Goal: Task Accomplishment & Management: Complete application form

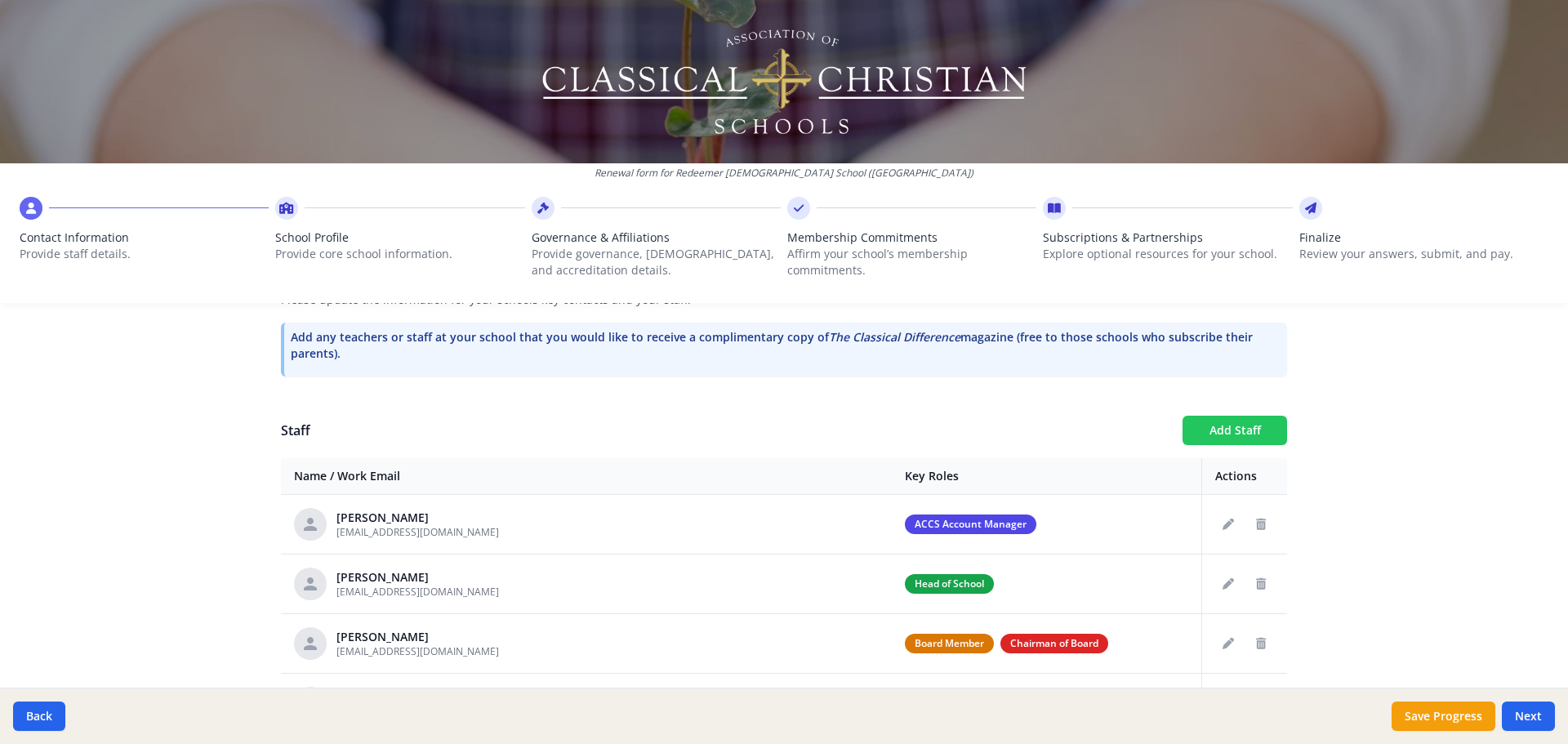
click at [1212, 424] on button "Add Staff" at bounding box center [1234, 430] width 104 height 29
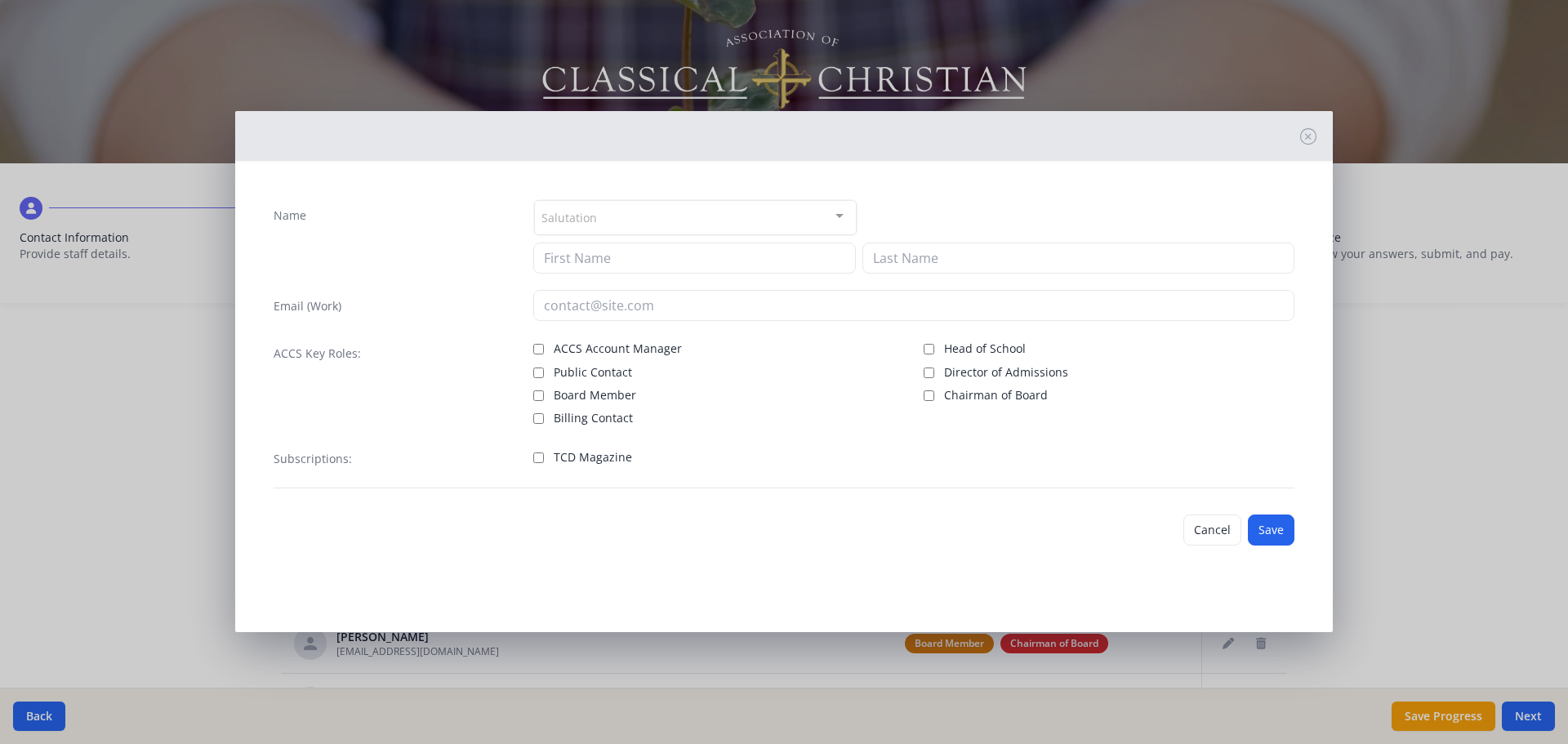
click at [624, 214] on div "Salutation" at bounding box center [695, 217] width 322 height 35
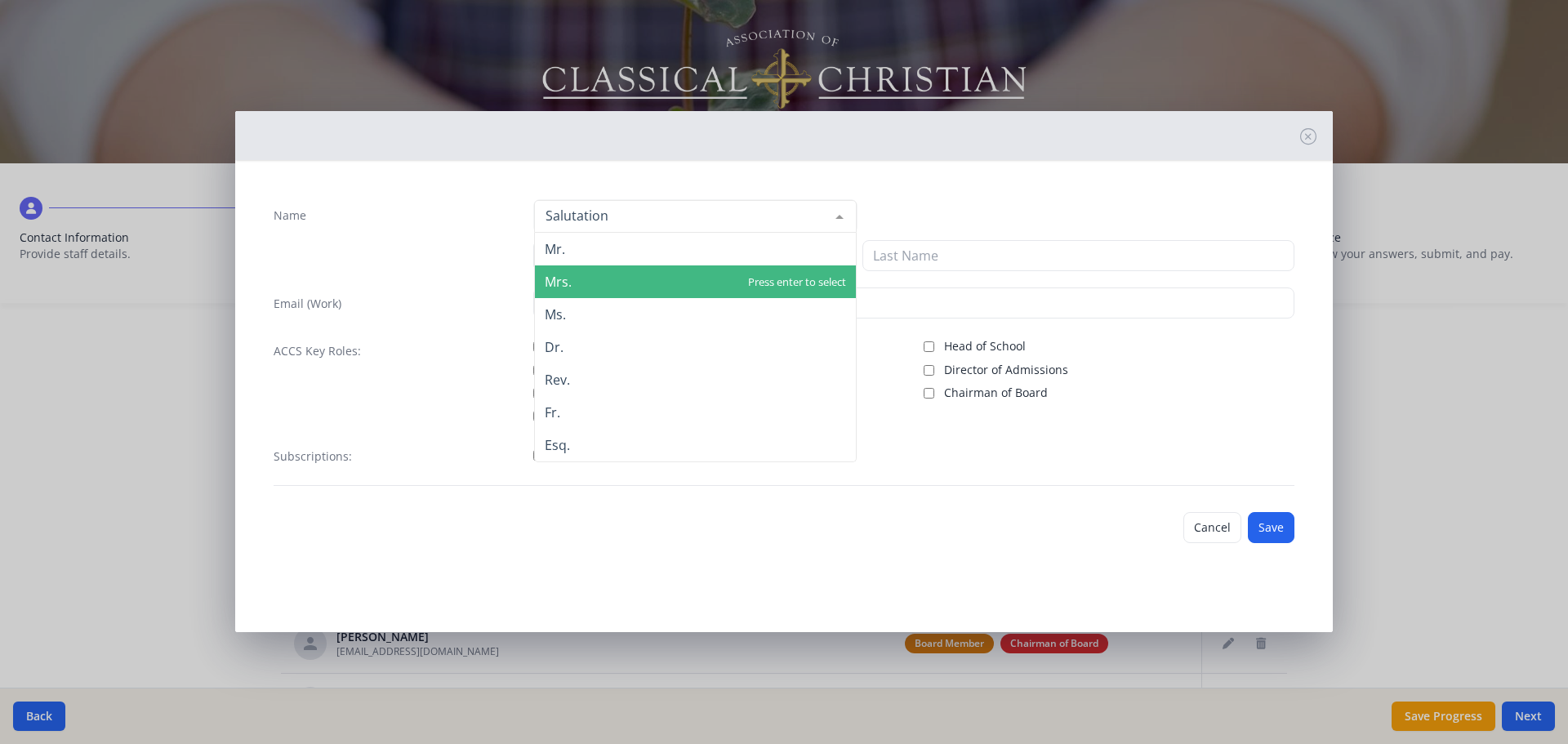
click at [622, 286] on span "Mrs." at bounding box center [695, 282] width 321 height 32
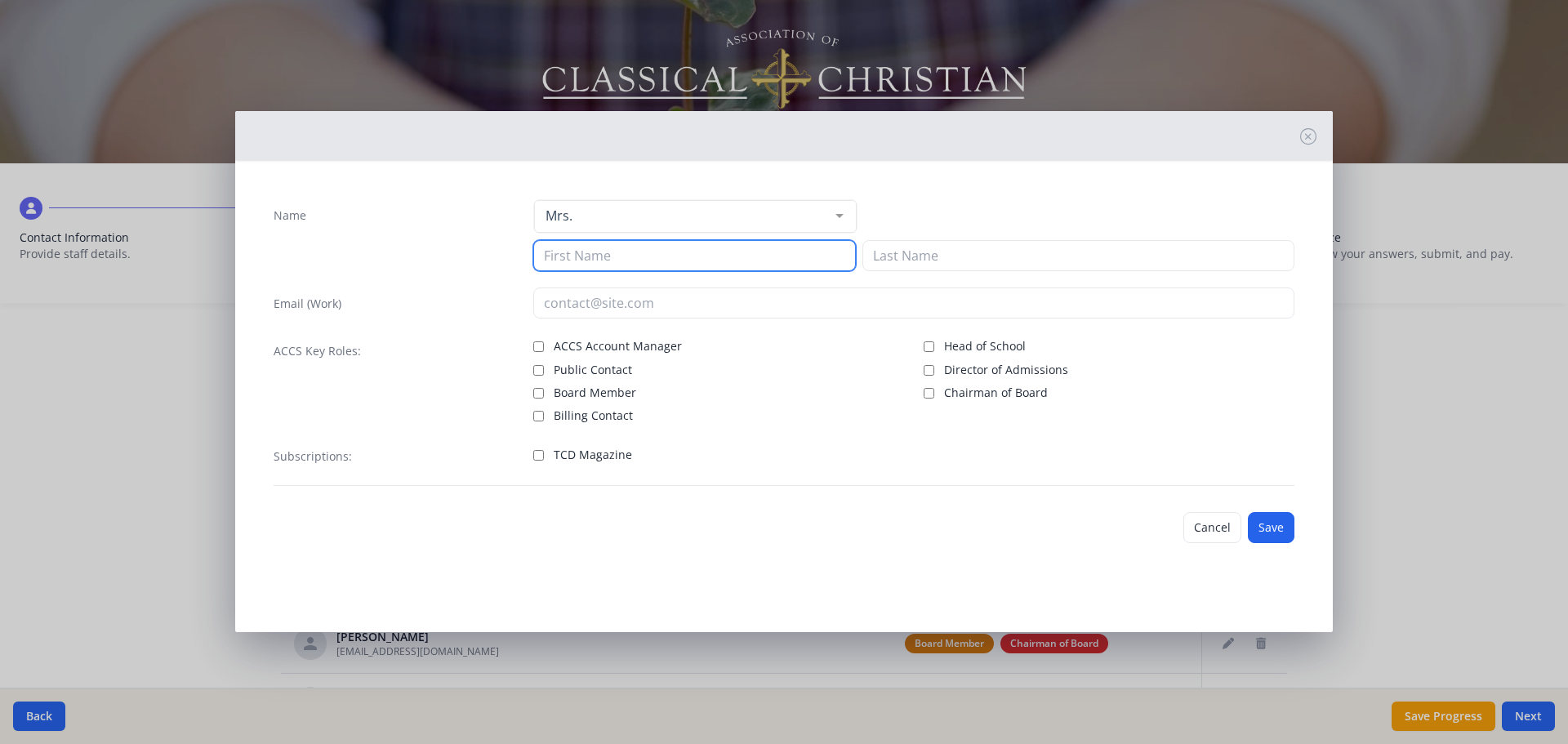
click at [705, 261] on input at bounding box center [694, 255] width 322 height 31
type input "[PERSON_NAME]"
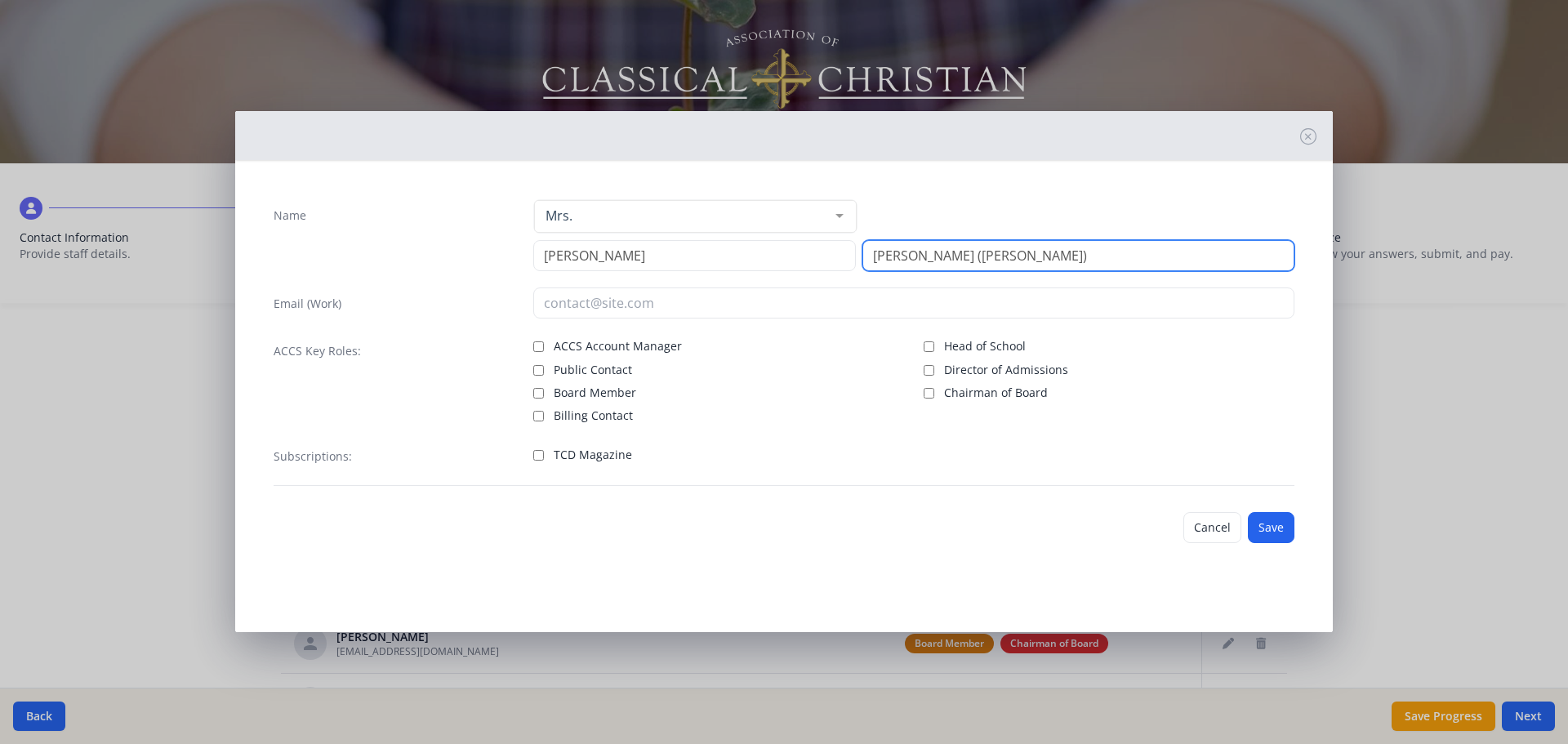
type input "[PERSON_NAME] ([PERSON_NAME])"
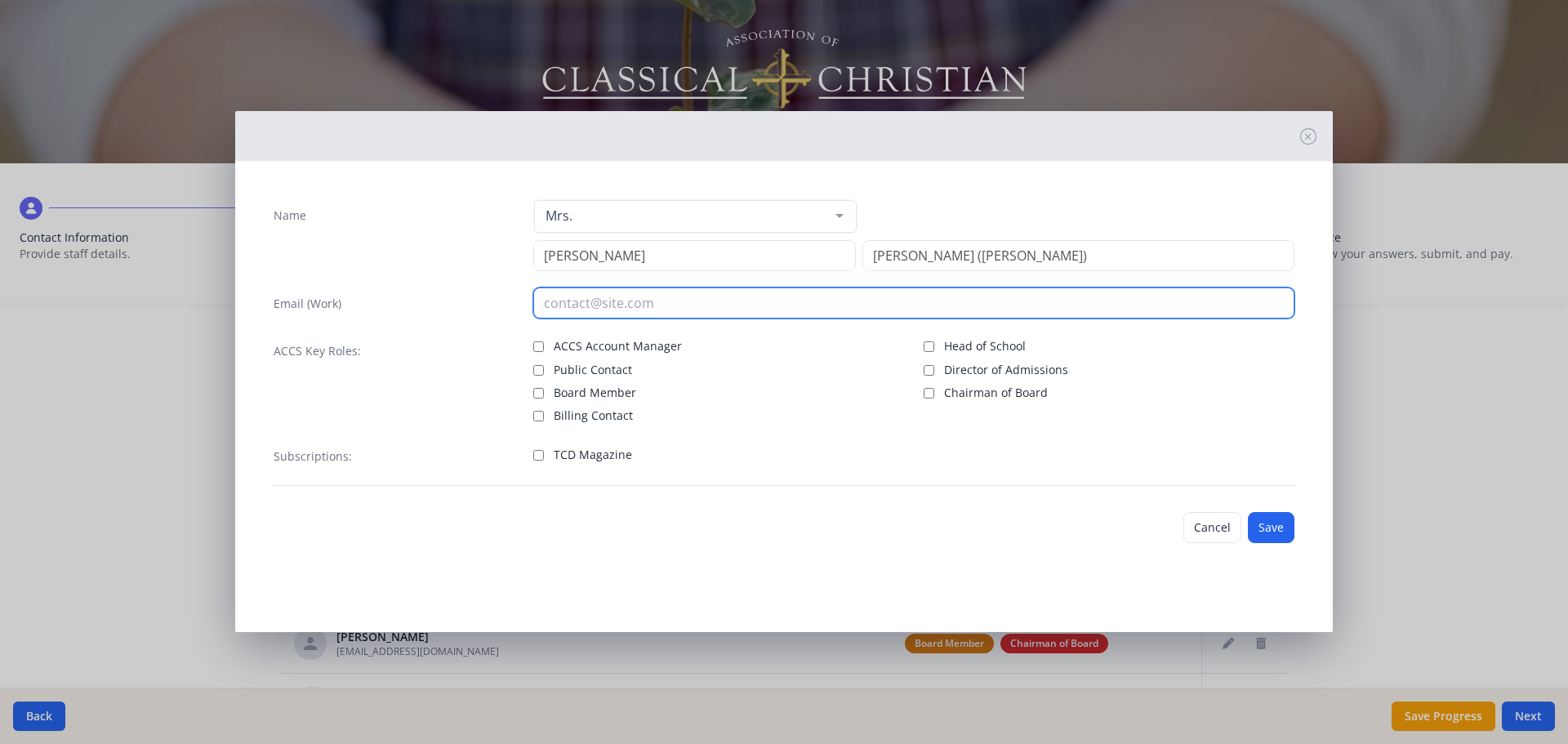
click at [641, 307] on input "email" at bounding box center [914, 302] width 762 height 31
type input "[PERSON_NAME][EMAIL_ADDRESS][DOMAIN_NAME]"
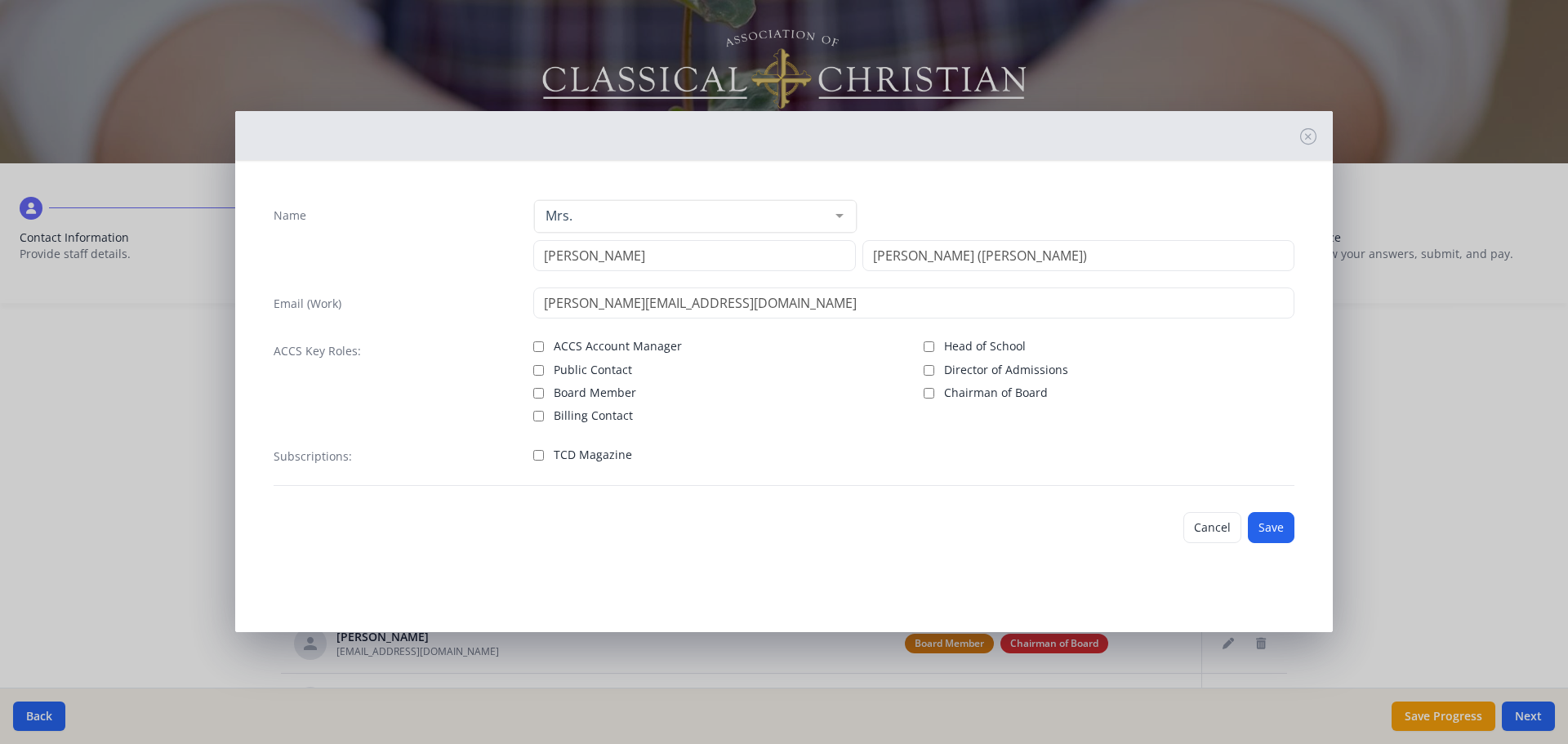
drag, startPoint x: 884, startPoint y: 134, endPoint x: 861, endPoint y: 70, distance: 68.0
click at [861, 70] on div "Name Mrs. Mr. Mrs. Ms. Dr. Rev. Fr. Esq. No elements found. Consider changing t…" at bounding box center [784, 372] width 1568 height 744
click at [1290, 526] on button "Save" at bounding box center [1271, 527] width 47 height 31
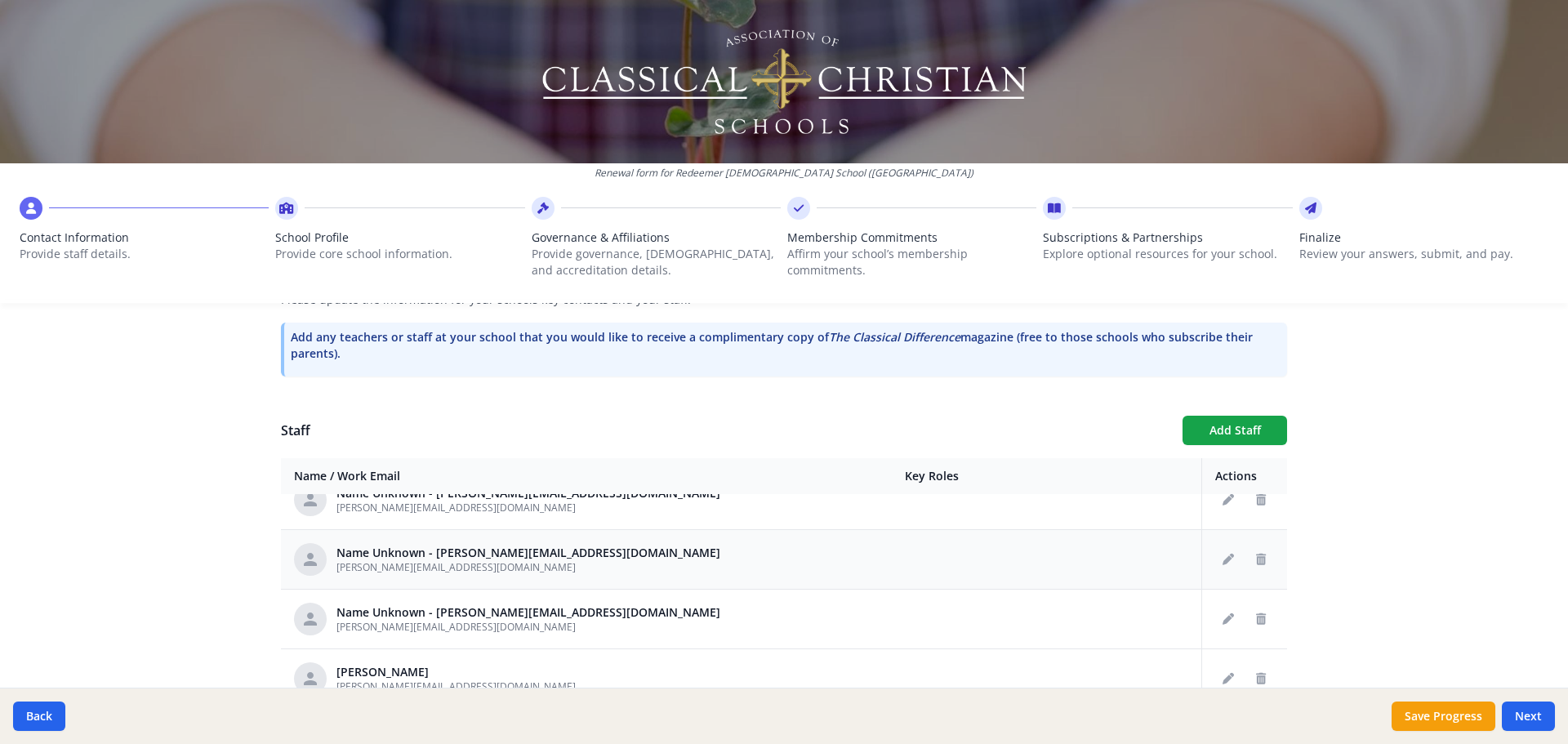
scroll to position [347, 0]
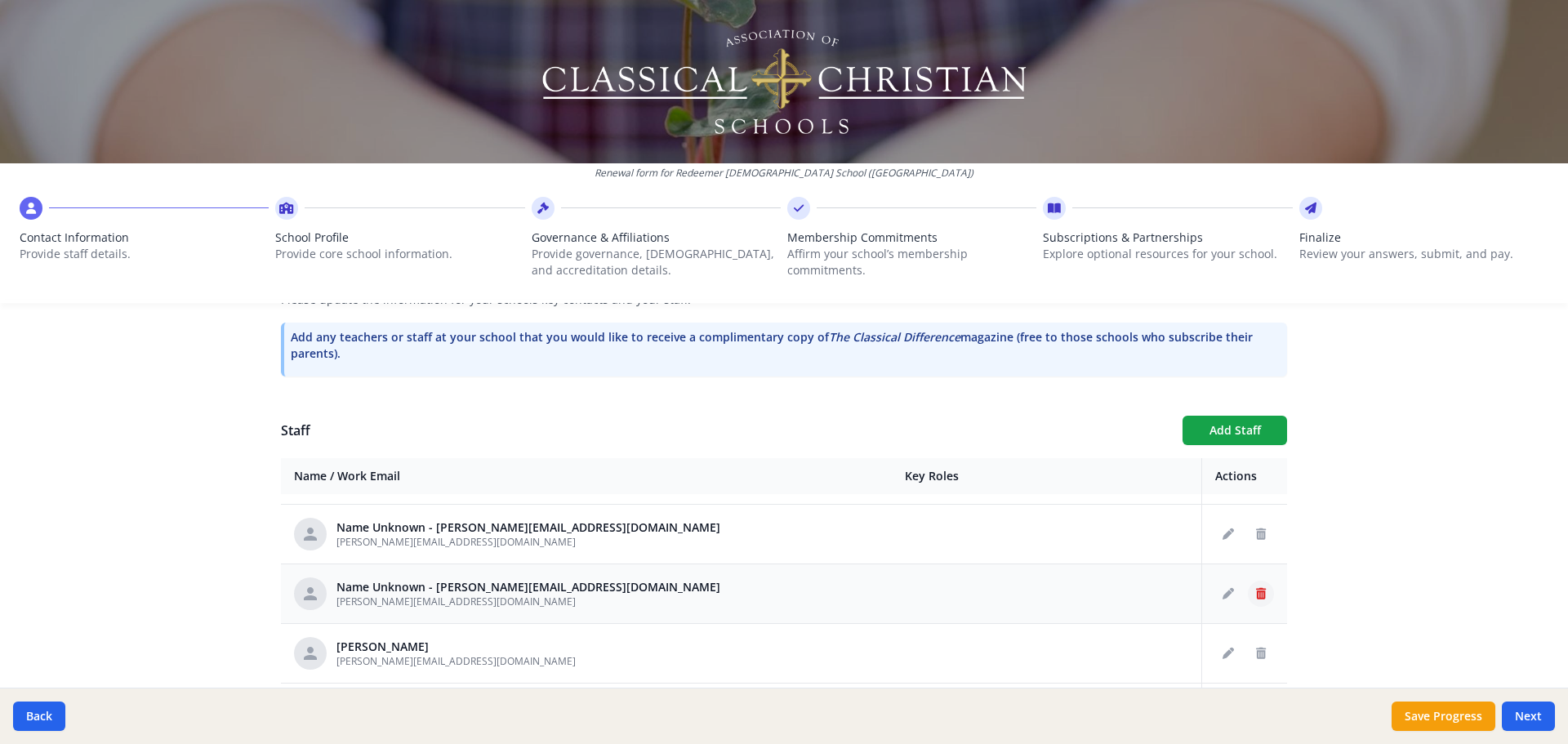
click at [1256, 598] on icon "Delete staff" at bounding box center [1261, 594] width 10 height 12
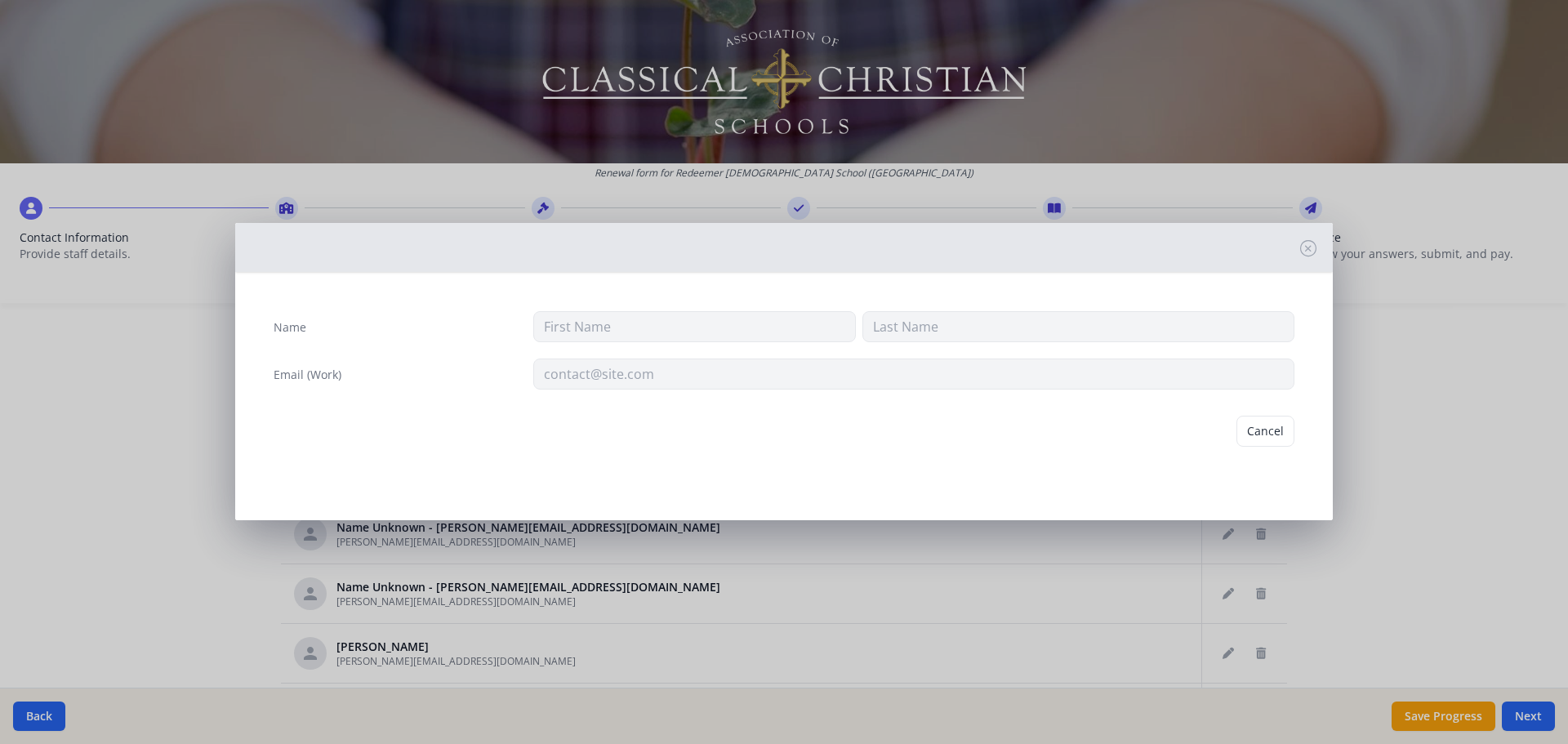
type input "[PERSON_NAME][EMAIL_ADDRESS][DOMAIN_NAME]"
click at [1286, 438] on button "Delete" at bounding box center [1266, 431] width 57 height 31
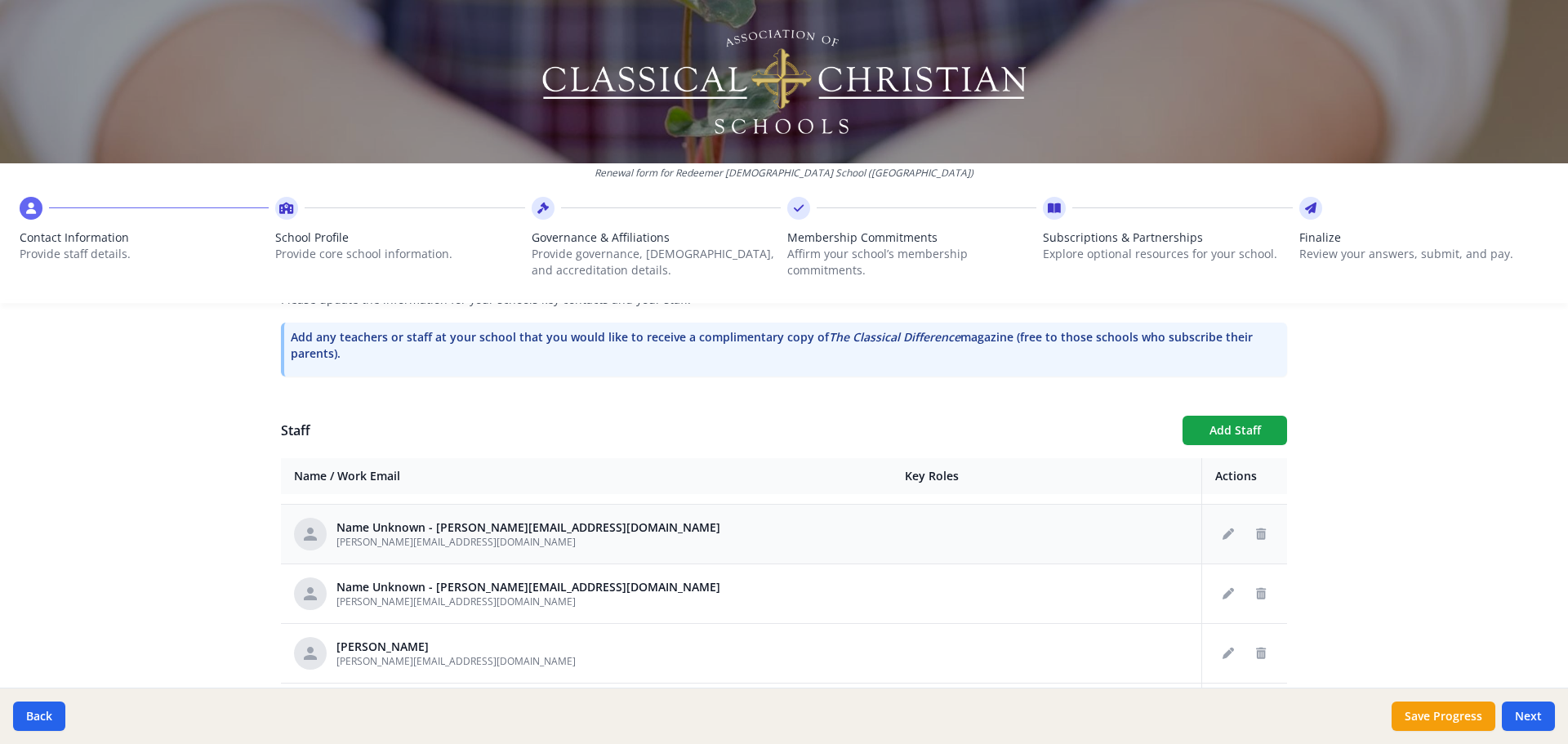
scroll to position [288, 0]
click at [1256, 652] on icon "Delete staff" at bounding box center [1261, 653] width 10 height 12
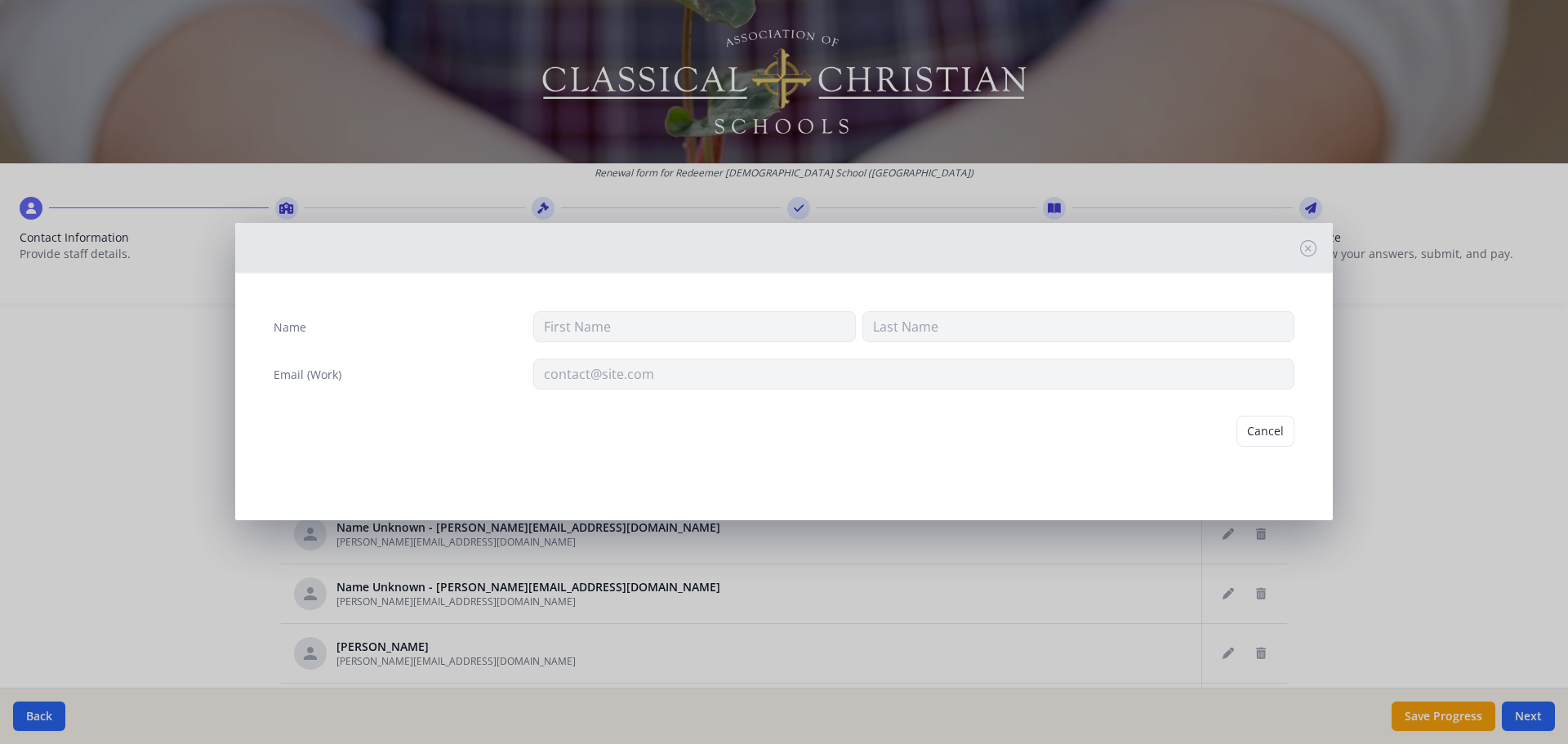
type input "[PERSON_NAME]"
type input "[PERSON_NAME][EMAIL_ADDRESS][DOMAIN_NAME]"
click at [1274, 433] on button "Delete" at bounding box center [1266, 431] width 57 height 31
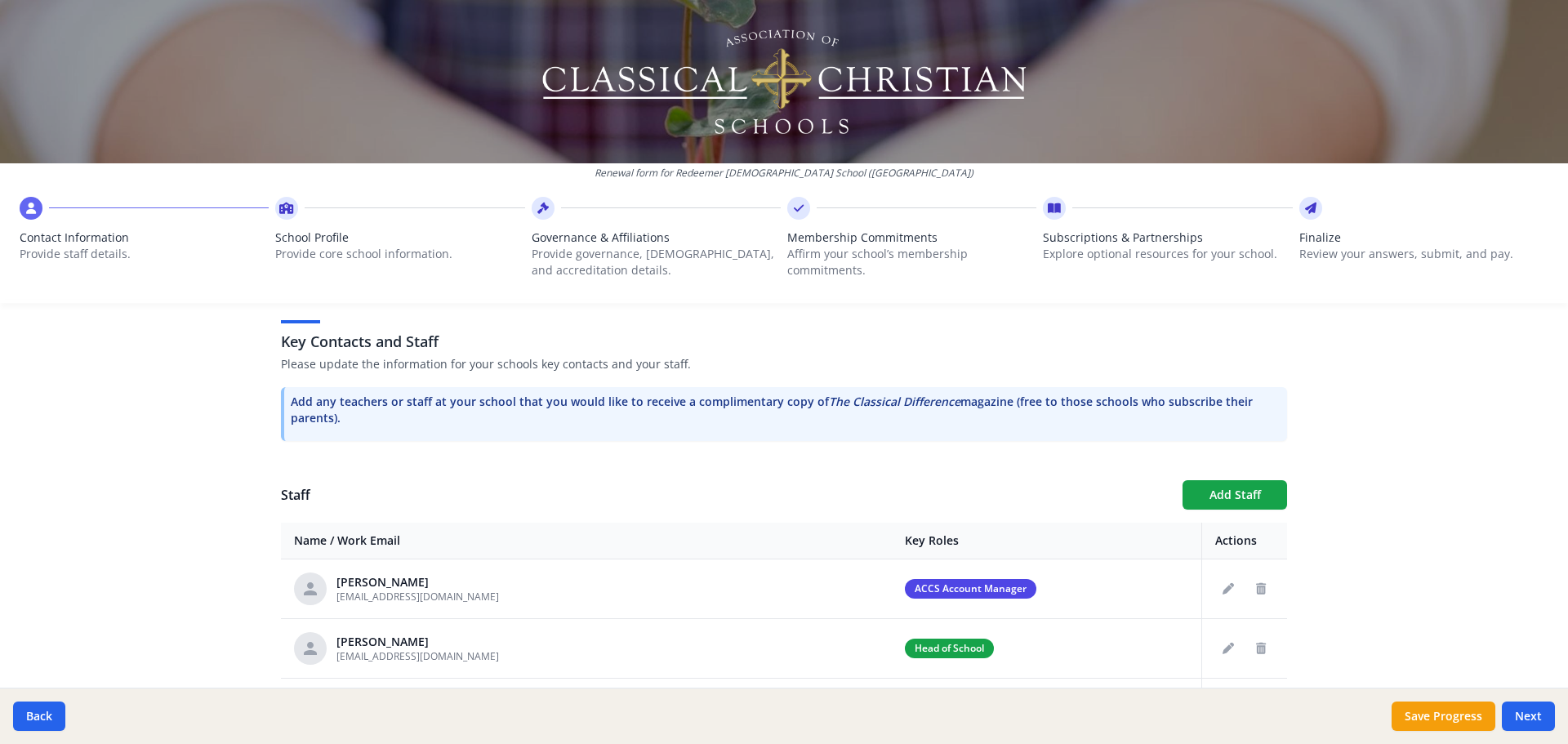
scroll to position [408, 0]
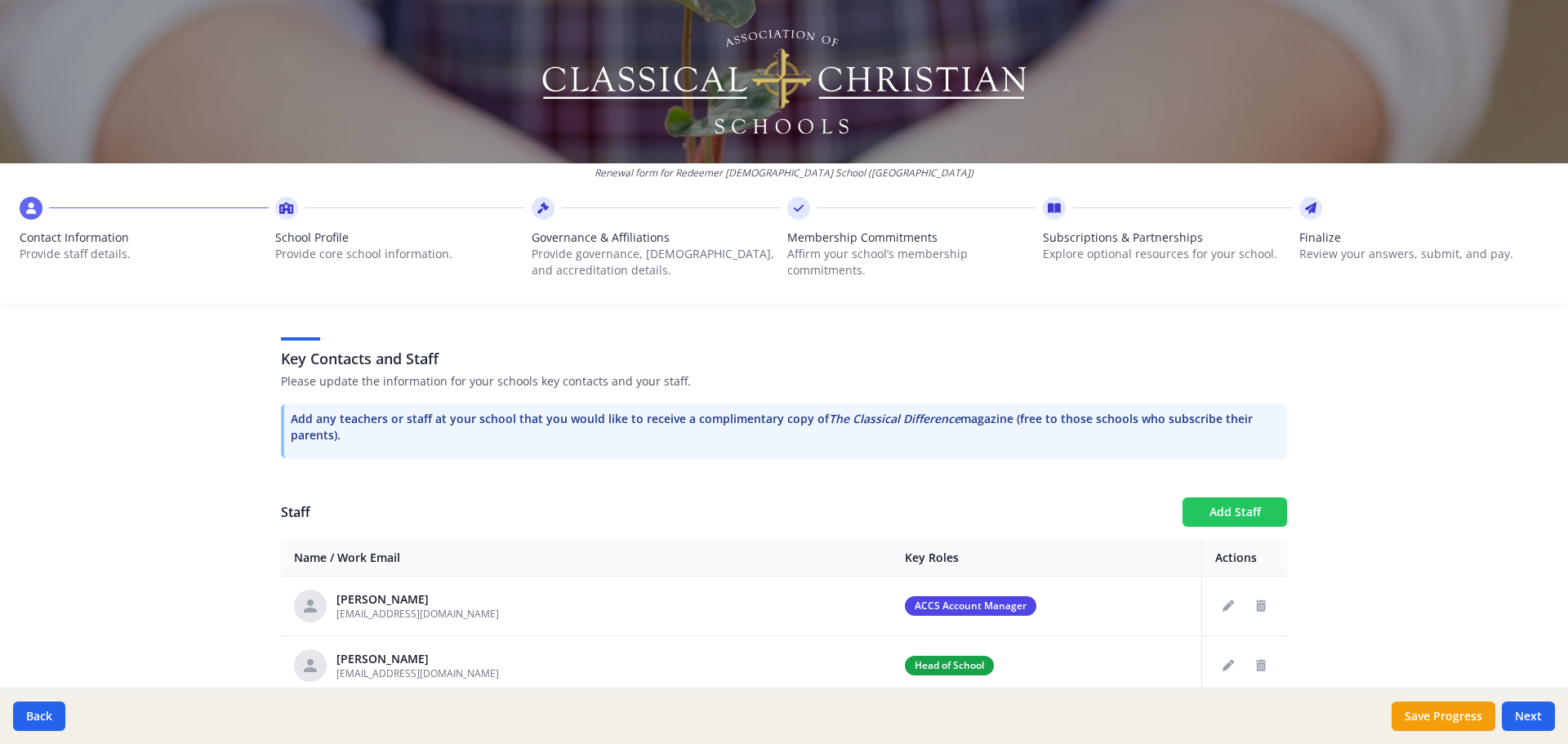
click at [1218, 509] on button "Add Staff" at bounding box center [1234, 512] width 104 height 29
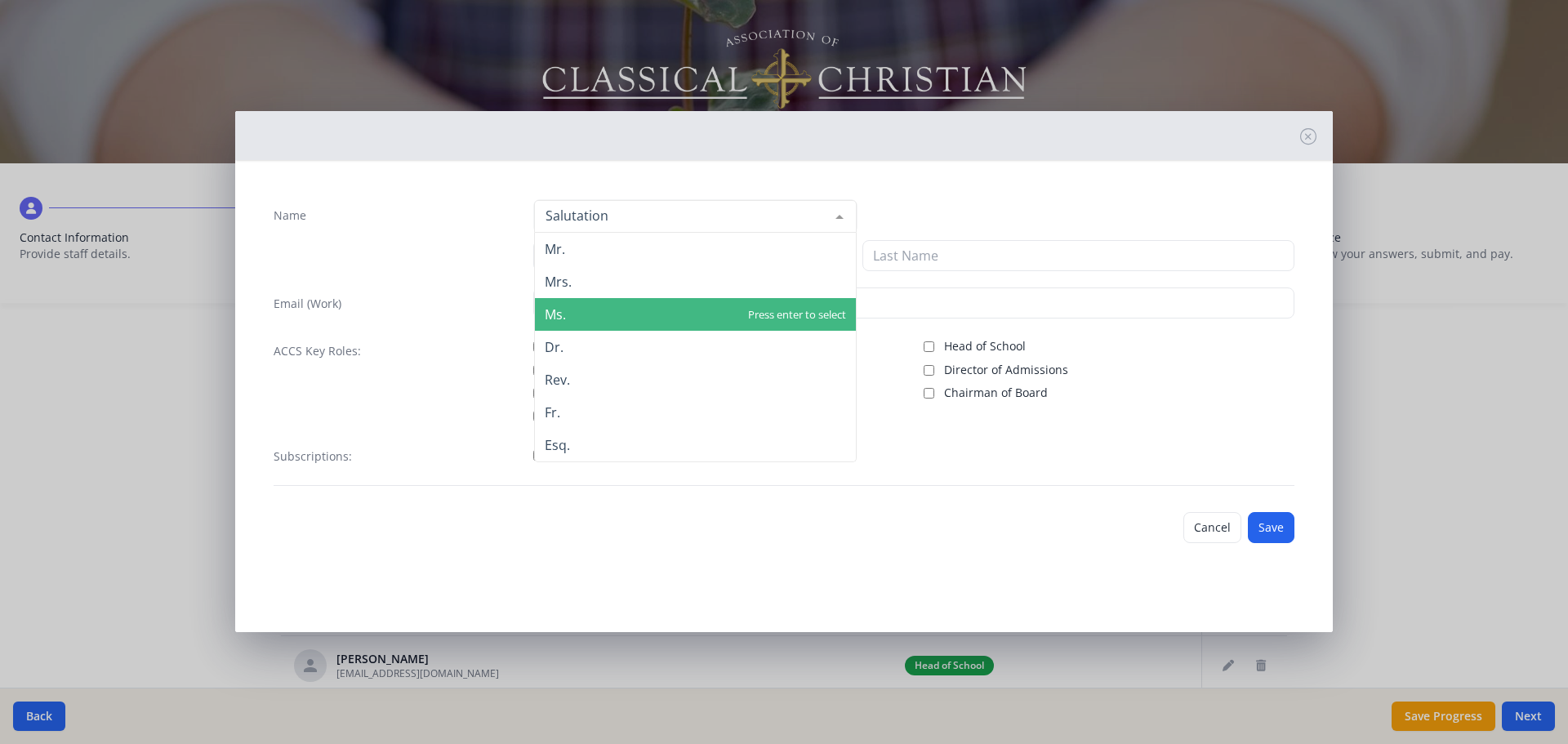
click at [597, 309] on span "Ms." at bounding box center [695, 314] width 321 height 32
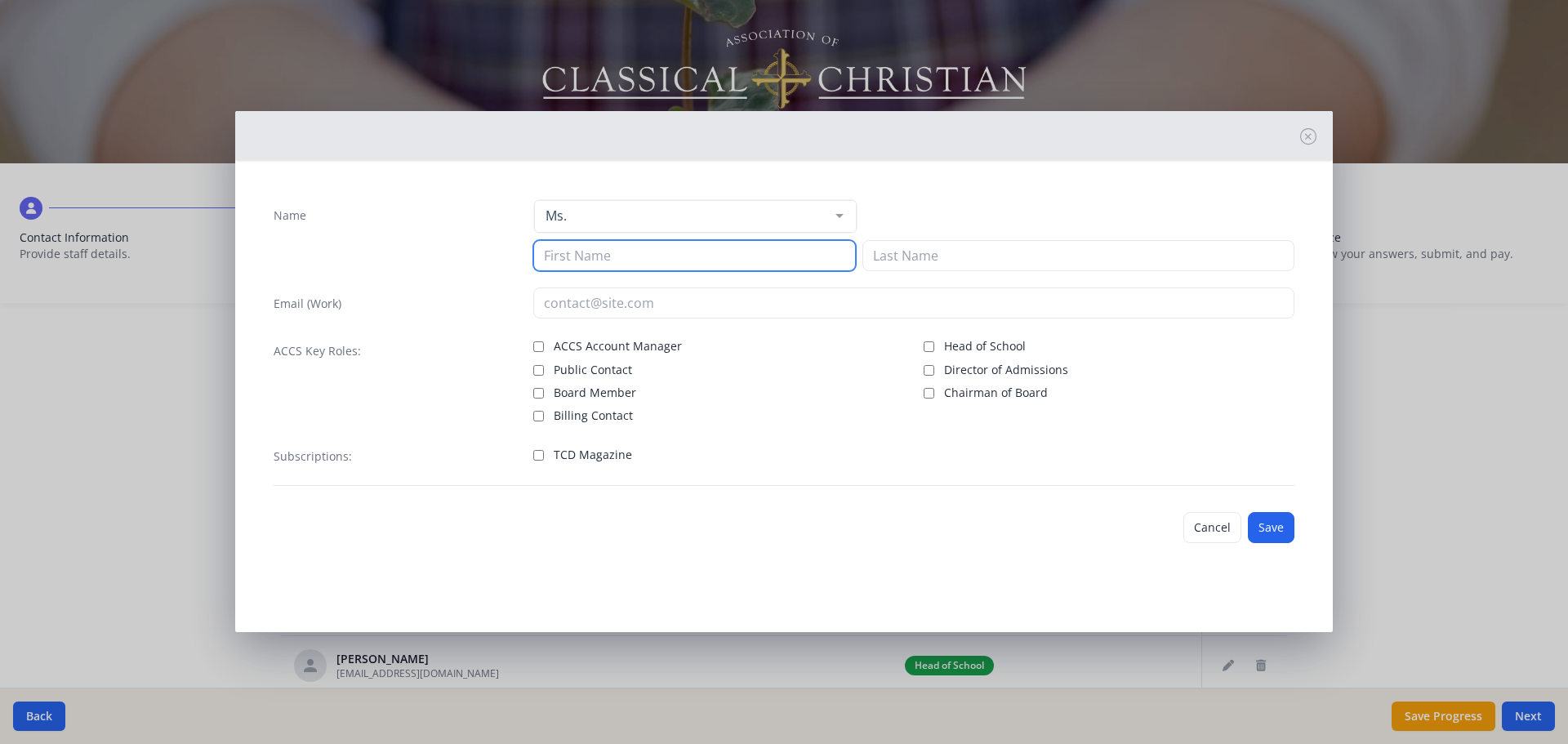
click at [599, 257] on input at bounding box center [694, 255] width 322 height 31
type input "[PERSON_NAME]"
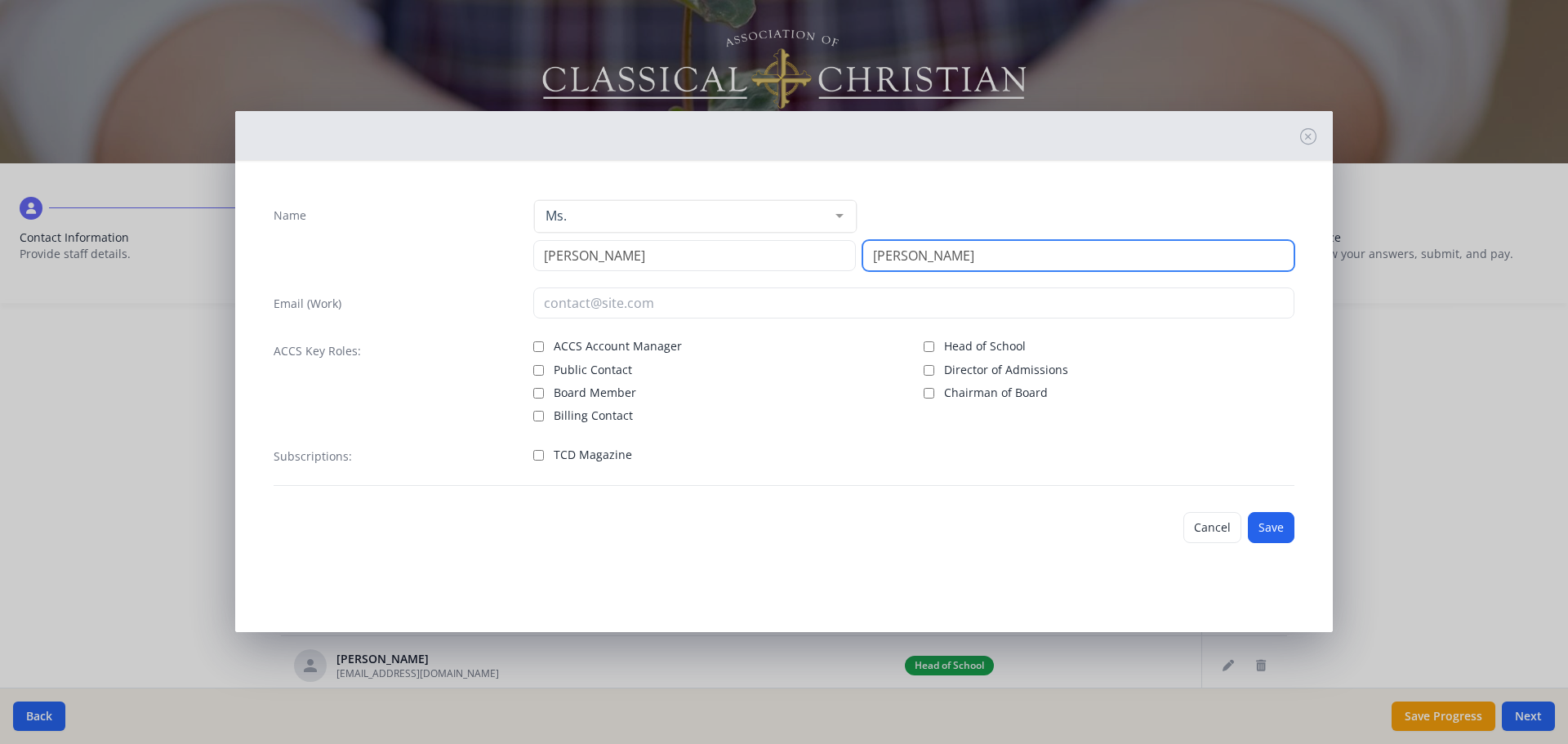
type input "[PERSON_NAME]"
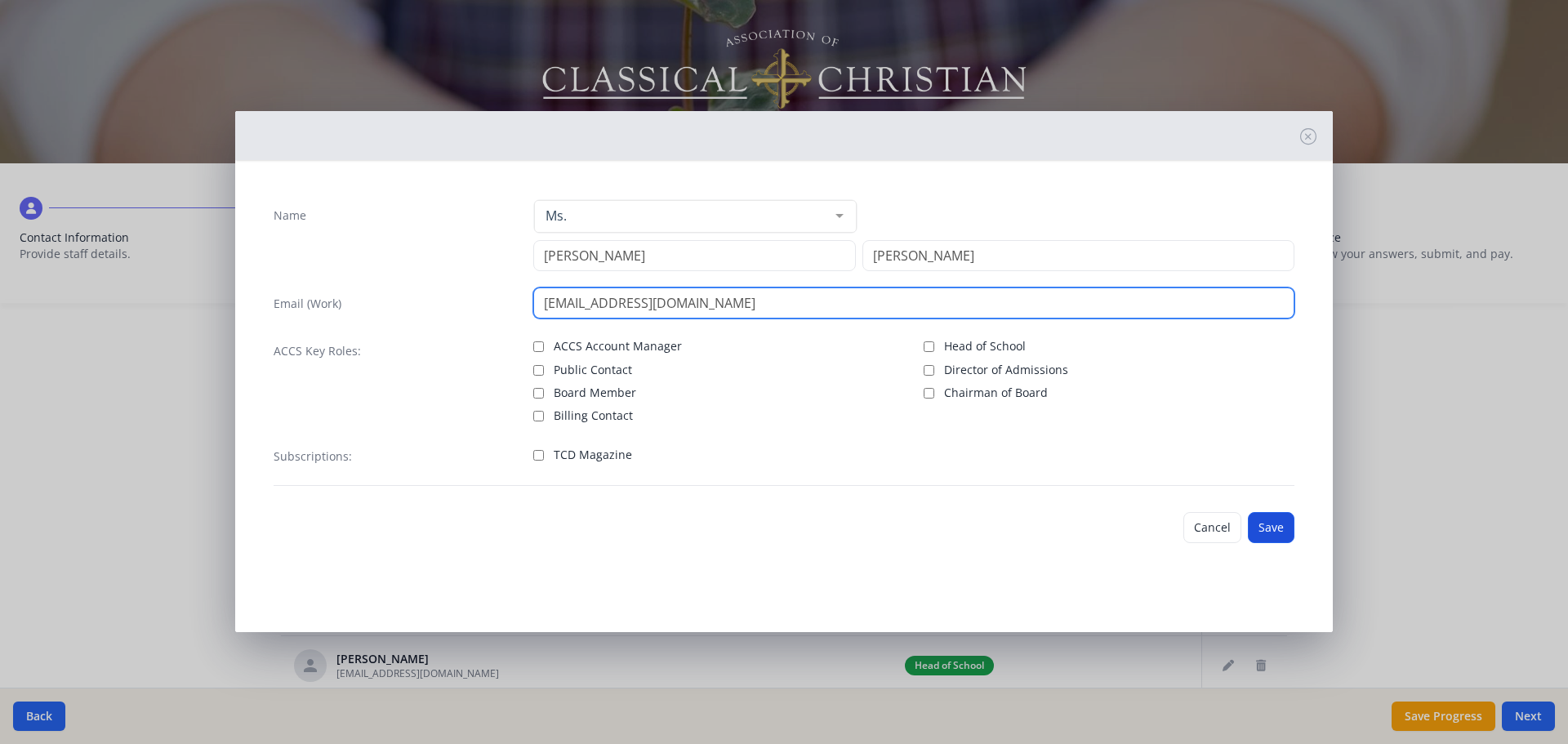
type input "[EMAIL_ADDRESS][DOMAIN_NAME]"
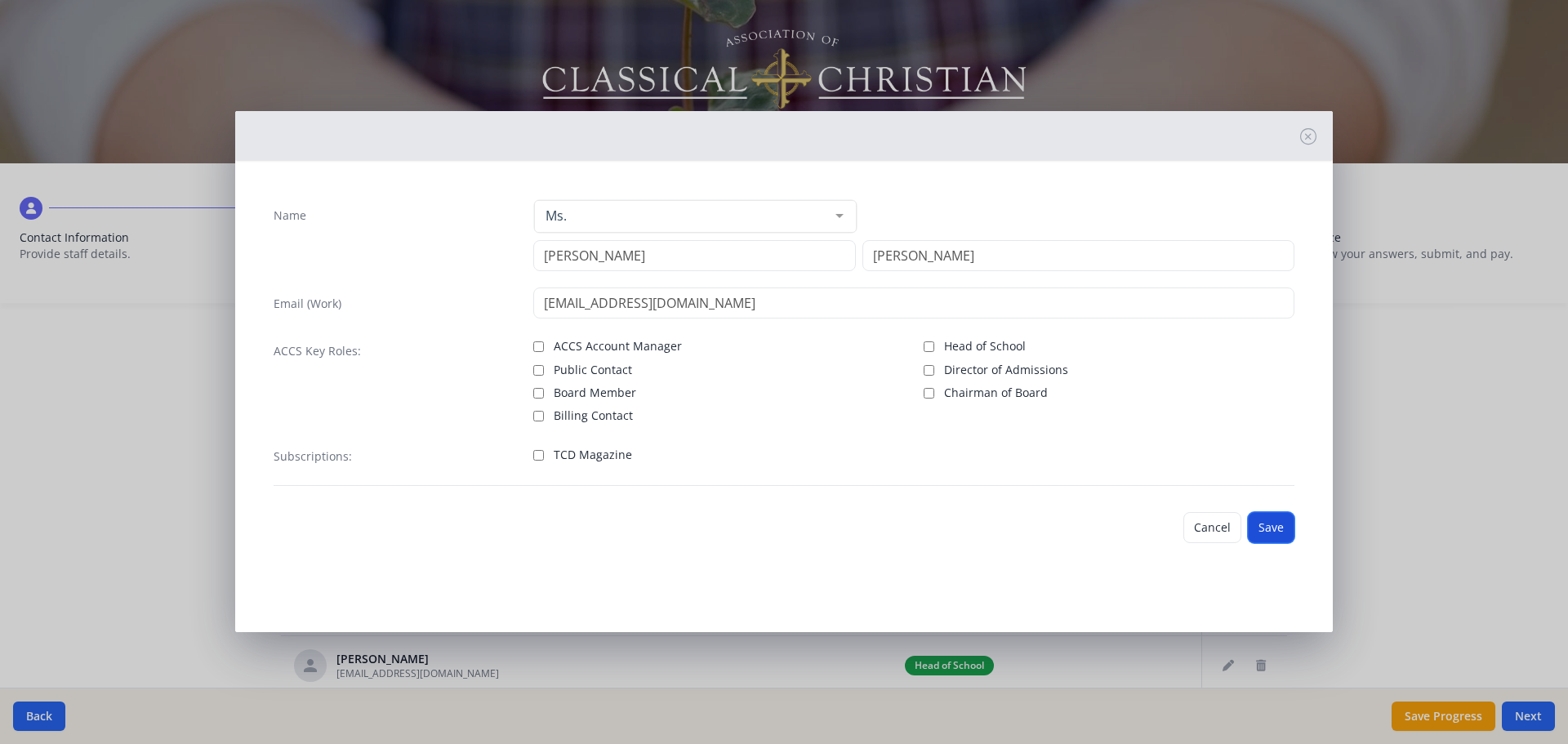
click at [1280, 532] on button "Save" at bounding box center [1271, 527] width 47 height 31
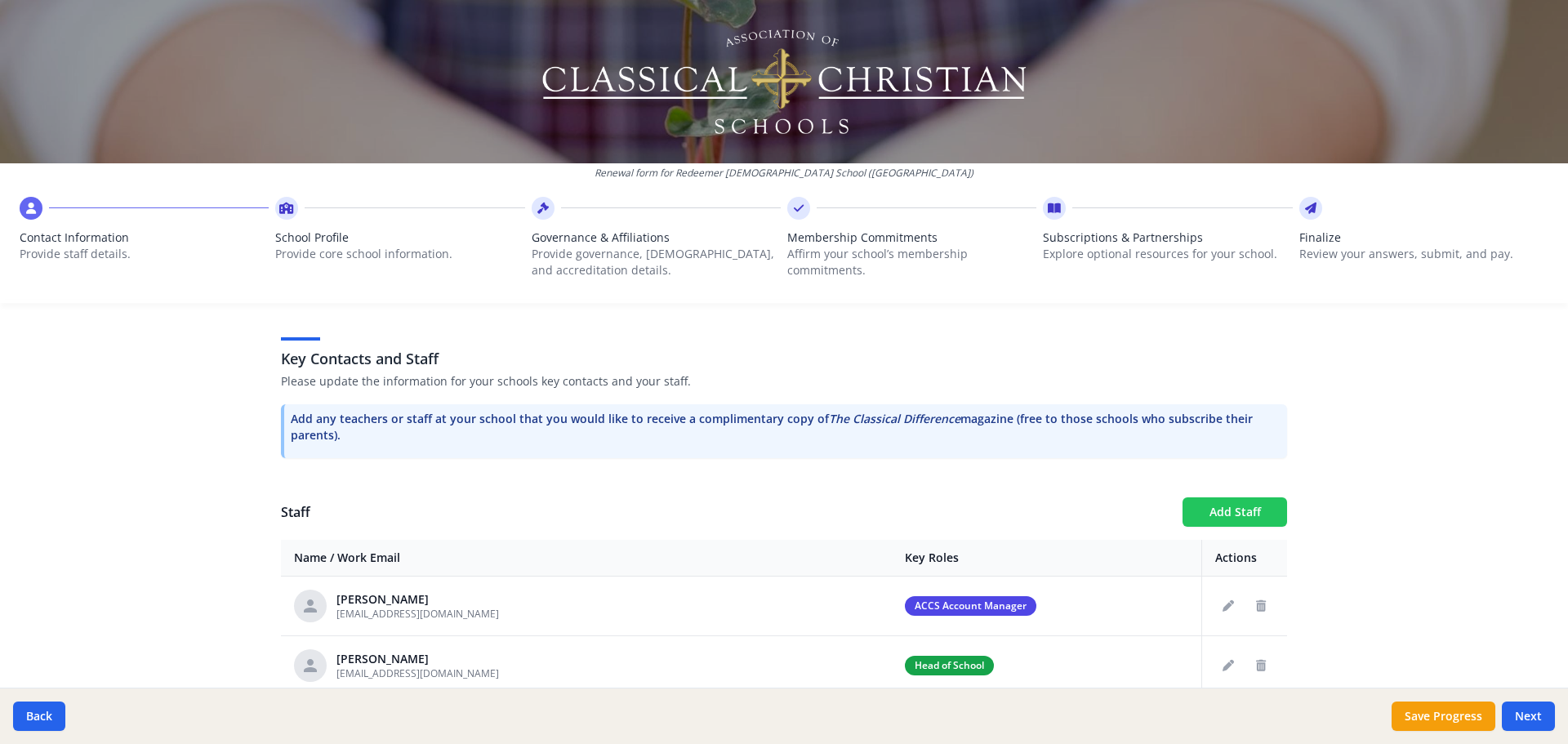
click at [1247, 510] on button "Add Staff" at bounding box center [1234, 512] width 104 height 29
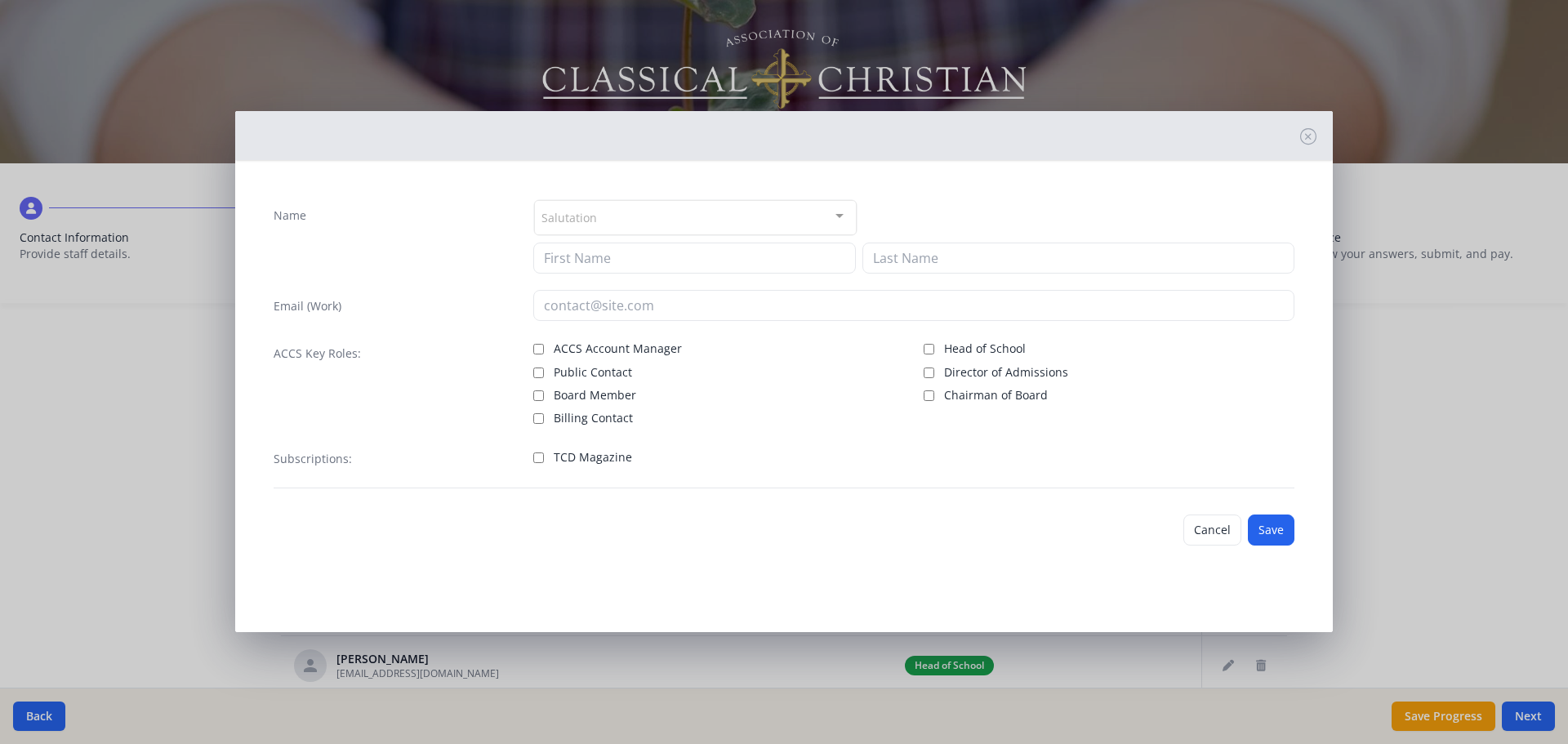
click at [677, 207] on div "Salutation" at bounding box center [695, 217] width 322 height 35
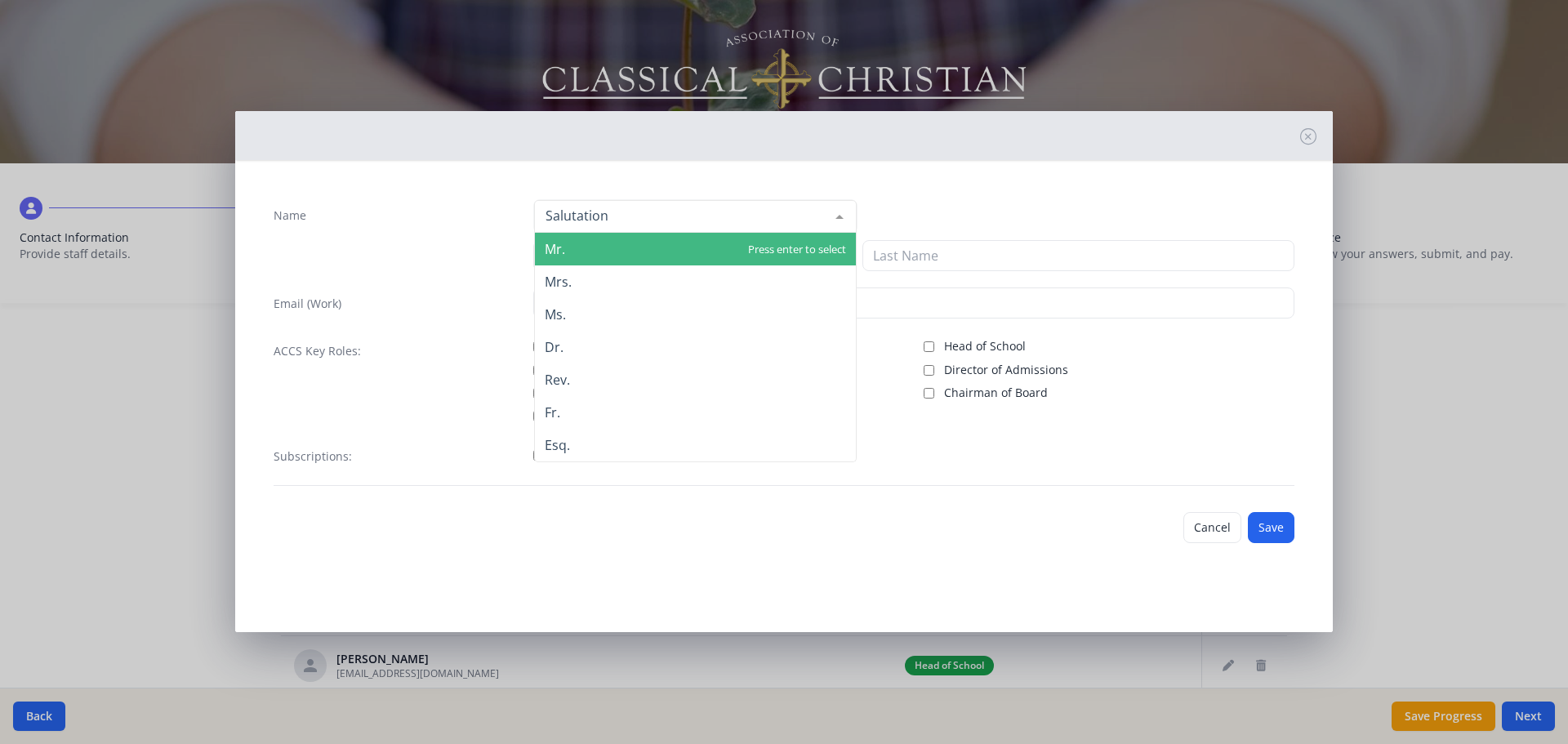
click at [649, 246] on span "Mr." at bounding box center [695, 248] width 321 height 32
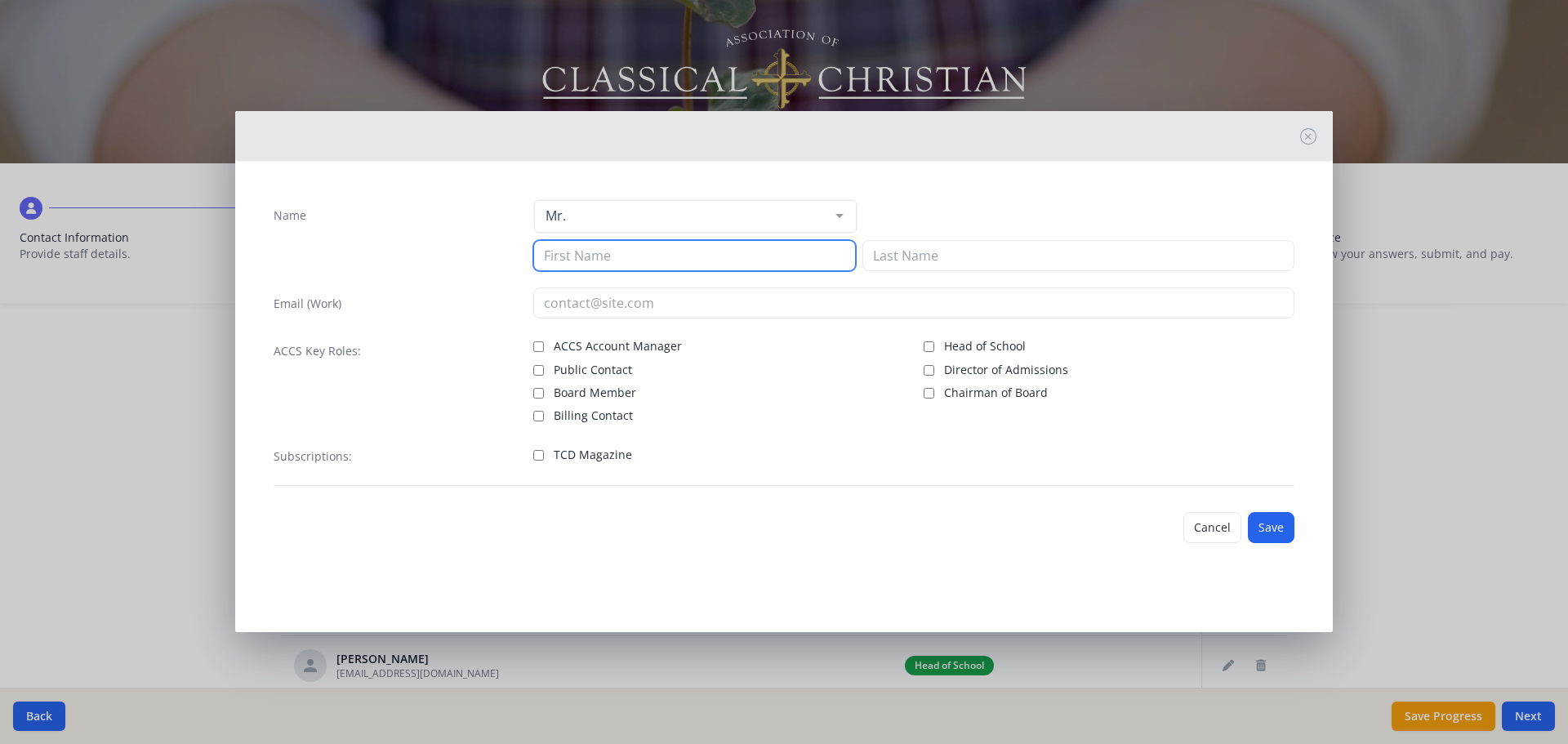
click at [654, 262] on input at bounding box center [694, 255] width 322 height 31
type input "Mark"
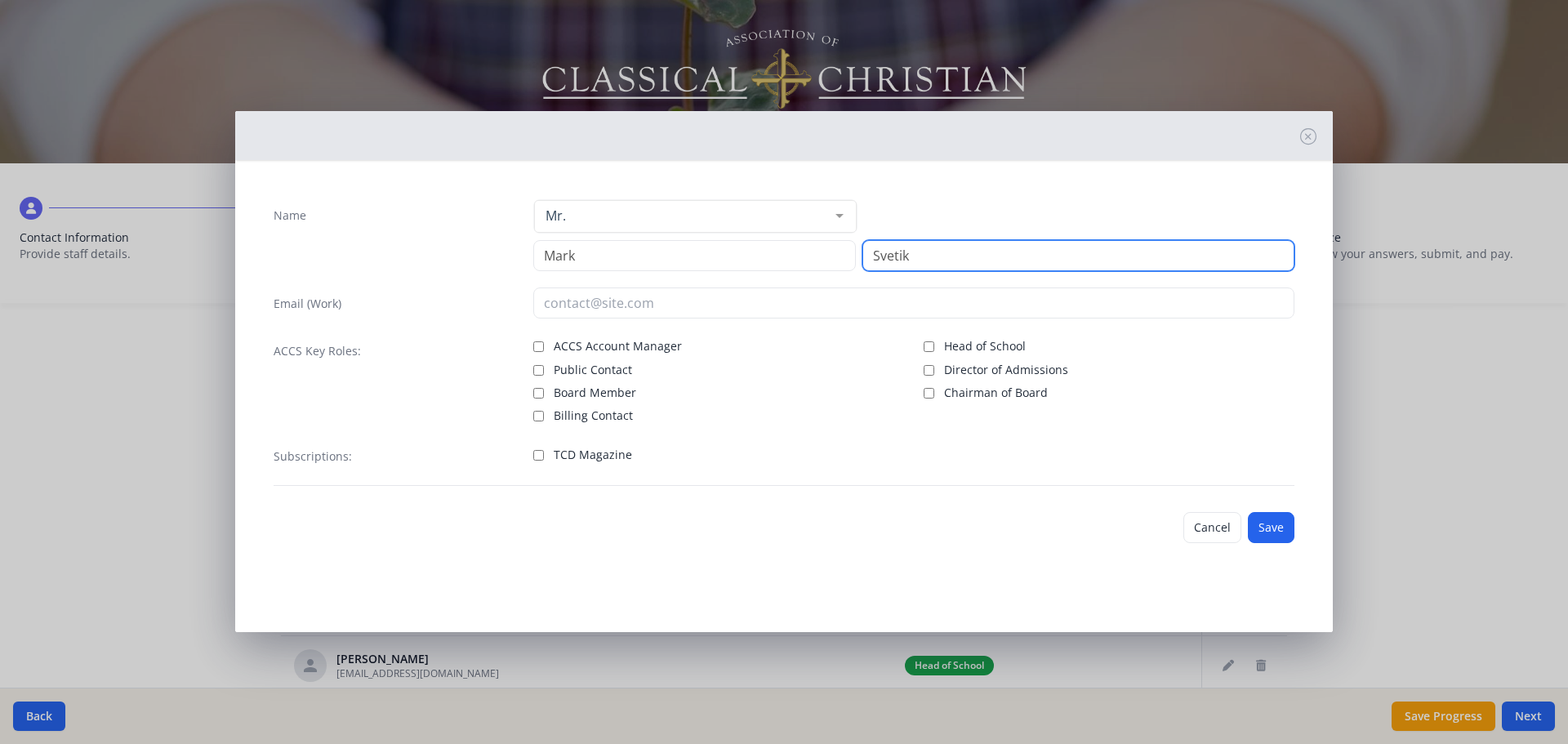
type input "Svetik"
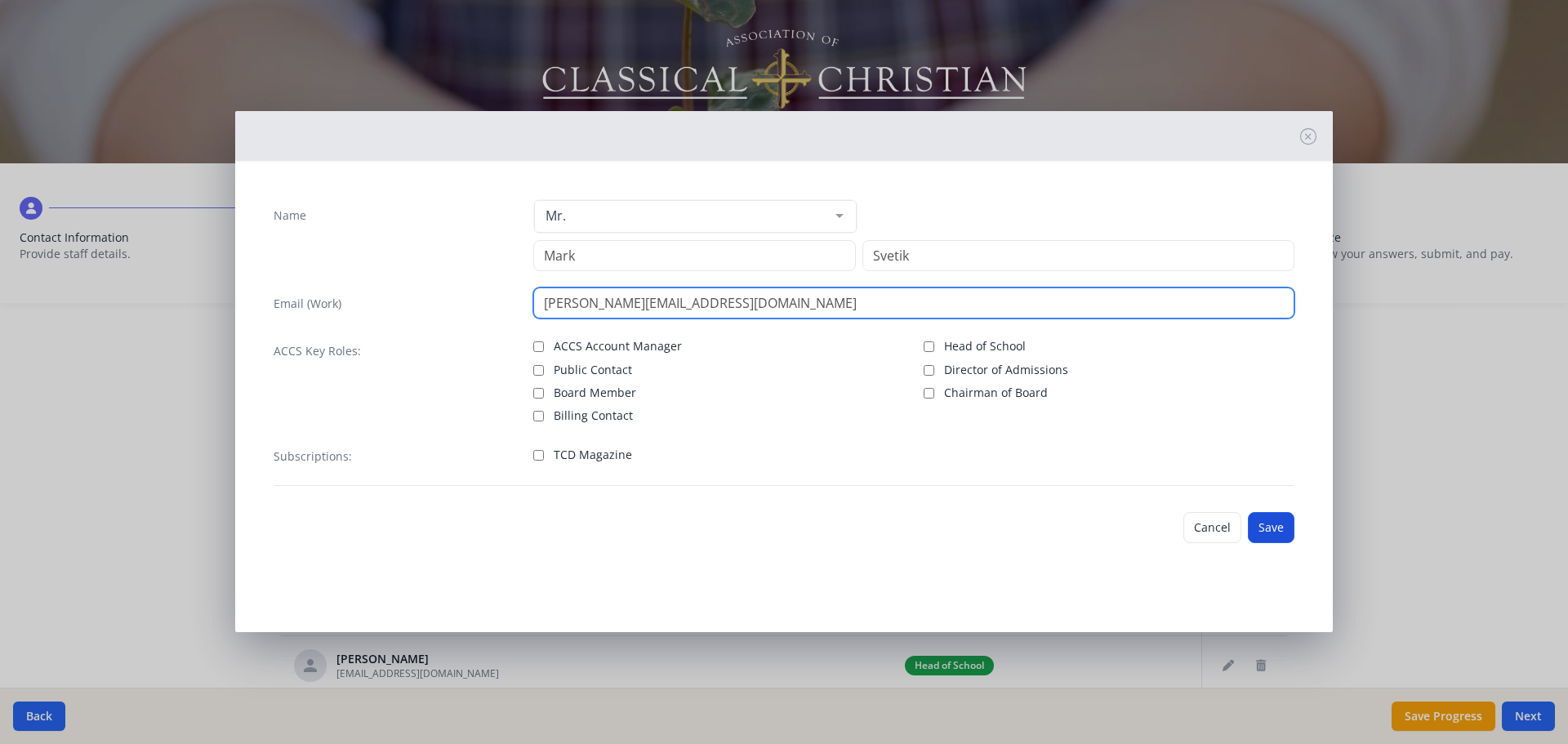
type input "[PERSON_NAME][EMAIL_ADDRESS][DOMAIN_NAME]"
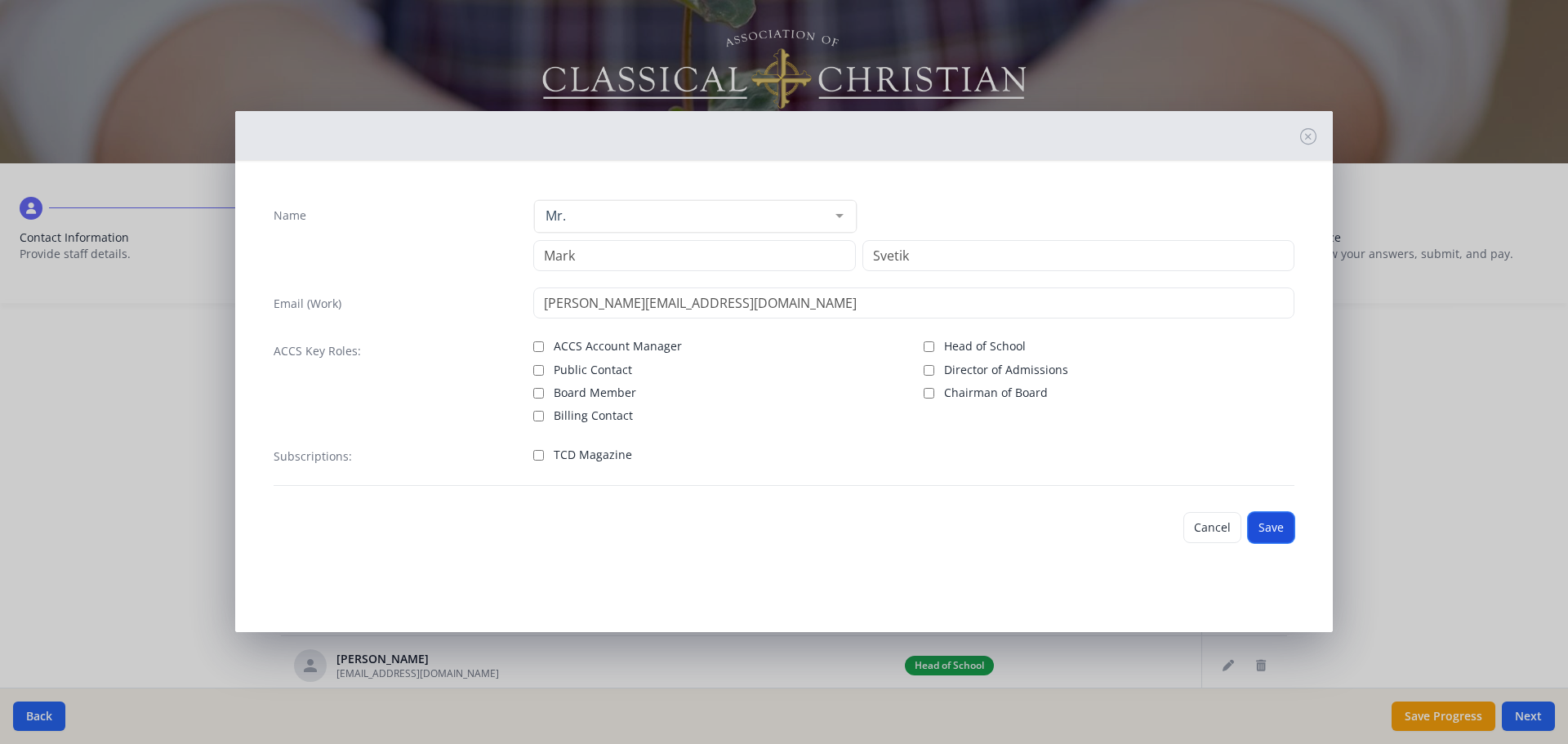
click at [1263, 527] on button "Save" at bounding box center [1271, 527] width 47 height 31
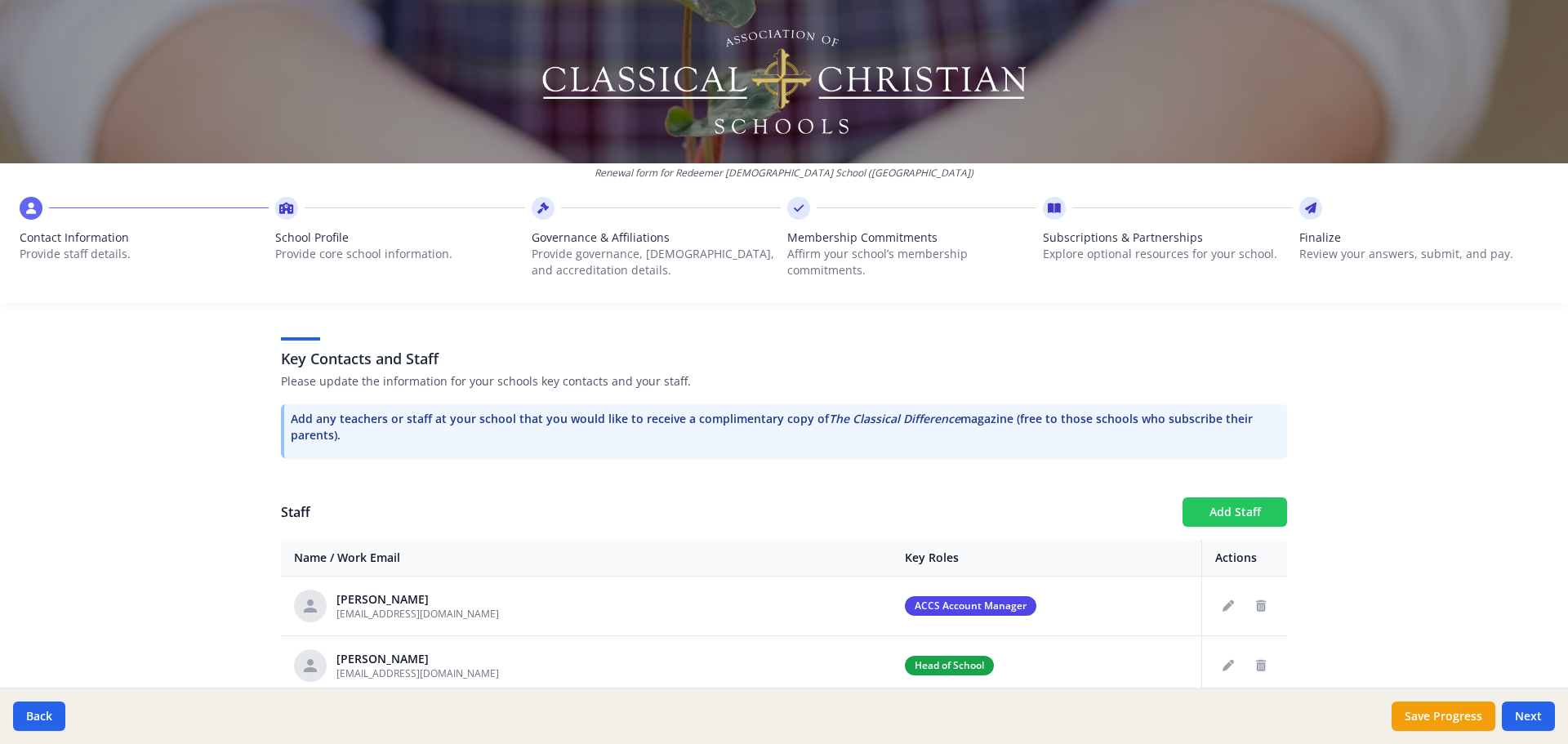
click at [1208, 507] on button "Add Staff" at bounding box center [1234, 512] width 104 height 29
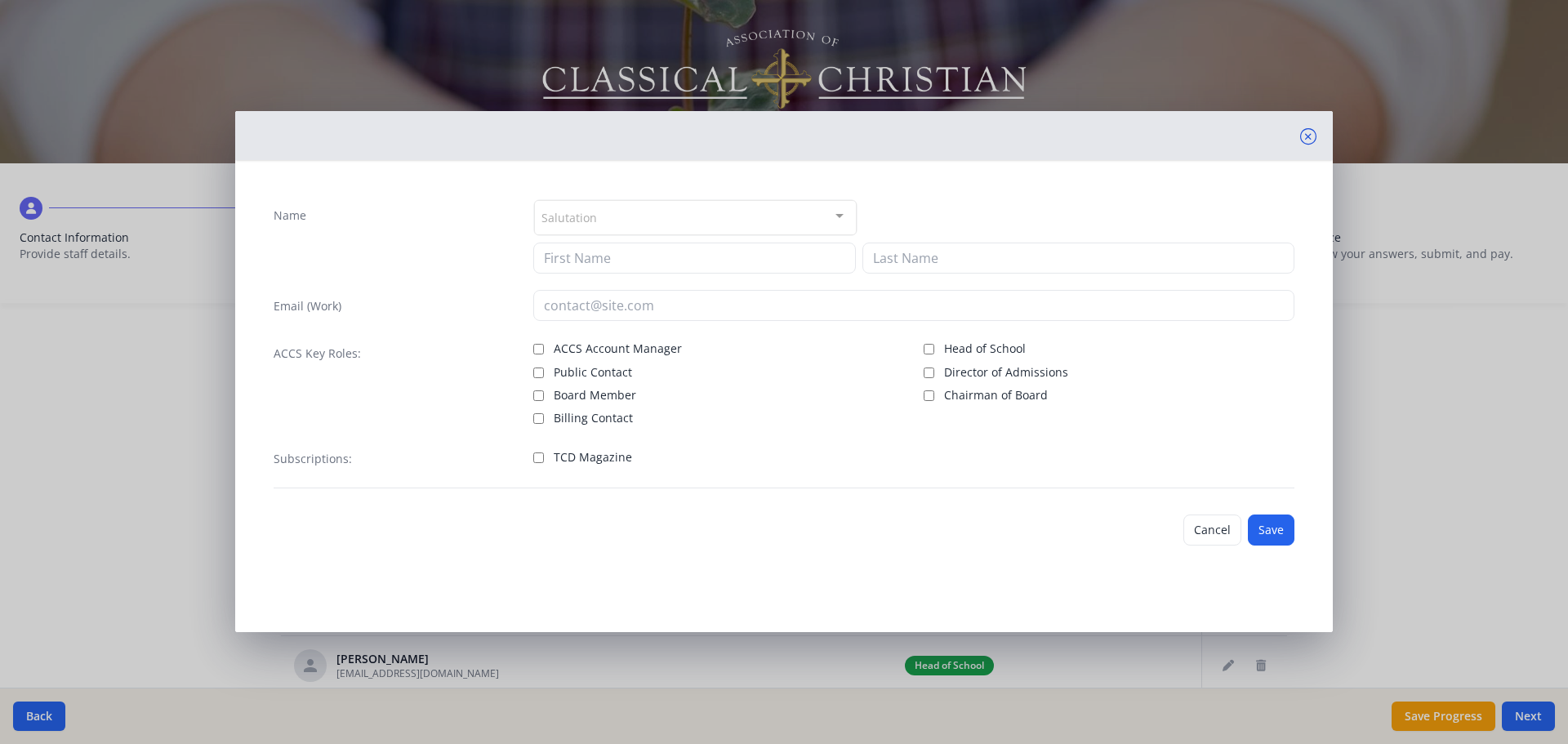
click at [1310, 136] on icon at bounding box center [1308, 137] width 17 height 17
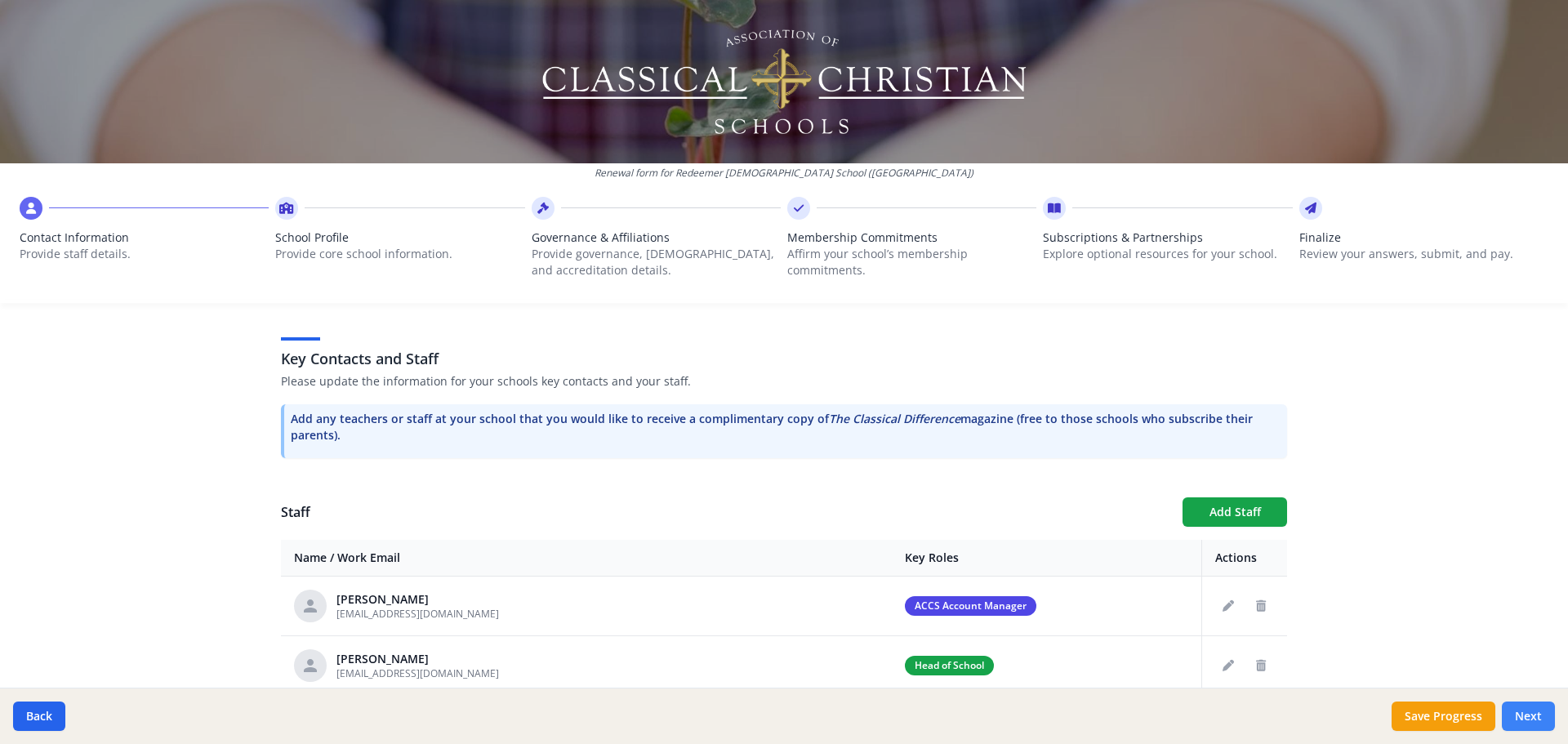
click at [1538, 704] on button "Next" at bounding box center [1528, 716] width 53 height 29
type input "[PHONE_NUMBER]"
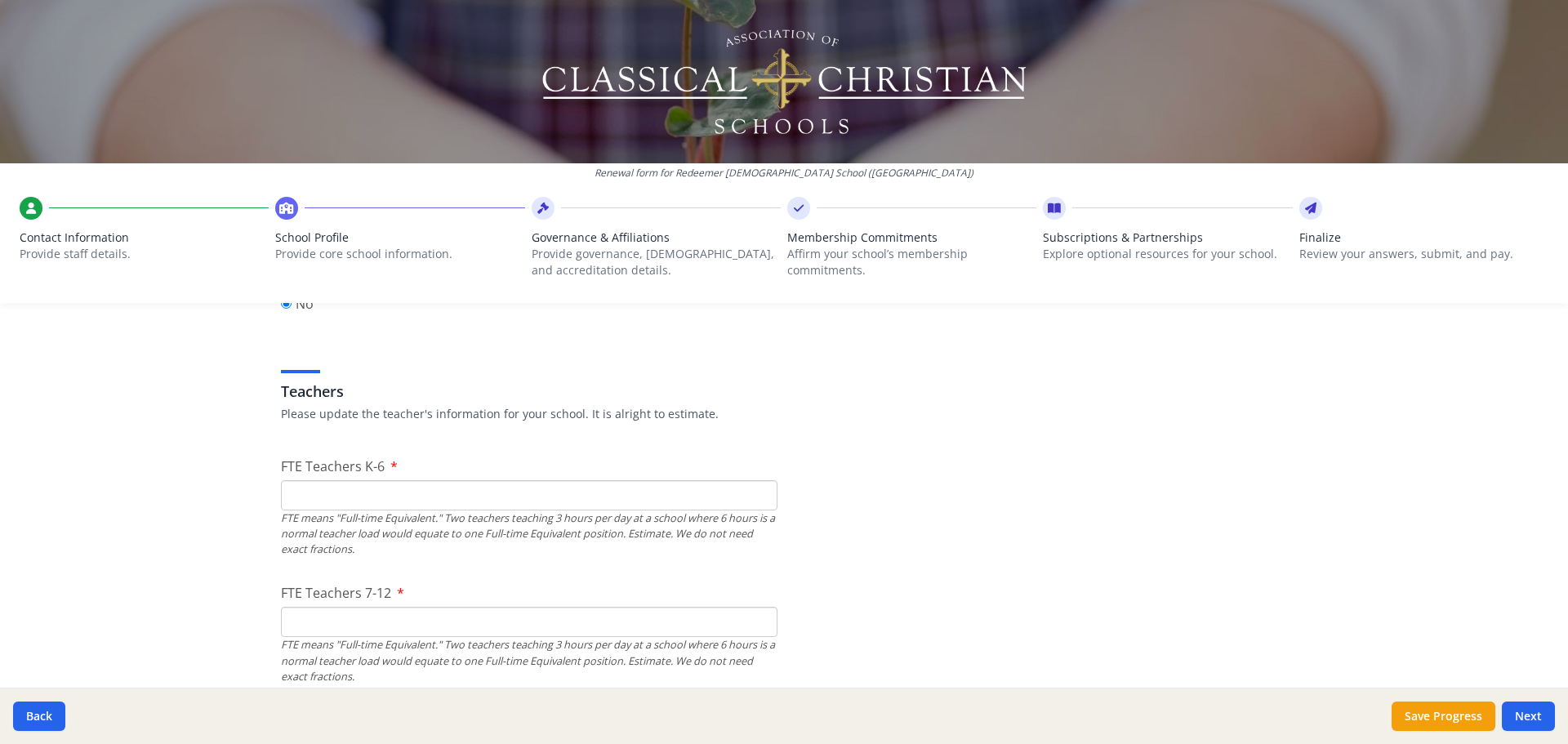
scroll to position [898, 0]
click at [388, 494] on input "FTE Teachers K-6" at bounding box center [529, 494] width 497 height 30
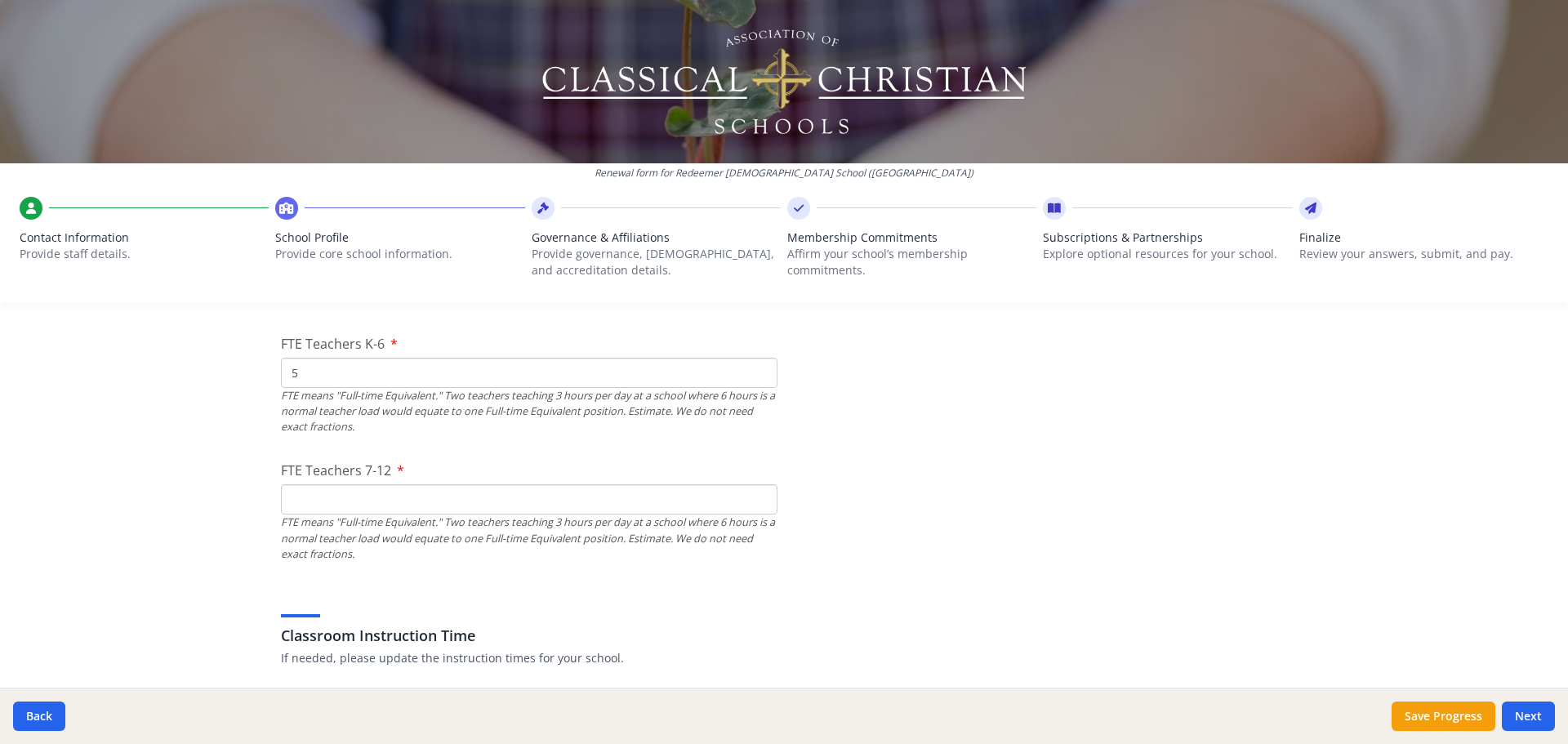
scroll to position [1061, 0]
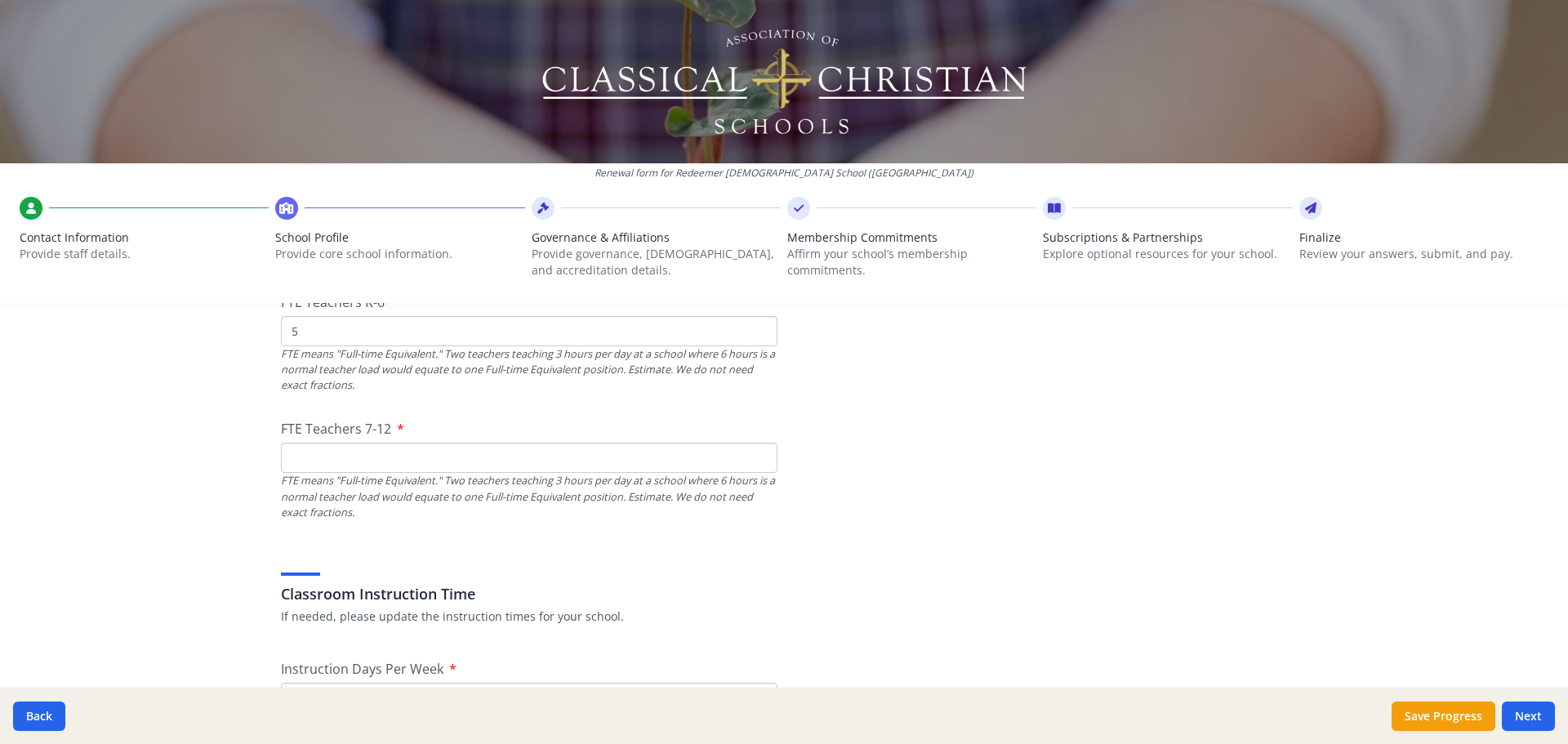
type input "5"
click at [414, 457] on input "FTE Teachers 7-12" at bounding box center [529, 457] width 497 height 30
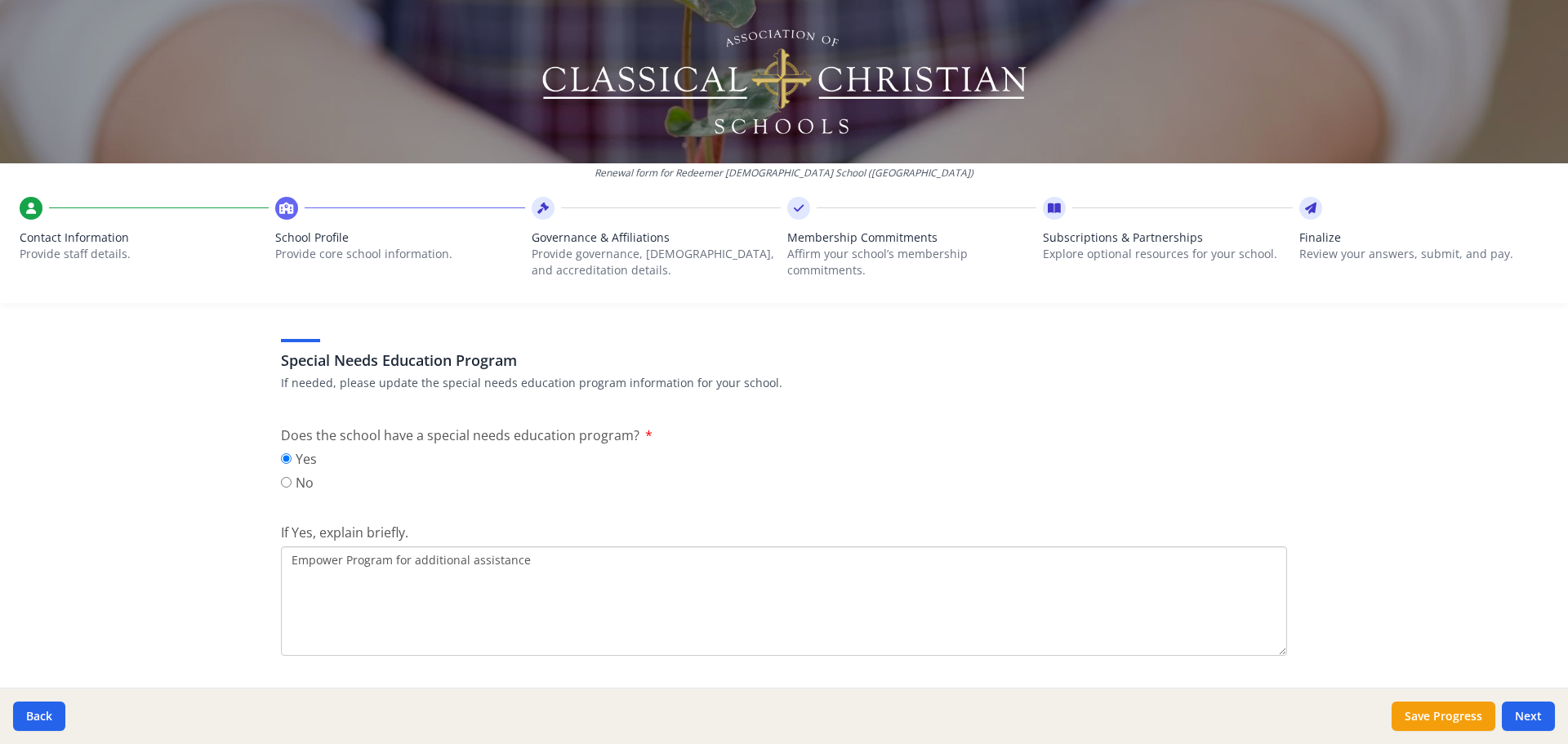
scroll to position [1878, 0]
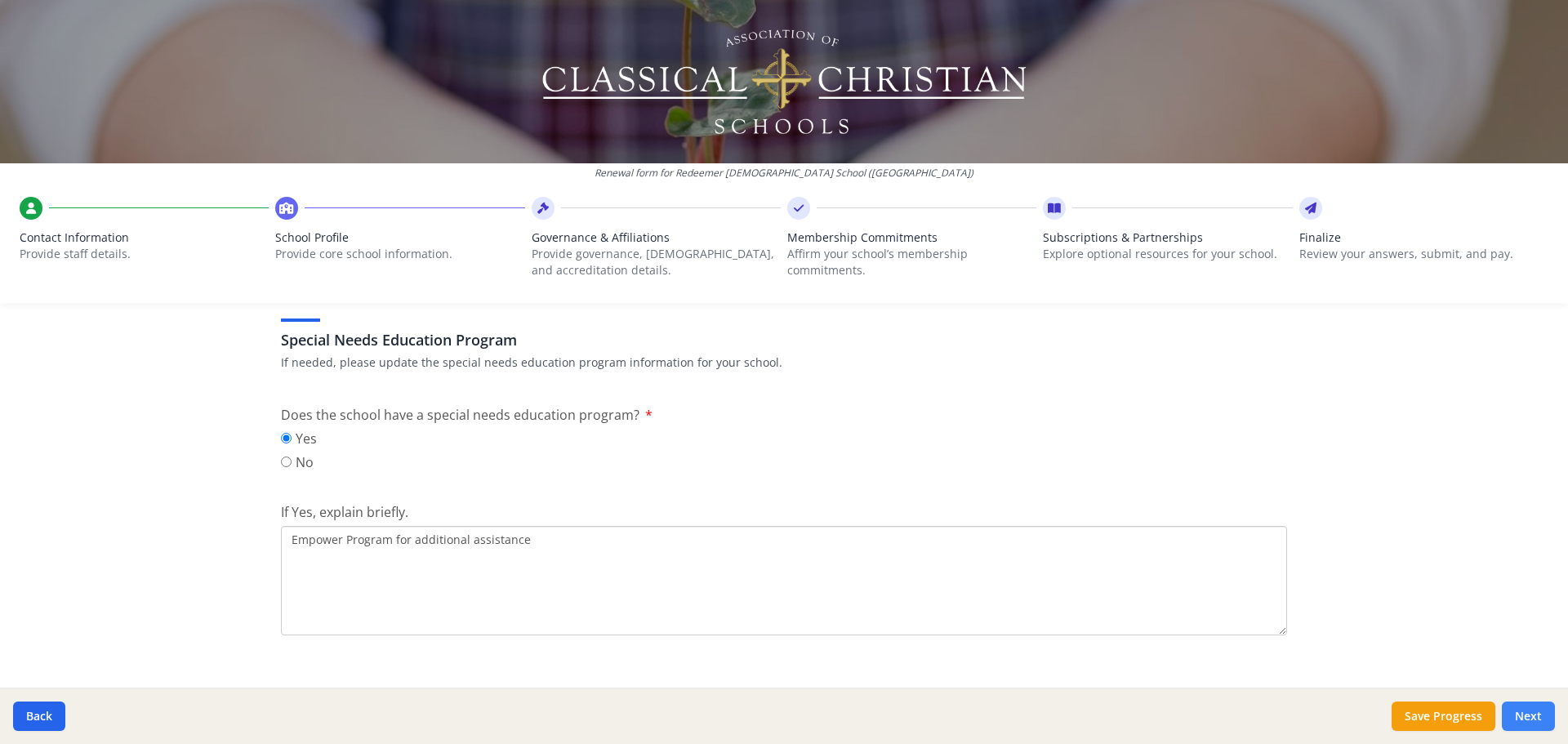
type input "6"
click at [1535, 719] on button "Next" at bounding box center [1528, 716] width 53 height 29
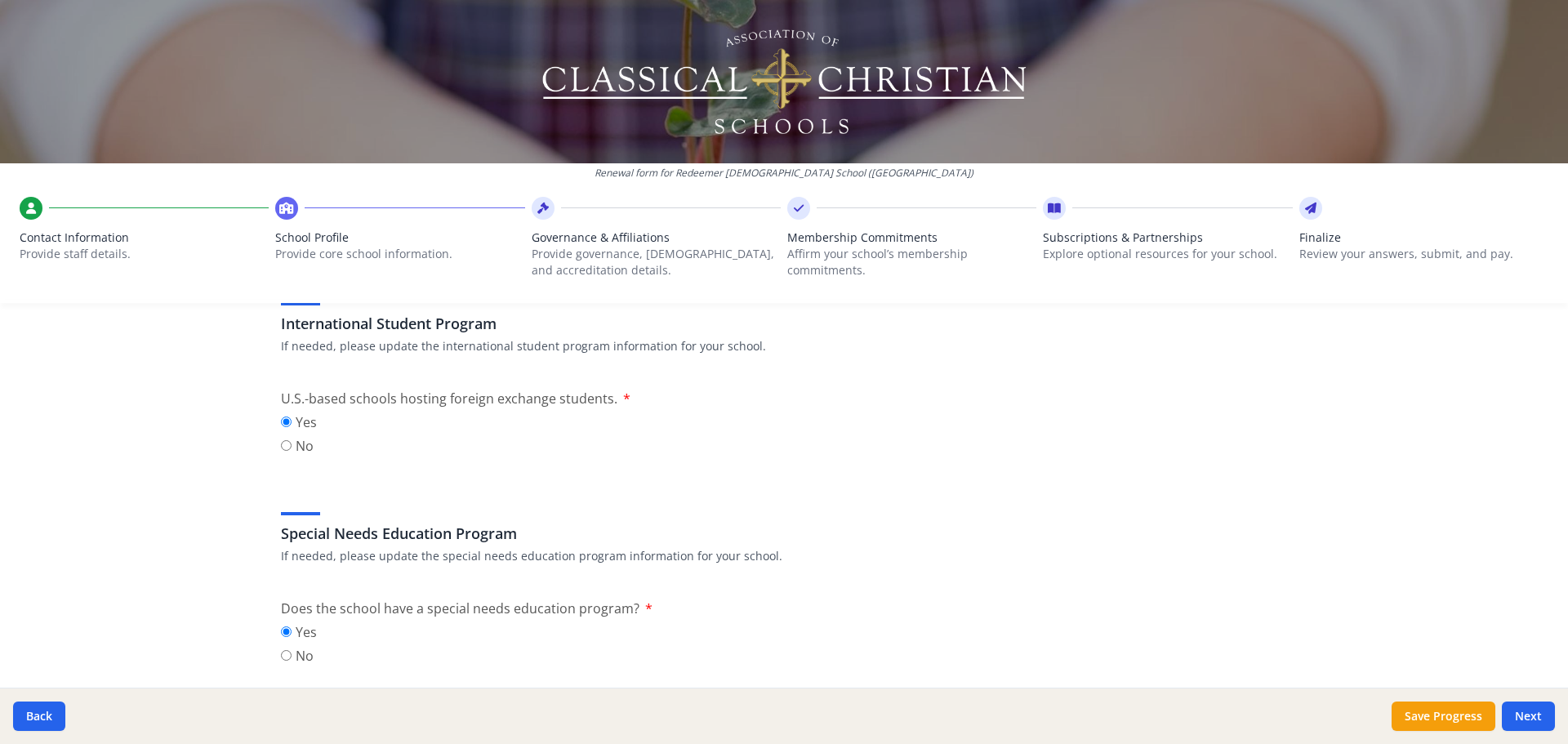
scroll to position [1715, 0]
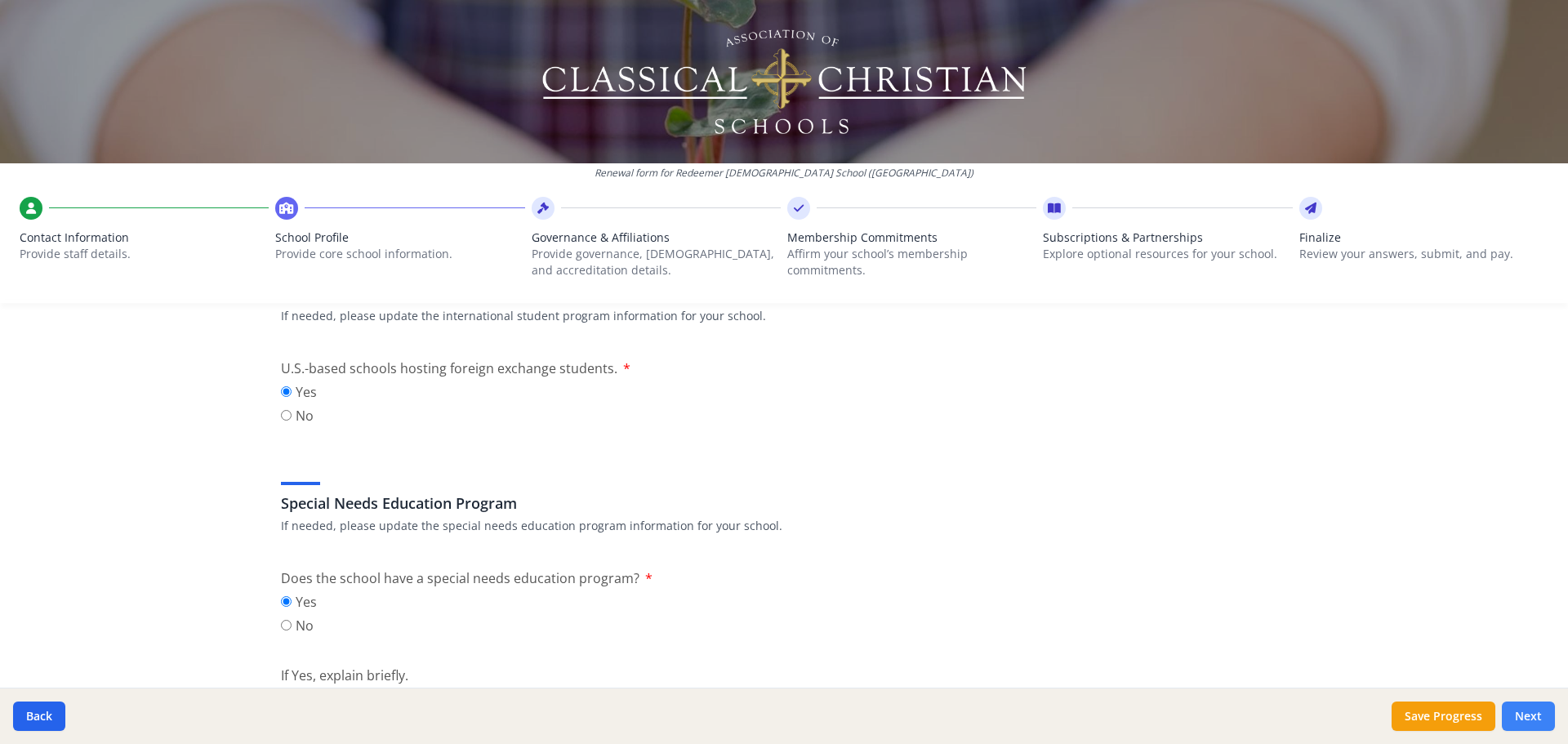
click at [1529, 722] on button "Next" at bounding box center [1528, 716] width 53 height 29
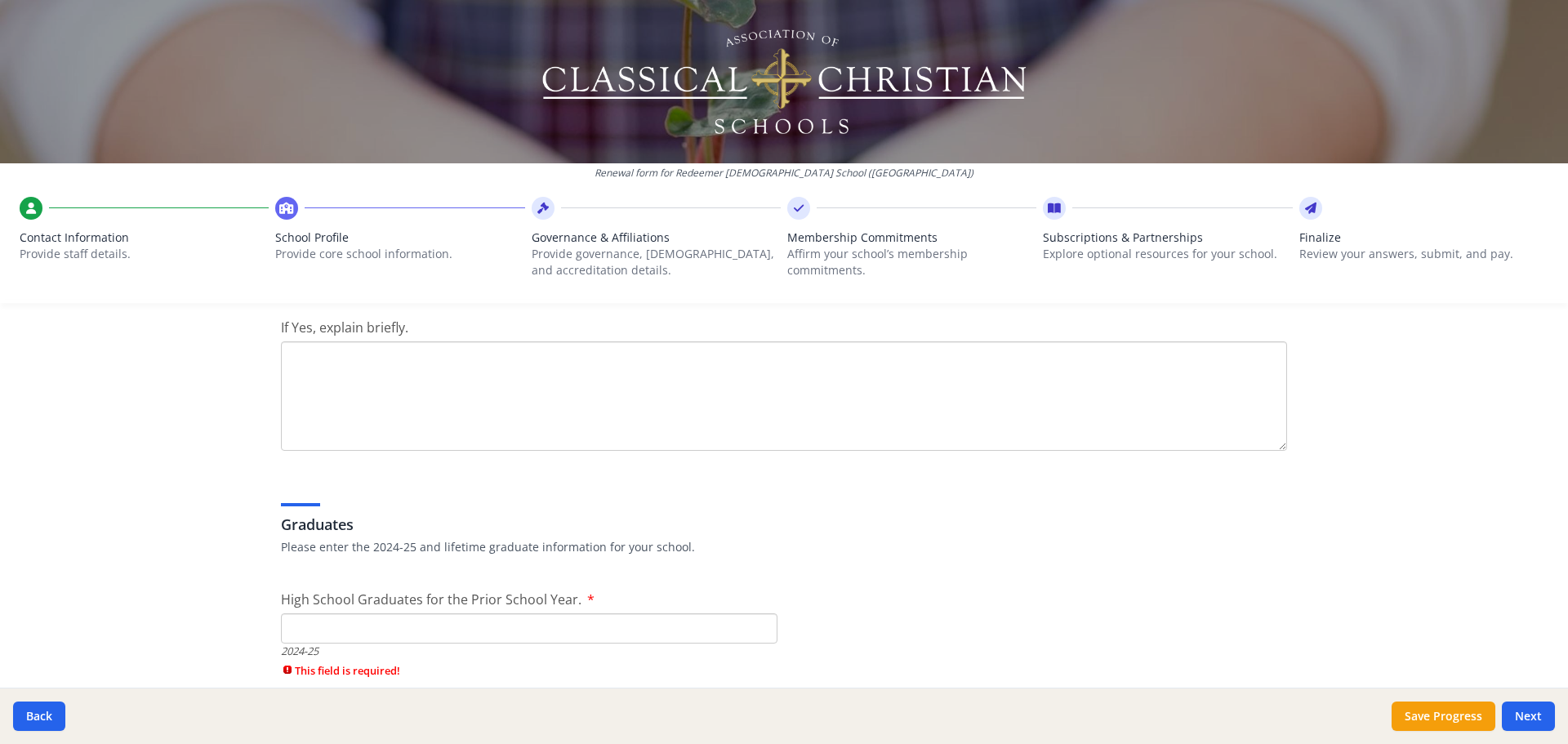
scroll to position [2531, 0]
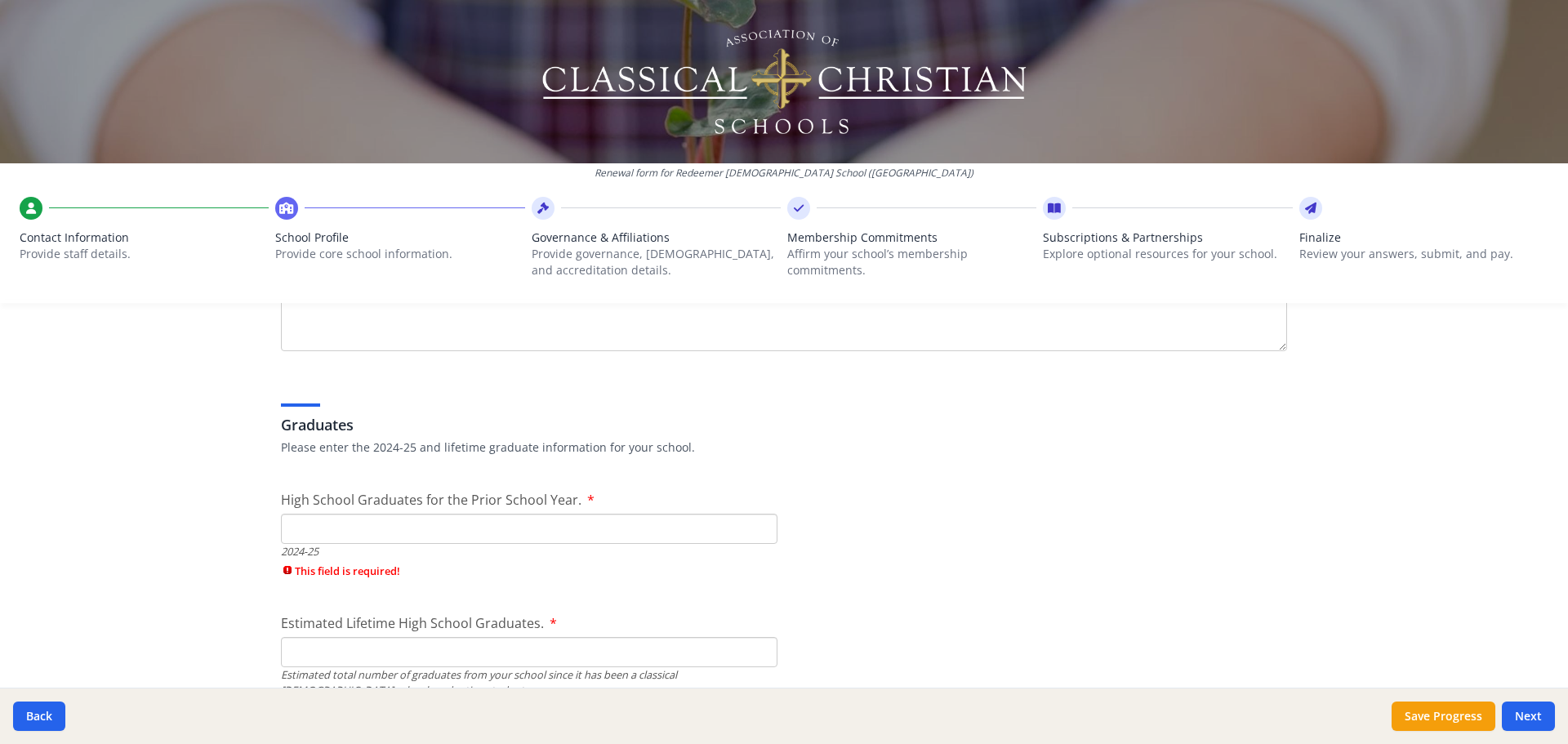
click at [362, 526] on input "High School Graduates for the Prior School Year." at bounding box center [529, 528] width 497 height 30
type input "2"
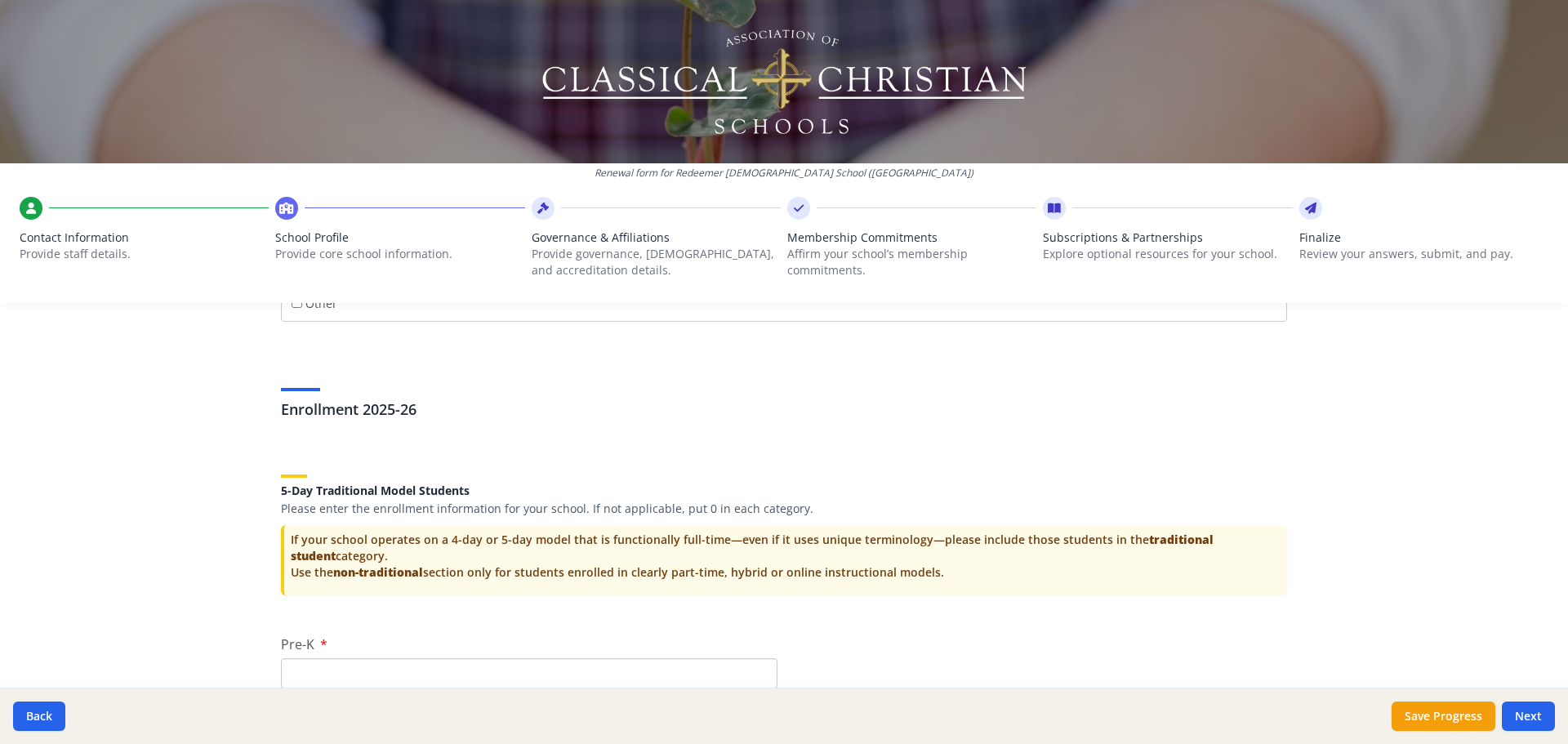
scroll to position [3511, 0]
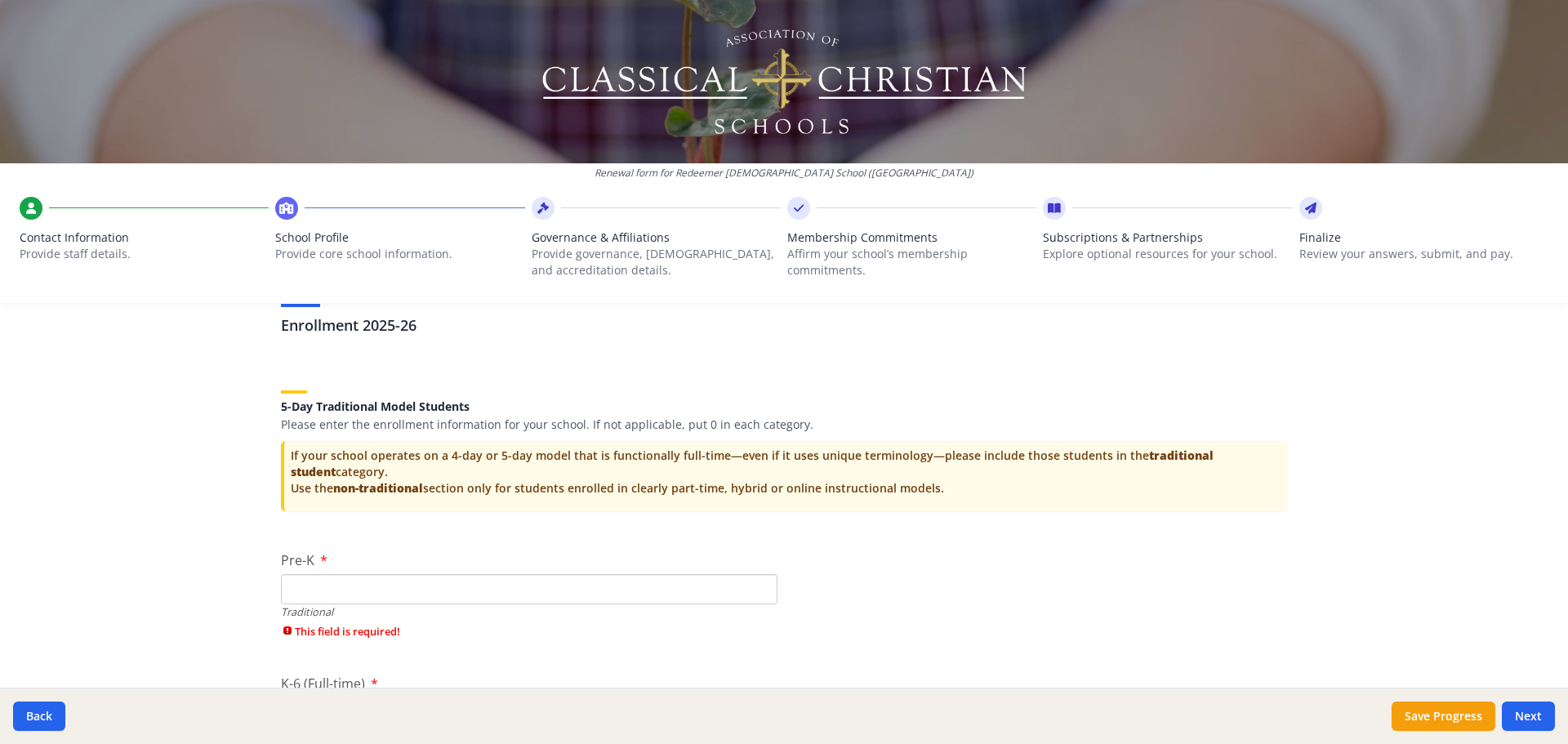
type input "125"
click at [520, 596] on input "Pre-K" at bounding box center [529, 589] width 497 height 30
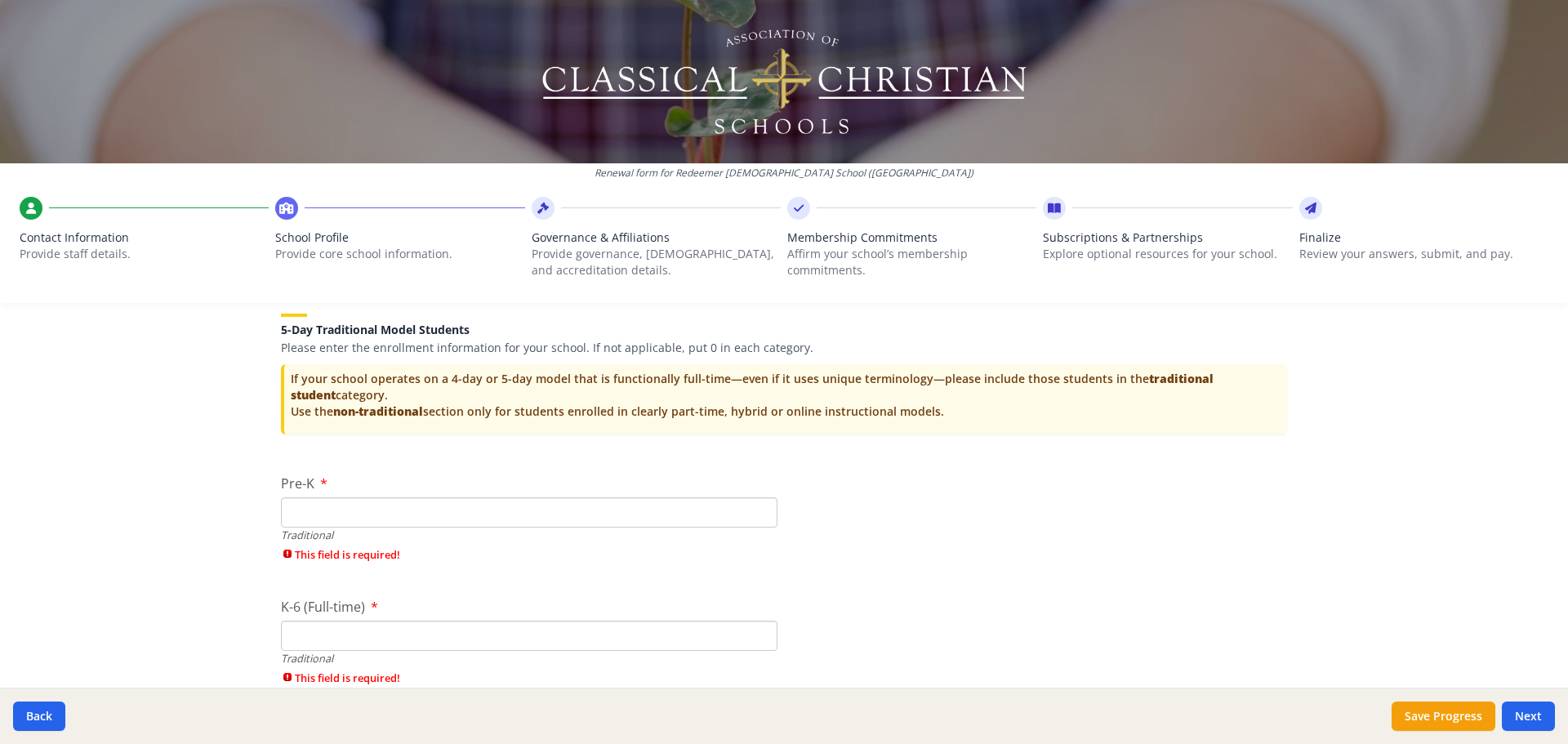
scroll to position [3756, 0]
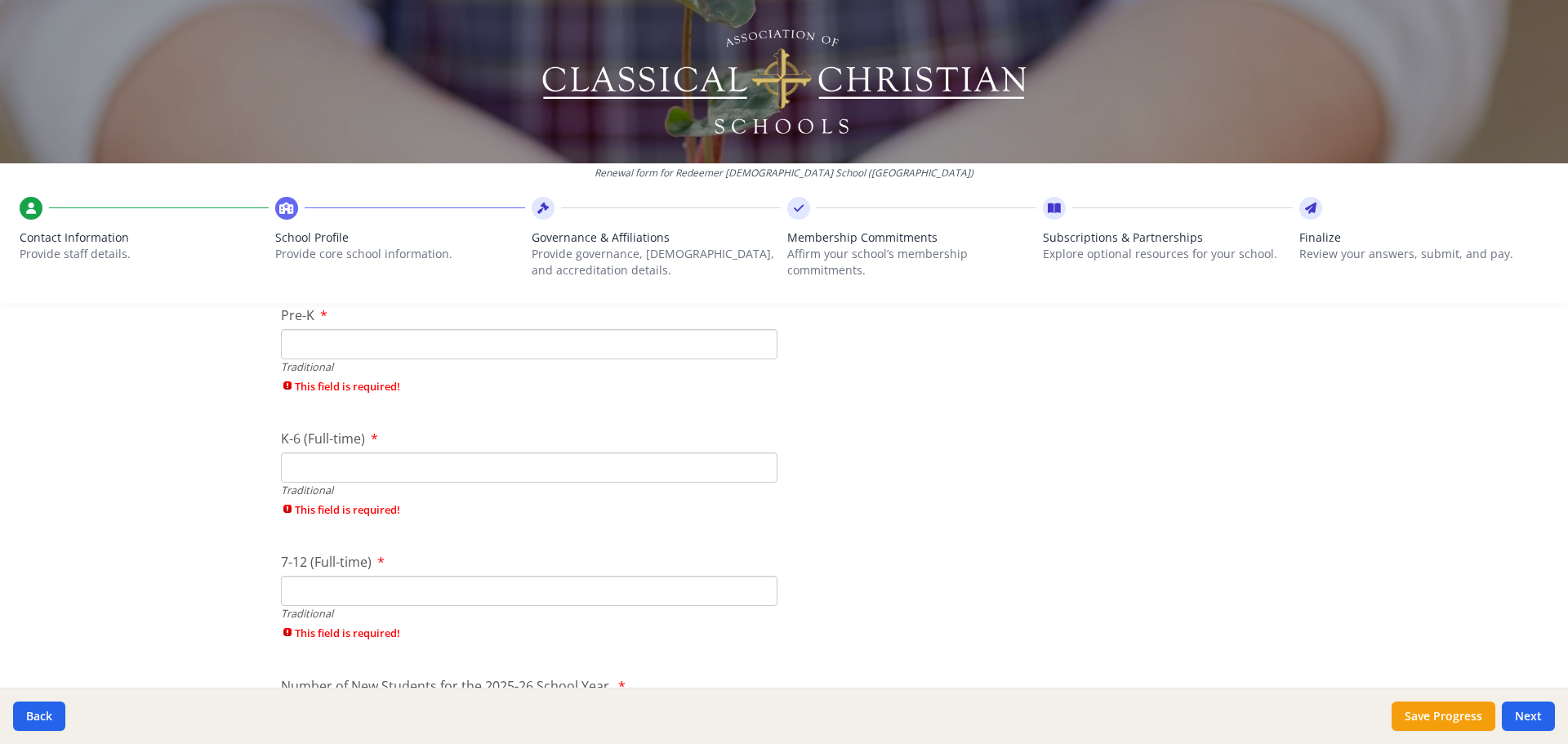
click at [435, 349] on input "Pre-K" at bounding box center [529, 344] width 497 height 30
type input "0"
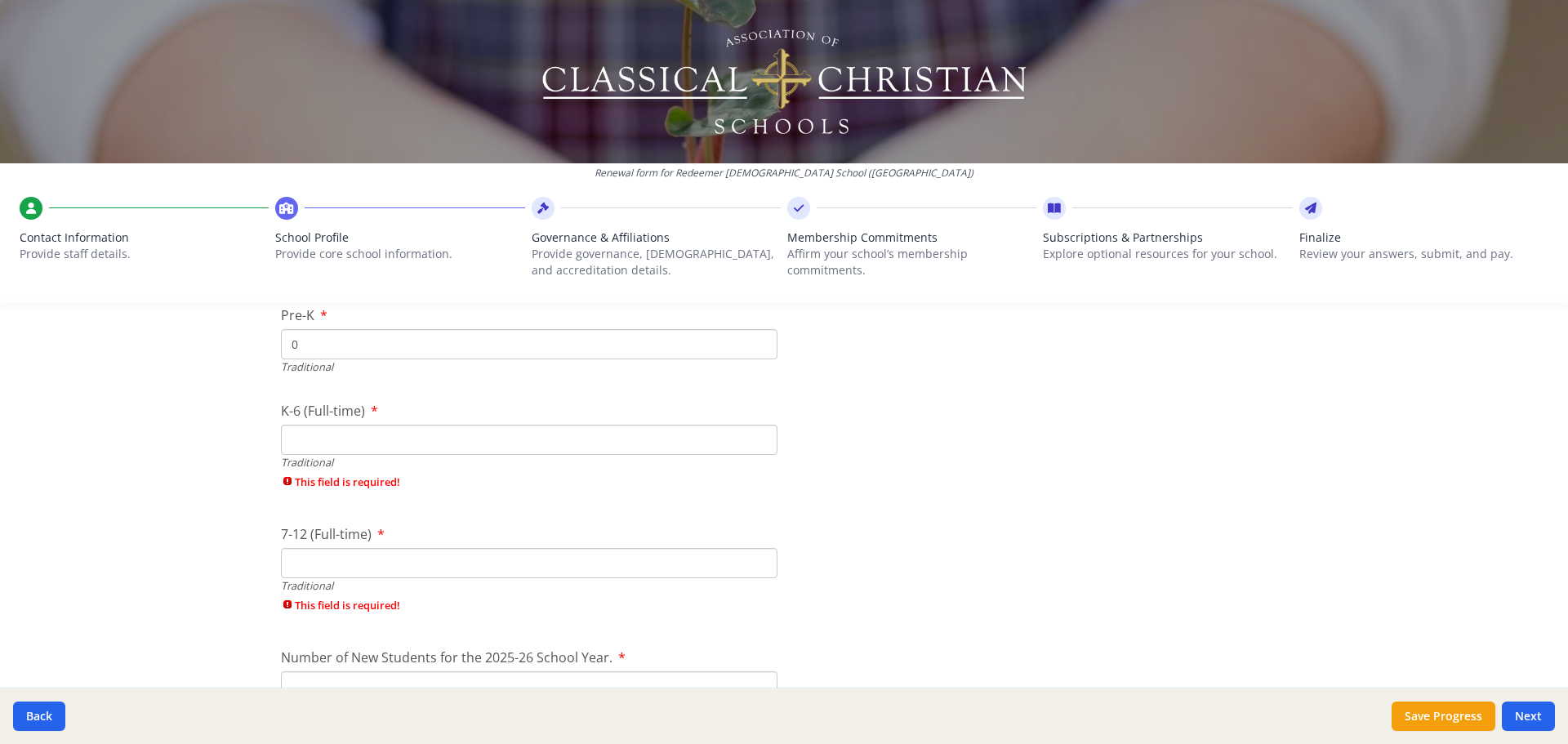
click at [390, 467] on div "Traditional" at bounding box center [529, 462] width 497 height 16
click at [391, 438] on input "K-6 (Full-time)" at bounding box center [529, 440] width 497 height 30
click at [322, 433] on input "K-6 (Full-time)" at bounding box center [529, 440] width 497 height 30
drag, startPoint x: 340, startPoint y: 445, endPoint x: 337, endPoint y: 437, distance: 8.5
click at [340, 445] on input "K-6 (Full-time)" at bounding box center [529, 440] width 497 height 30
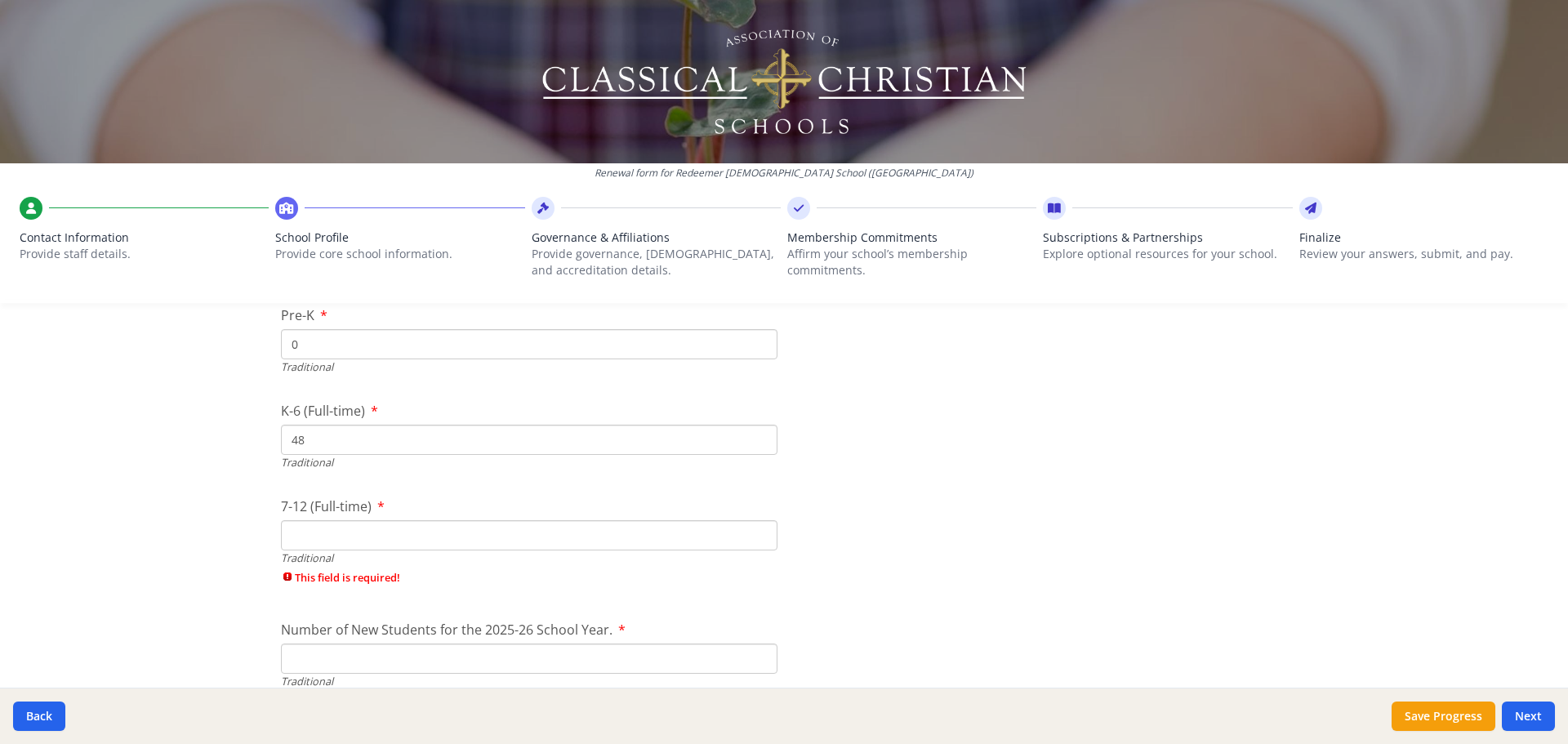
type input "48"
click at [372, 541] on input "7-12 (Full-time)" at bounding box center [529, 535] width 497 height 30
type input "46"
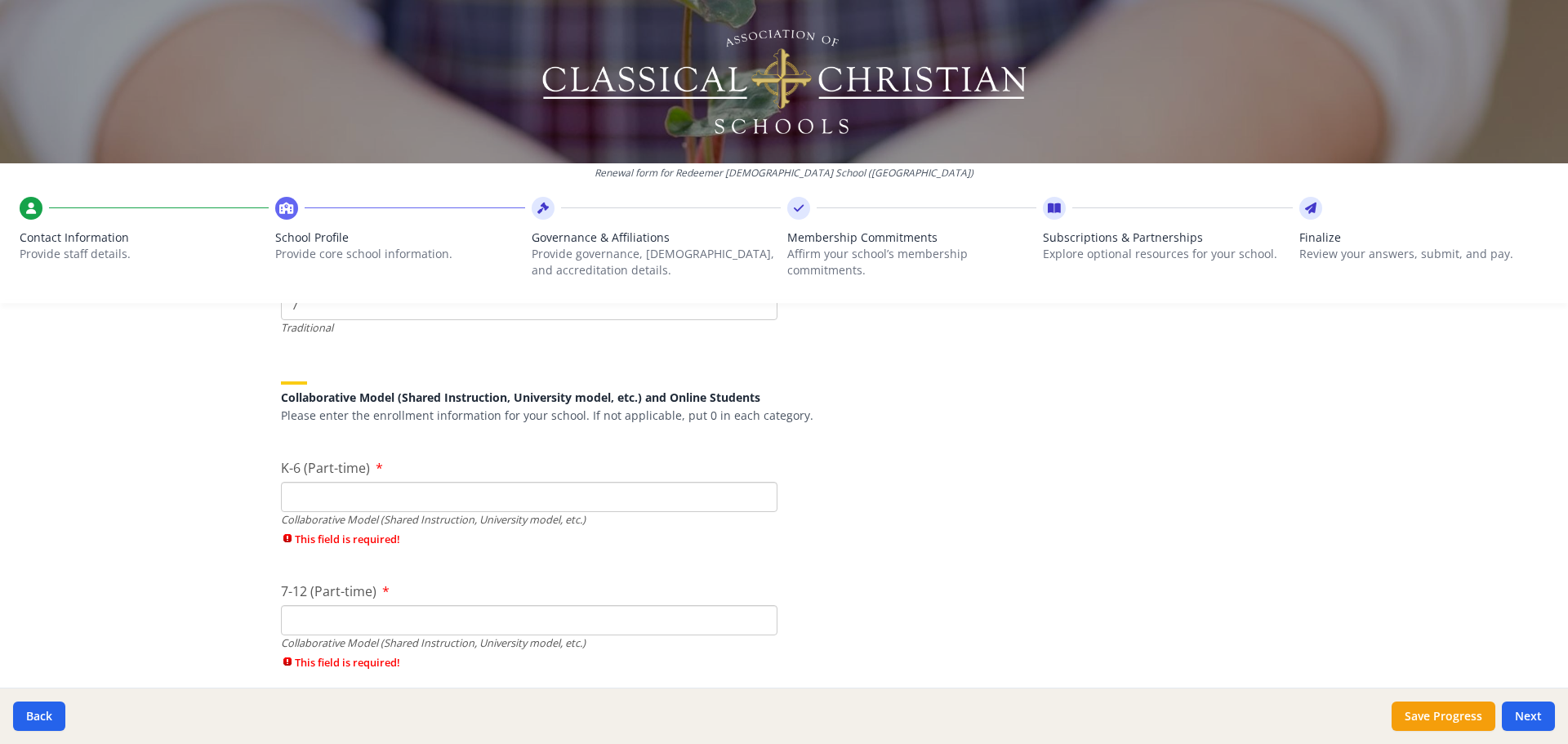
scroll to position [4082, 0]
type input "7"
click at [351, 492] on input "K-6 (Part-time)" at bounding box center [529, 496] width 497 height 30
type input "0"
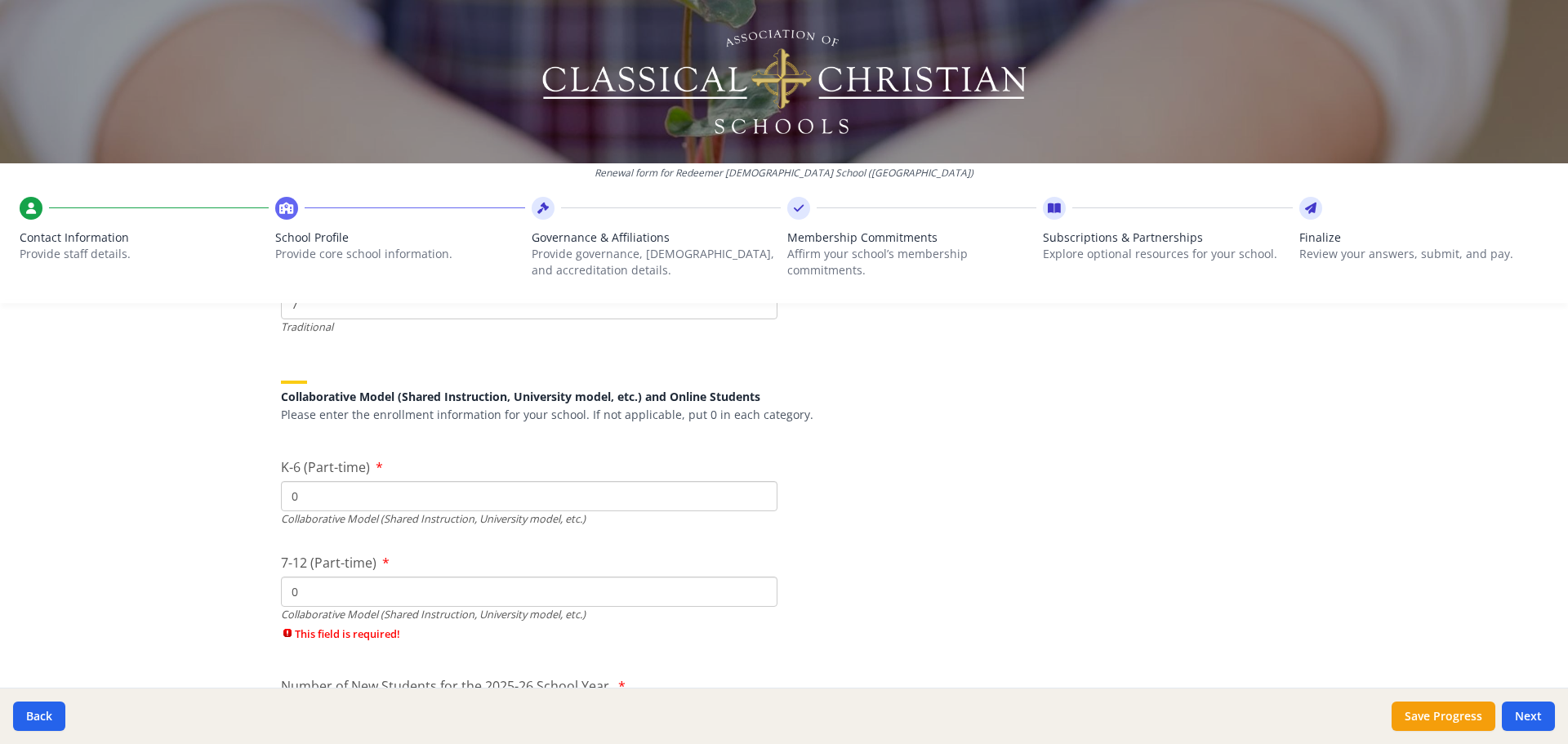
type input "0"
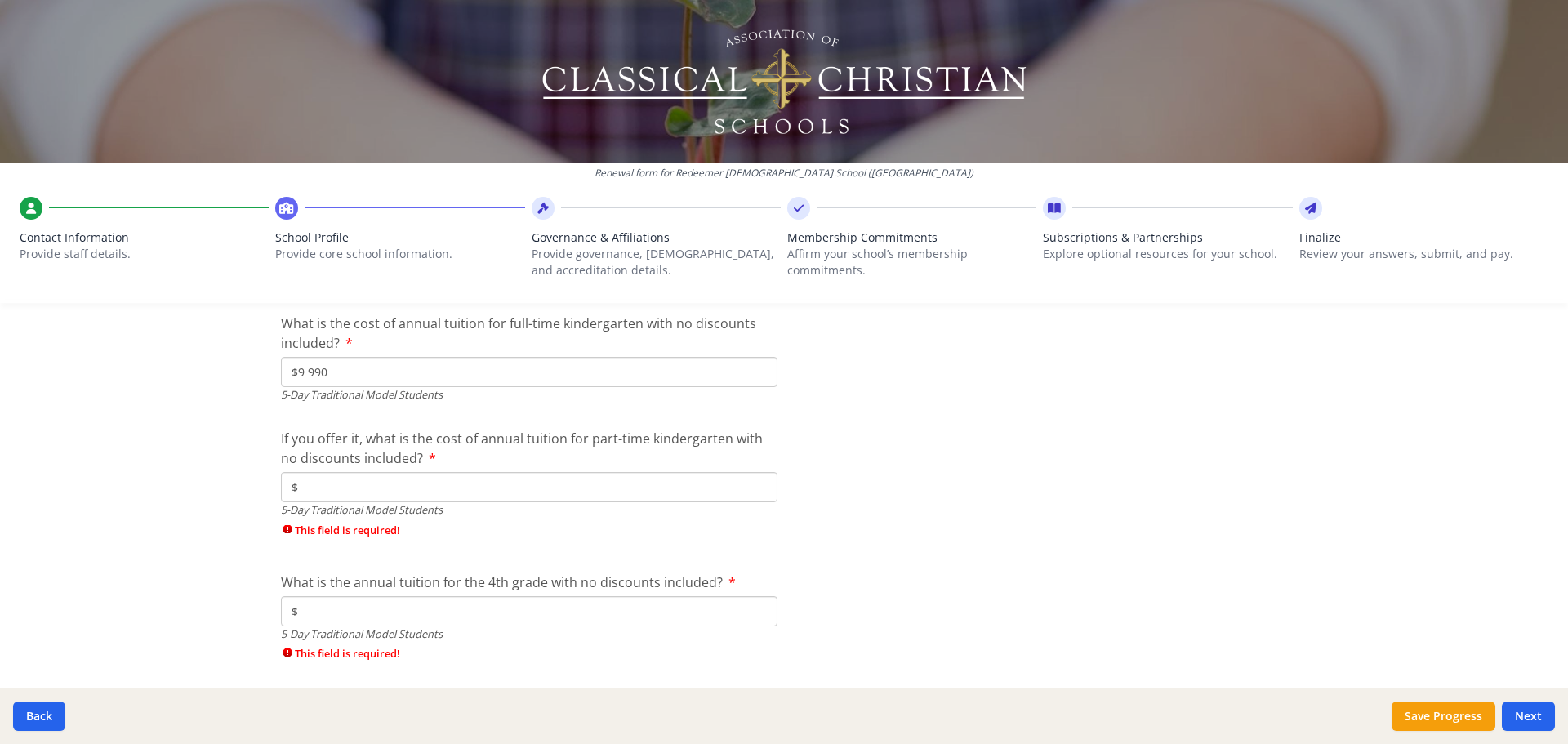
type input "$9 990"
type input "$0"
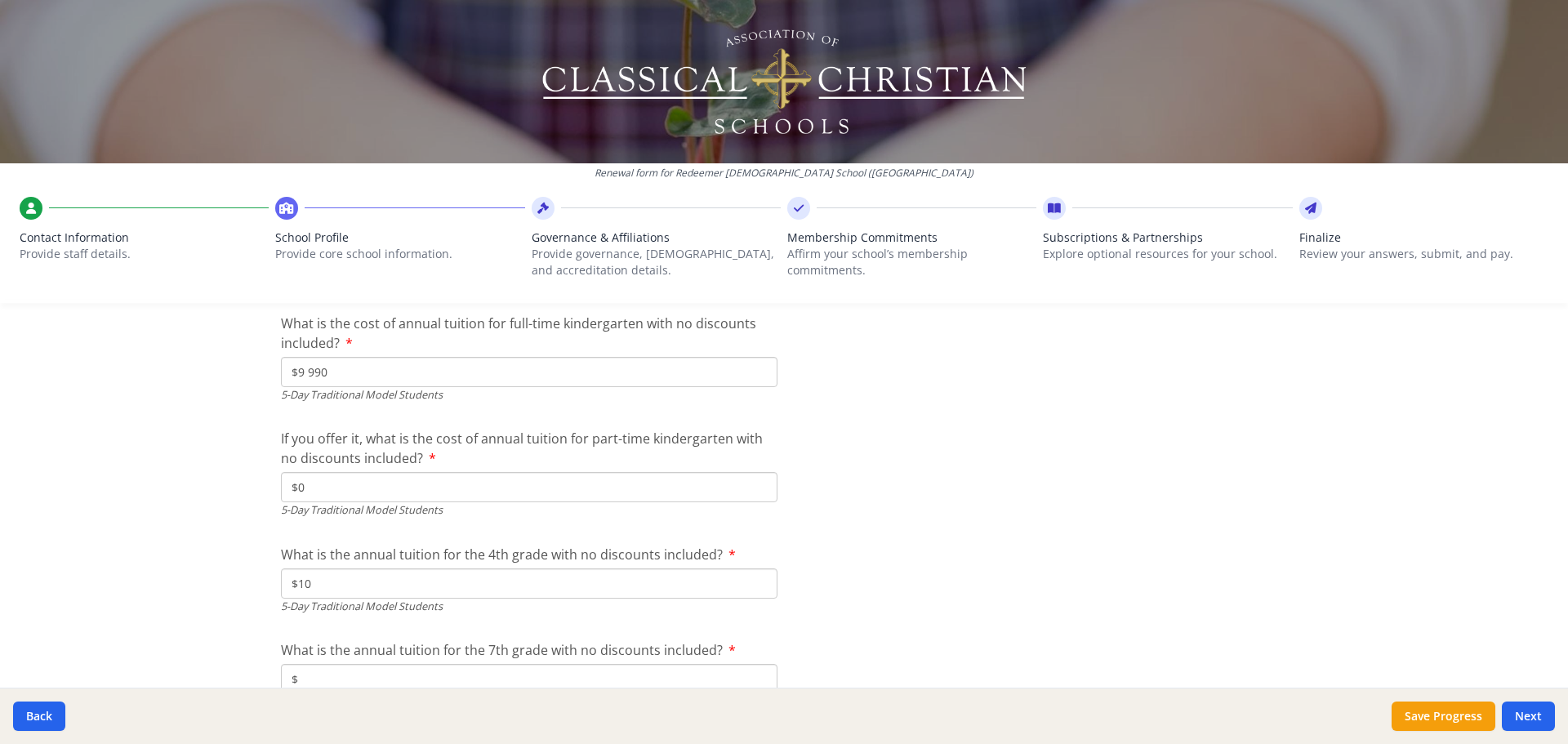
type input "$10"
drag, startPoint x: 359, startPoint y: 370, endPoint x: 159, endPoint y: 337, distance: 202.7
click at [159, 337] on div "Renewal form for Redeemer [DEMOGRAPHIC_DATA] School ([GEOGRAPHIC_DATA]) Contact…" at bounding box center [784, 372] width 1568 height 744
type input "$9 800"
click at [385, 578] on input "$10" at bounding box center [529, 583] width 497 height 30
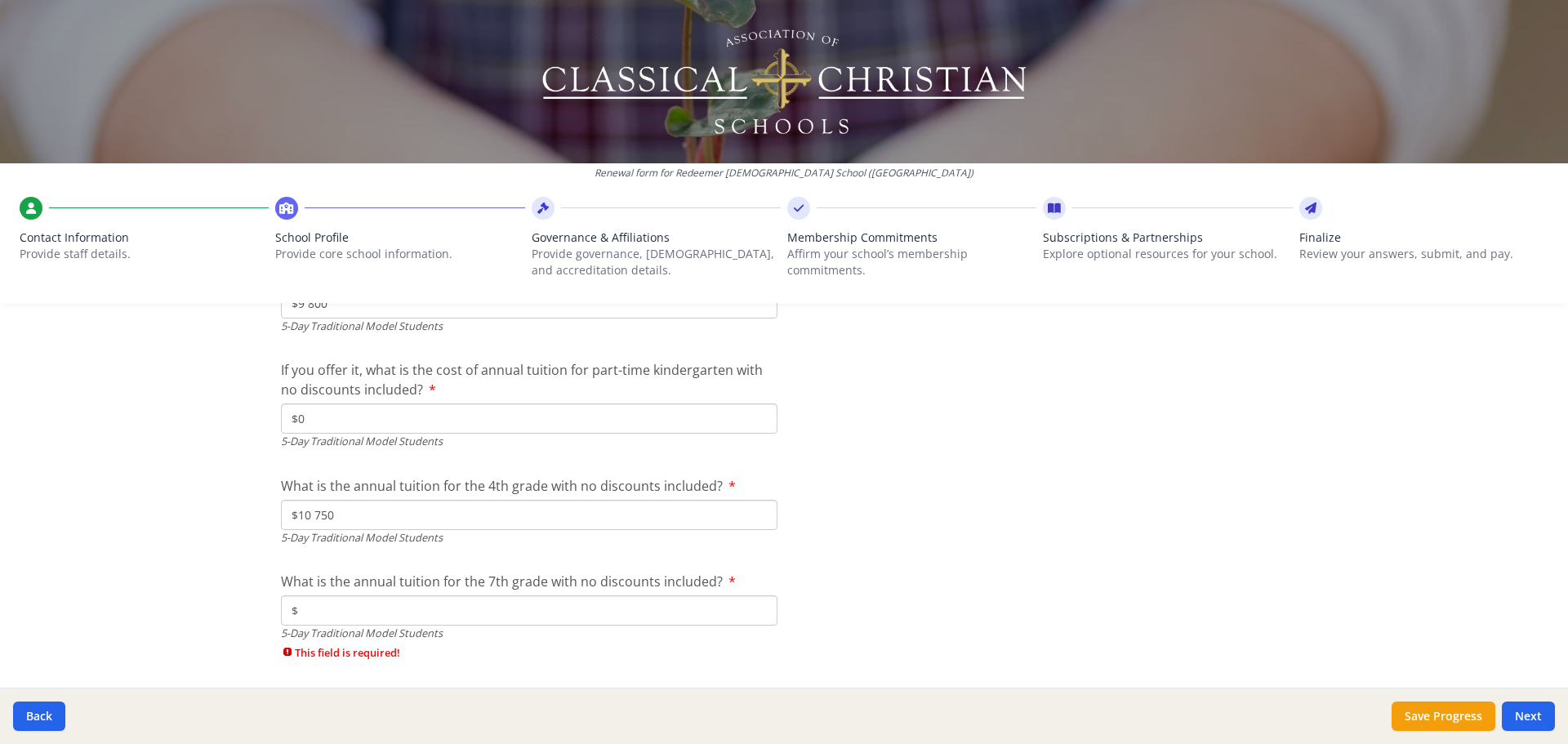
scroll to position [4871, 0]
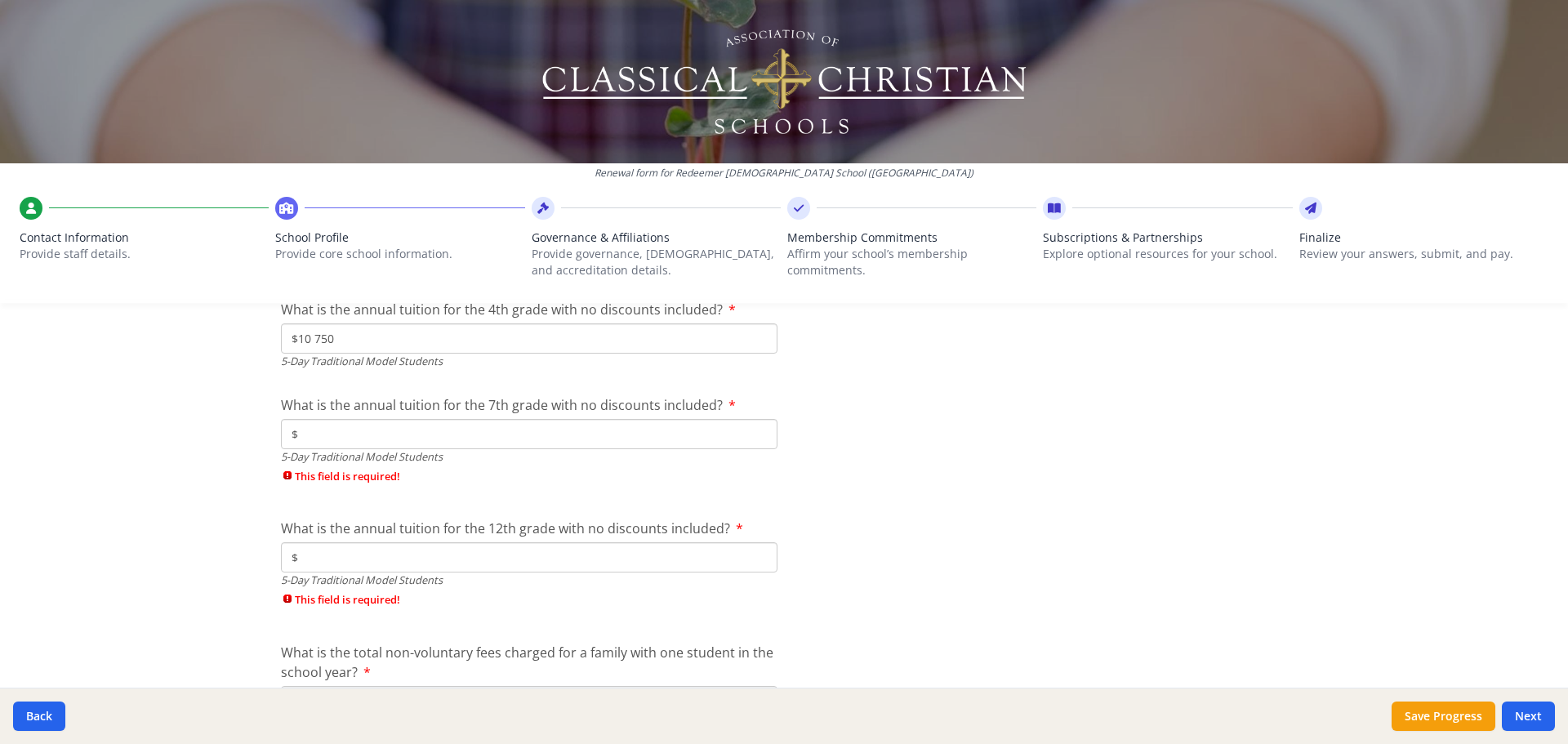
type input "$10 750"
click at [382, 431] on input "$" at bounding box center [529, 434] width 497 height 30
drag, startPoint x: 334, startPoint y: 438, endPoint x: 326, endPoint y: 432, distance: 10.0
click at [333, 437] on input "$" at bounding box center [529, 434] width 497 height 30
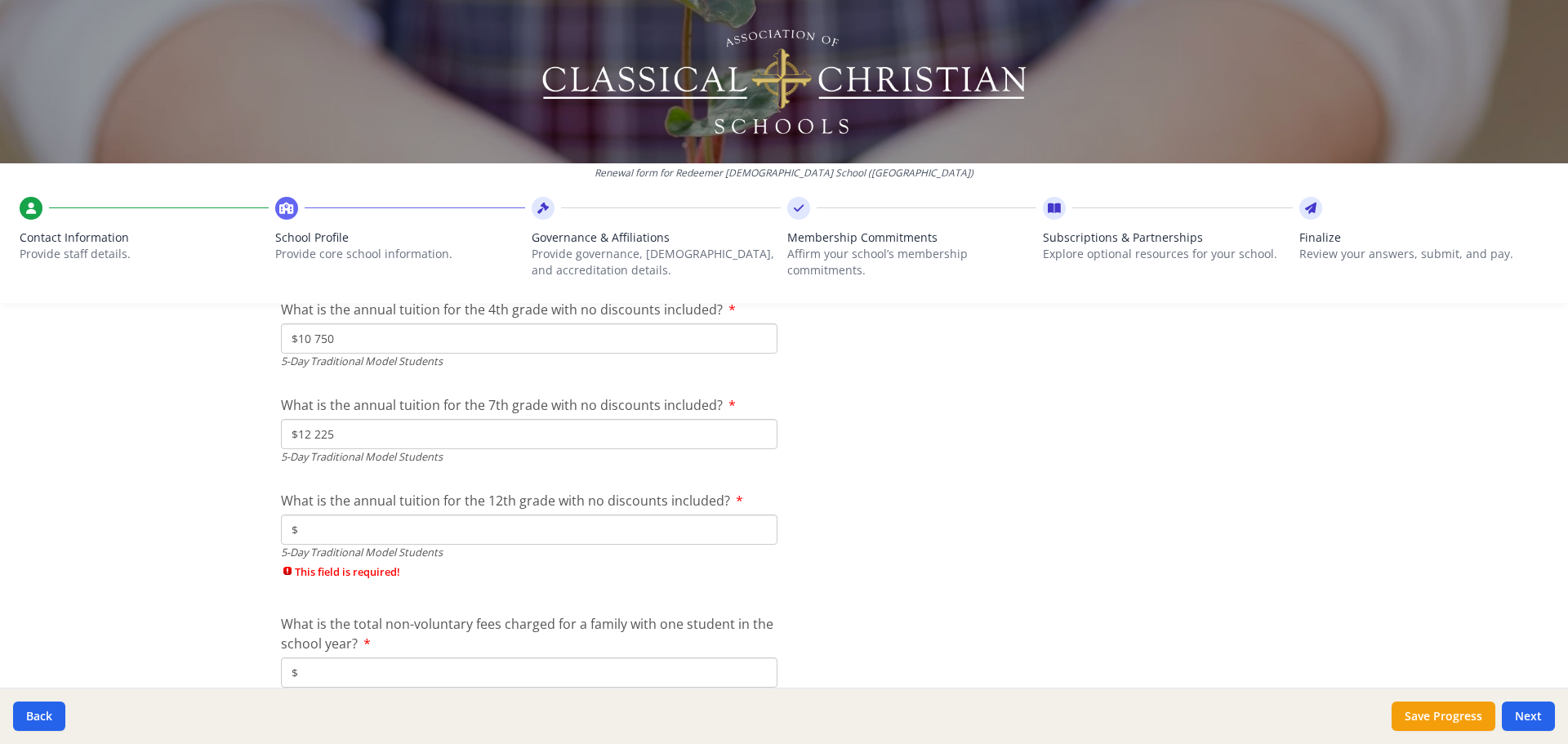
type input "$12 225"
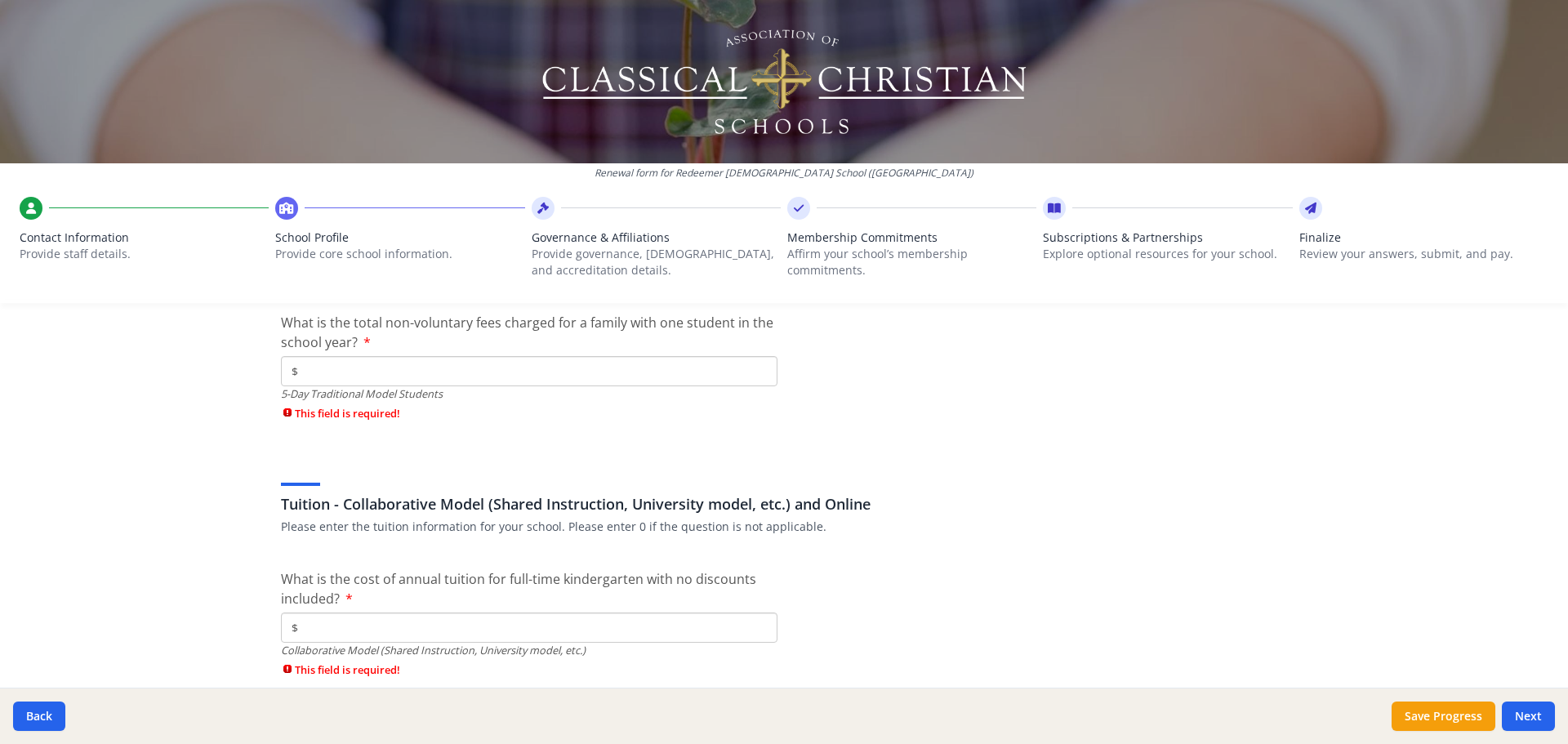
scroll to position [5116, 0]
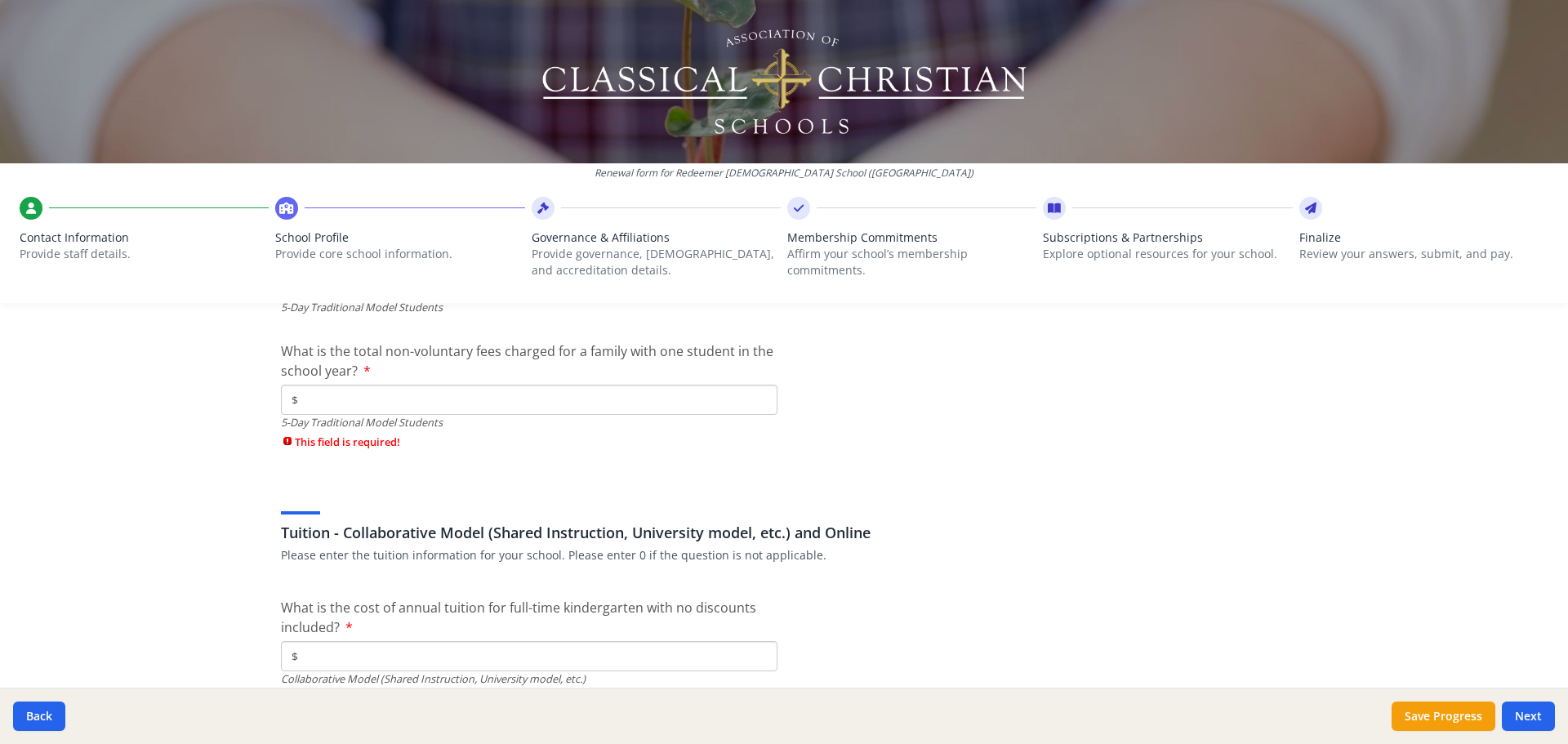
type input "$13 700"
click at [495, 402] on input "$" at bounding box center [529, 400] width 497 height 30
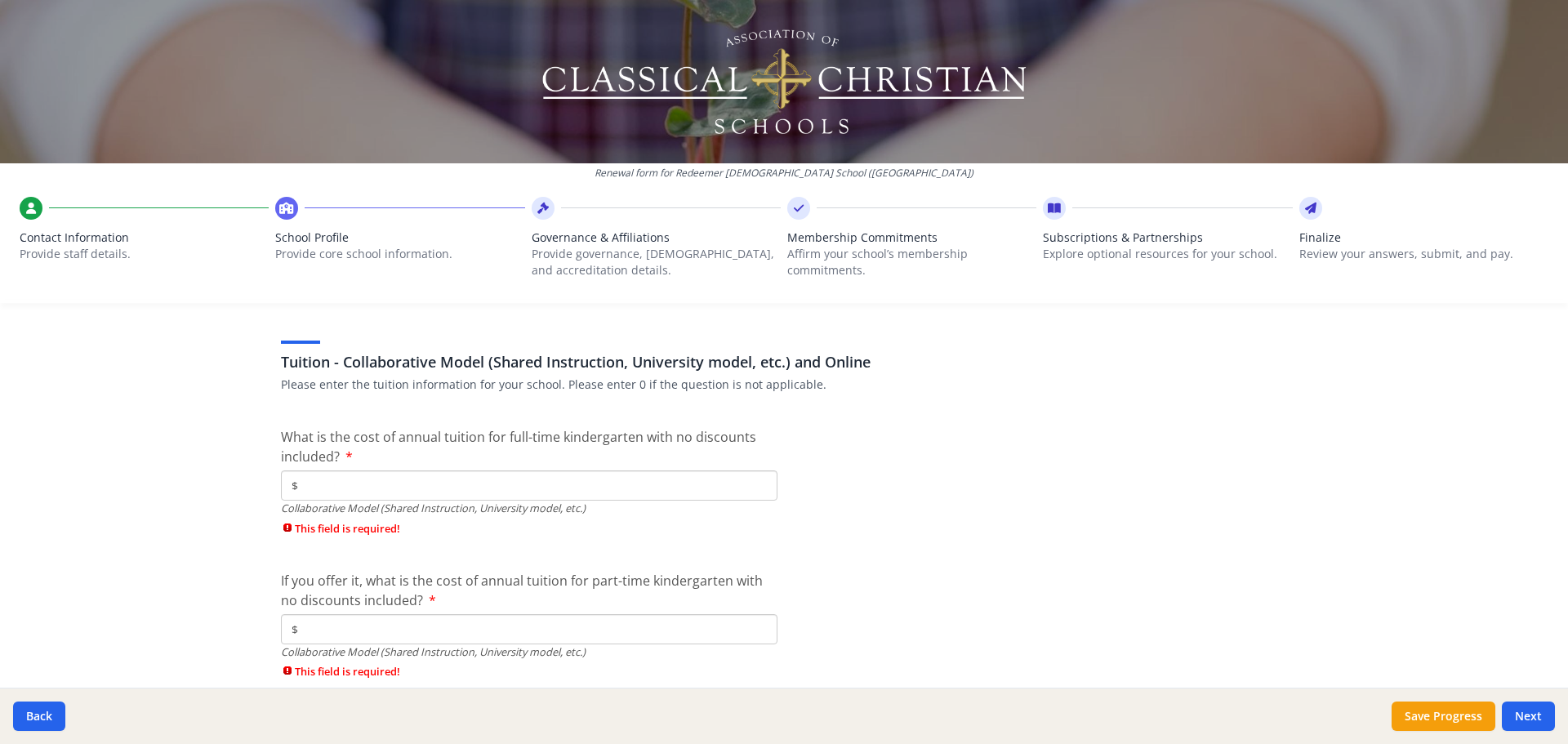
scroll to position [5279, 0]
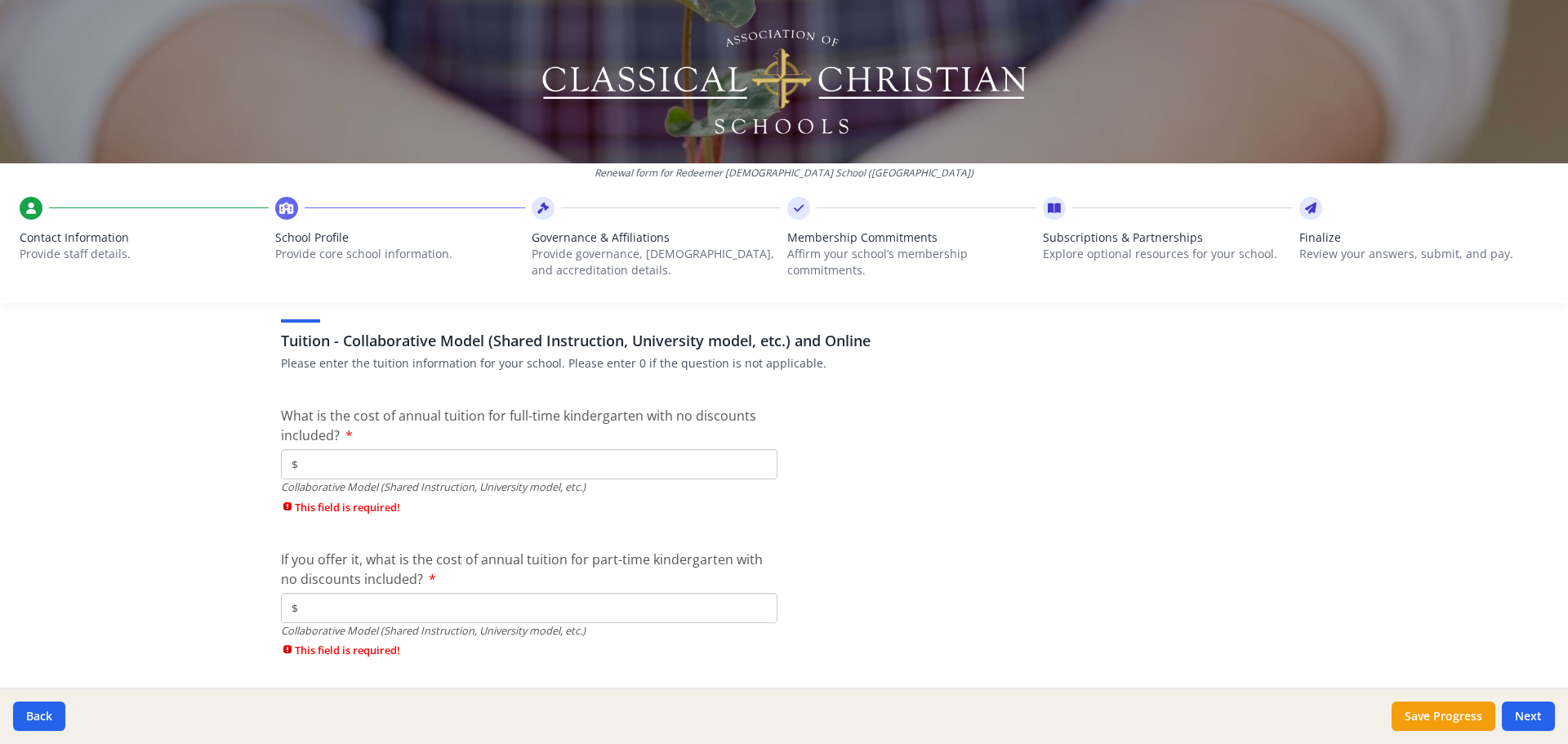
type input "$600"
click at [421, 473] on input "$" at bounding box center [529, 464] width 497 height 30
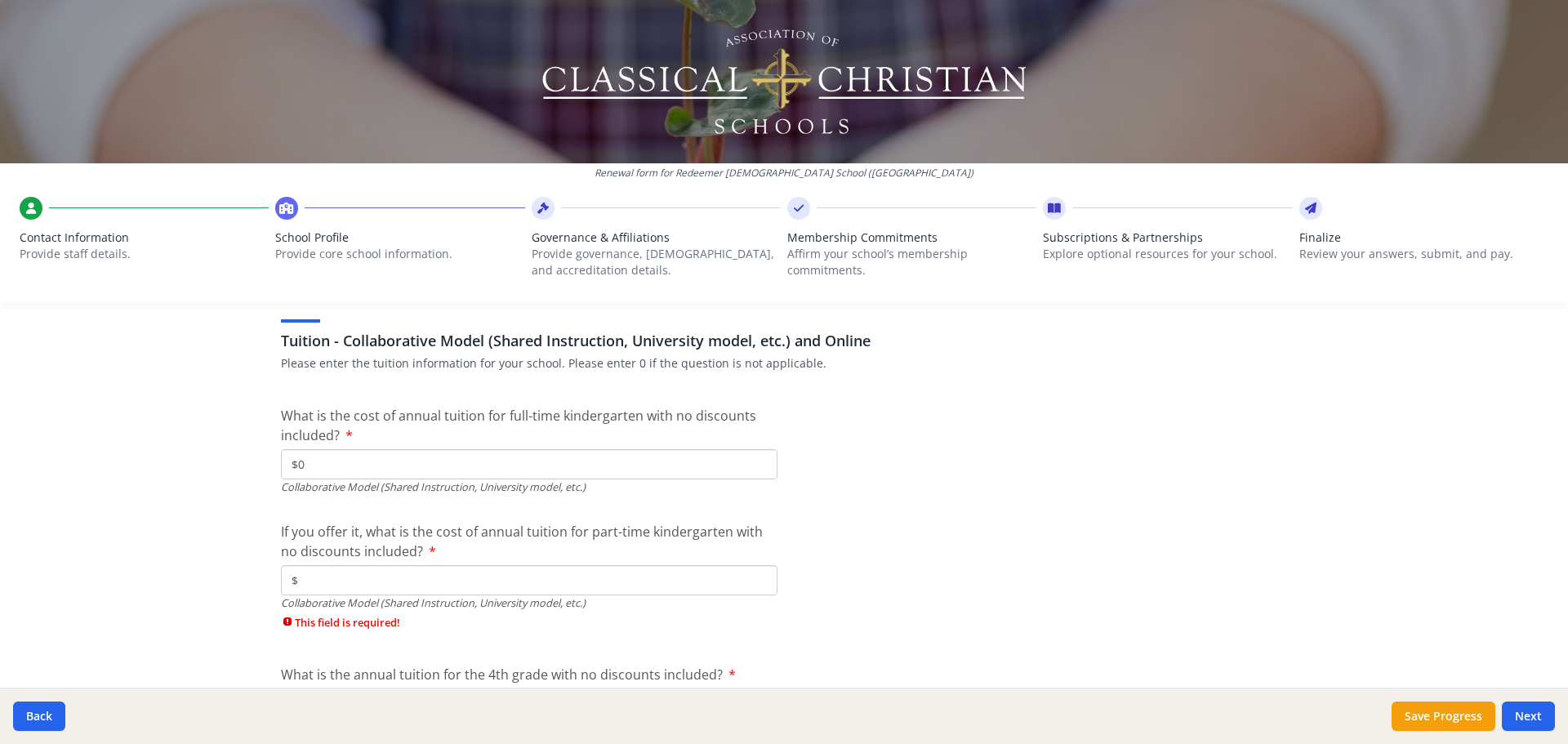
type input "$0"
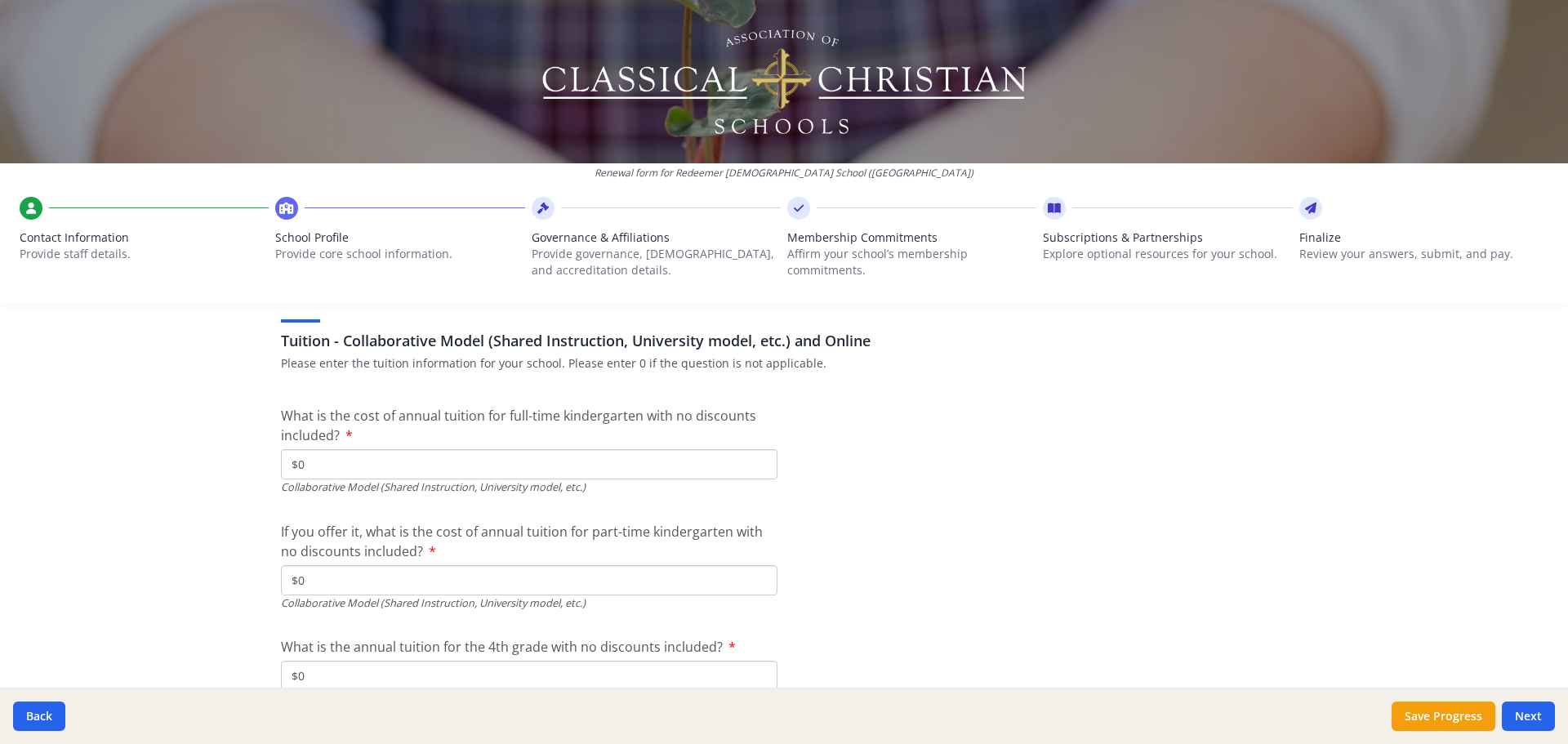
type input "$0"
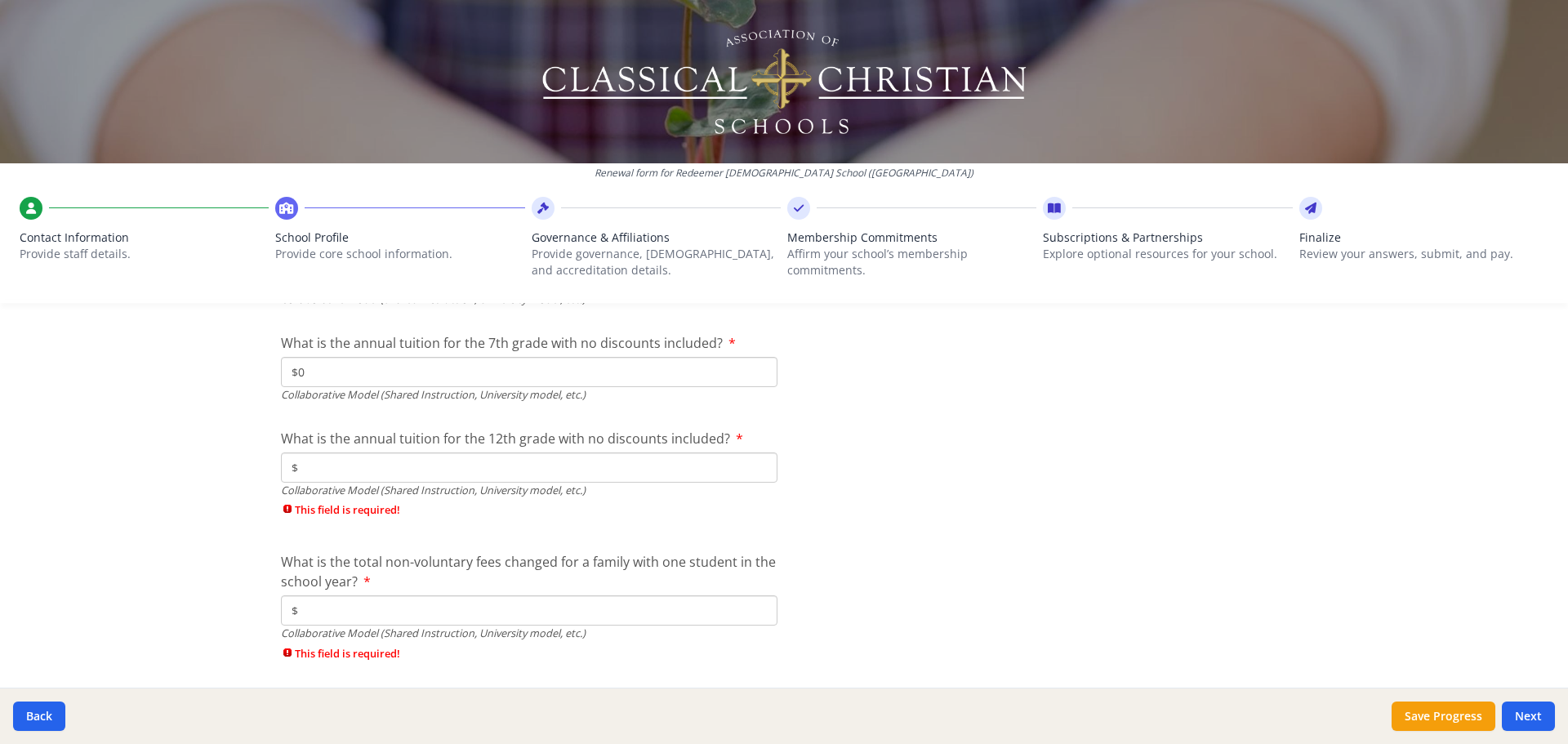
type input "$0"
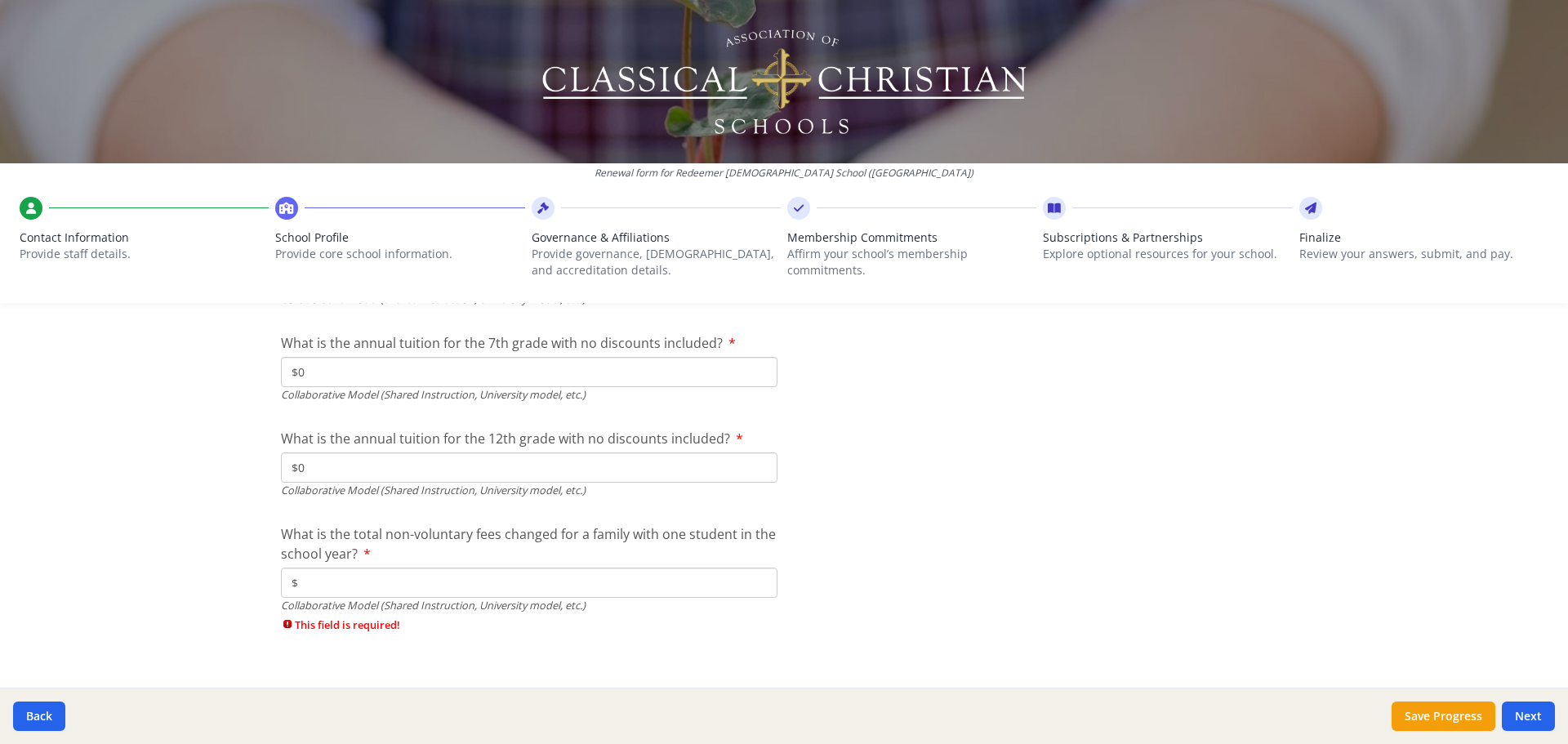
type input "$0"
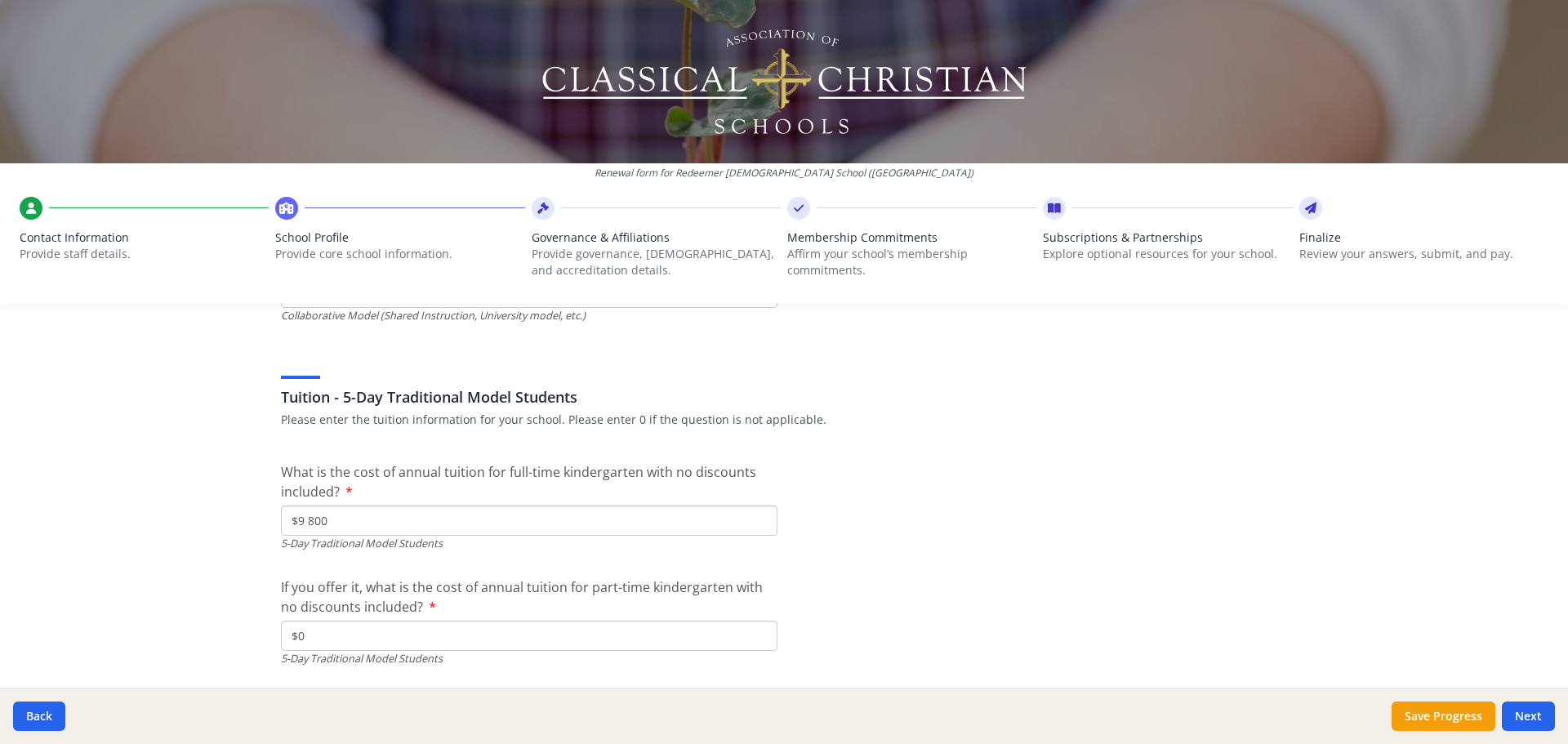
scroll to position [4448, 0]
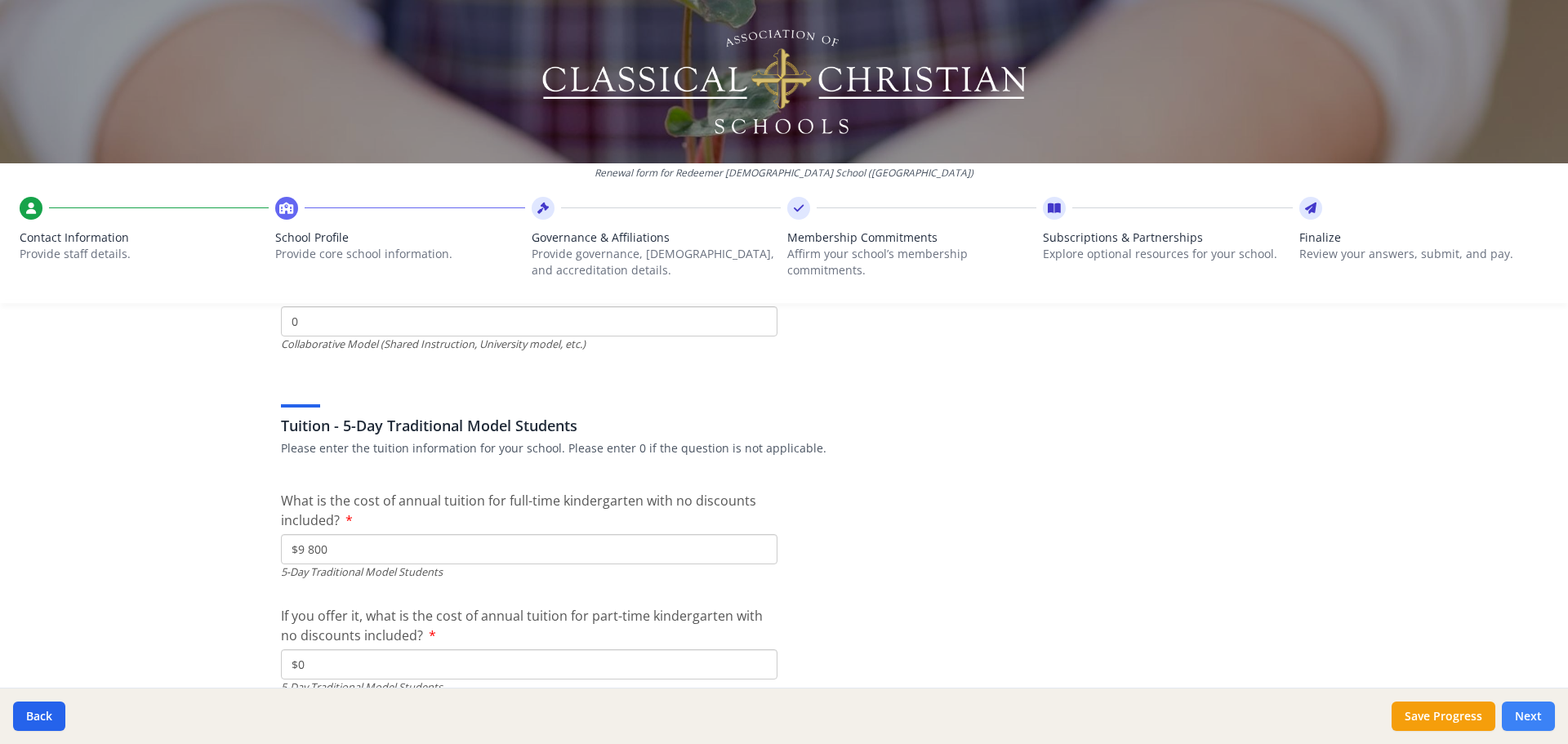
click at [1536, 716] on button "Next" at bounding box center [1528, 716] width 53 height 29
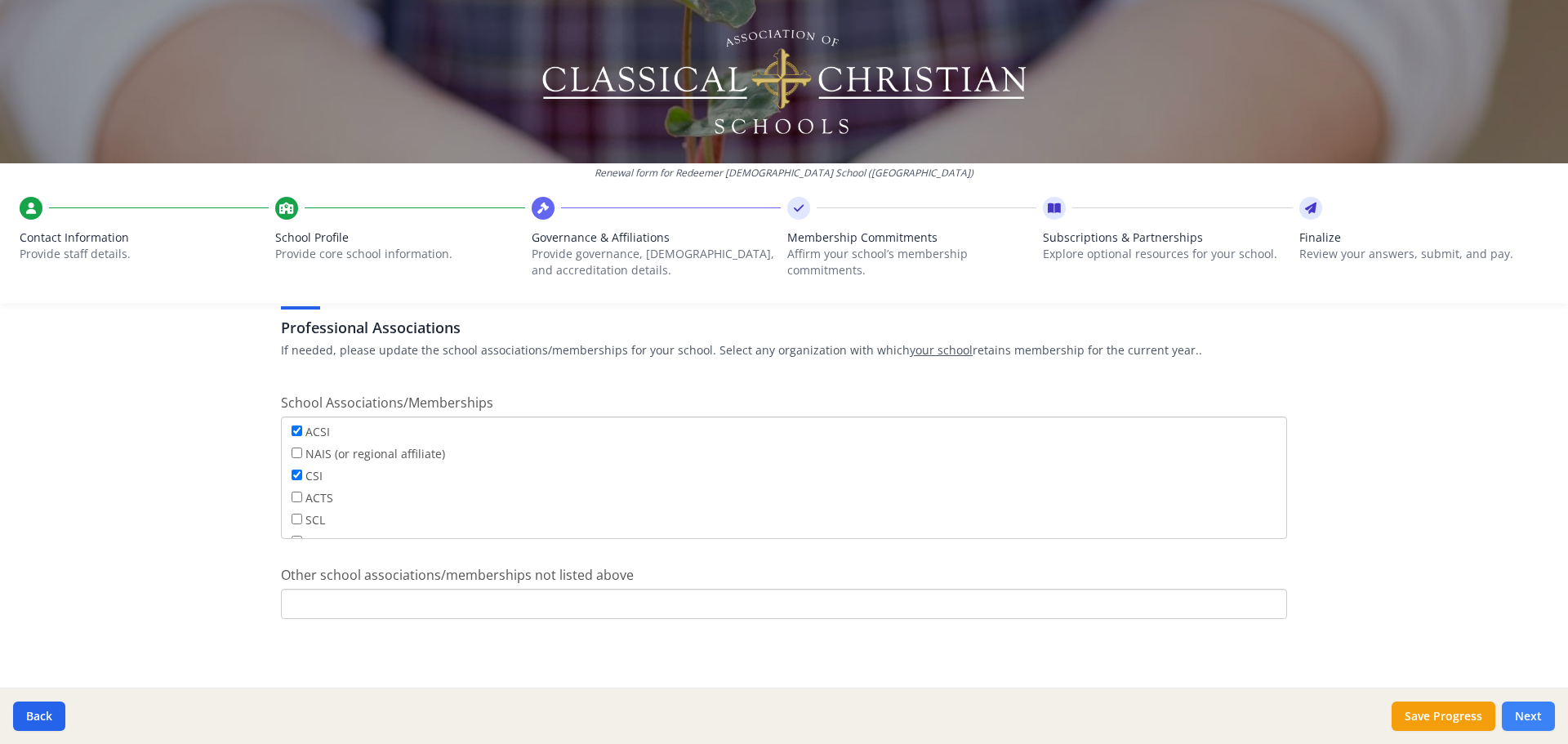
scroll to position [970, 0]
click at [292, 430] on input "ACSI" at bounding box center [297, 431] width 11 height 11
checkbox input "false"
click at [1540, 715] on button "Next" at bounding box center [1528, 716] width 53 height 29
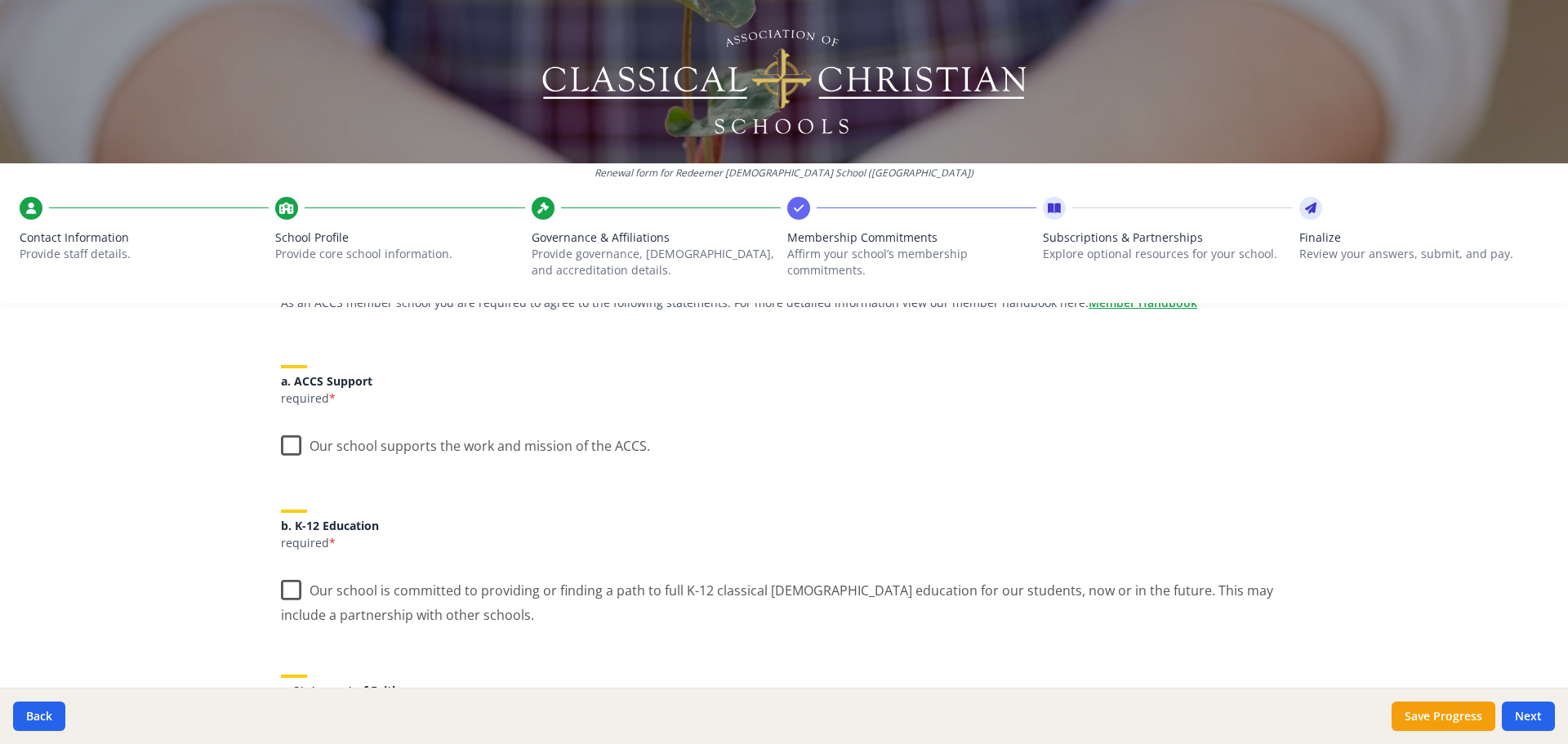
scroll to position [163, 0]
click at [281, 442] on label "Our school supports the work and mission of the ACCS." at bounding box center [465, 441] width 369 height 35
click at [0, 0] on input "Our school supports the work and mission of the ACCS." at bounding box center [0, 0] width 0 height 0
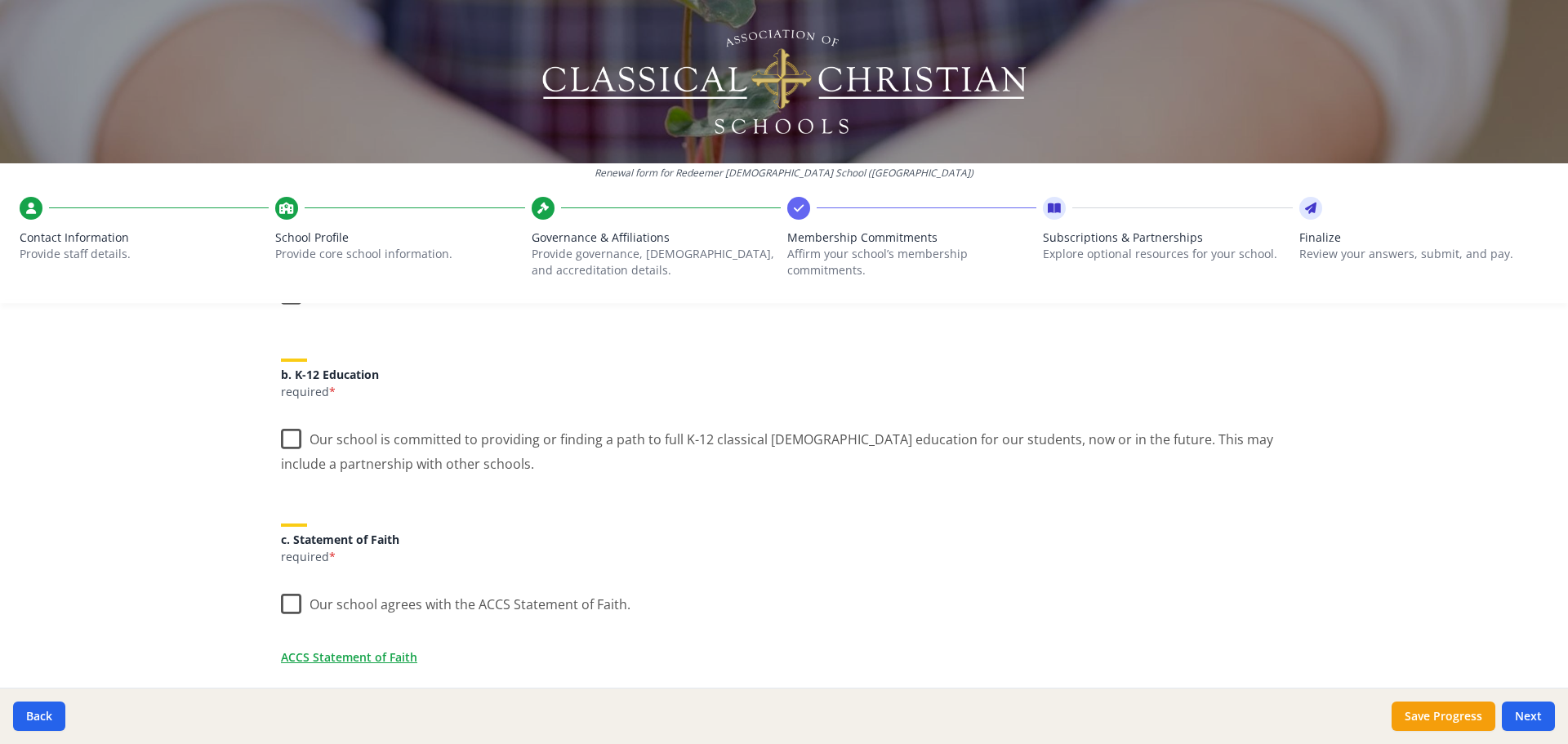
scroll to position [408, 0]
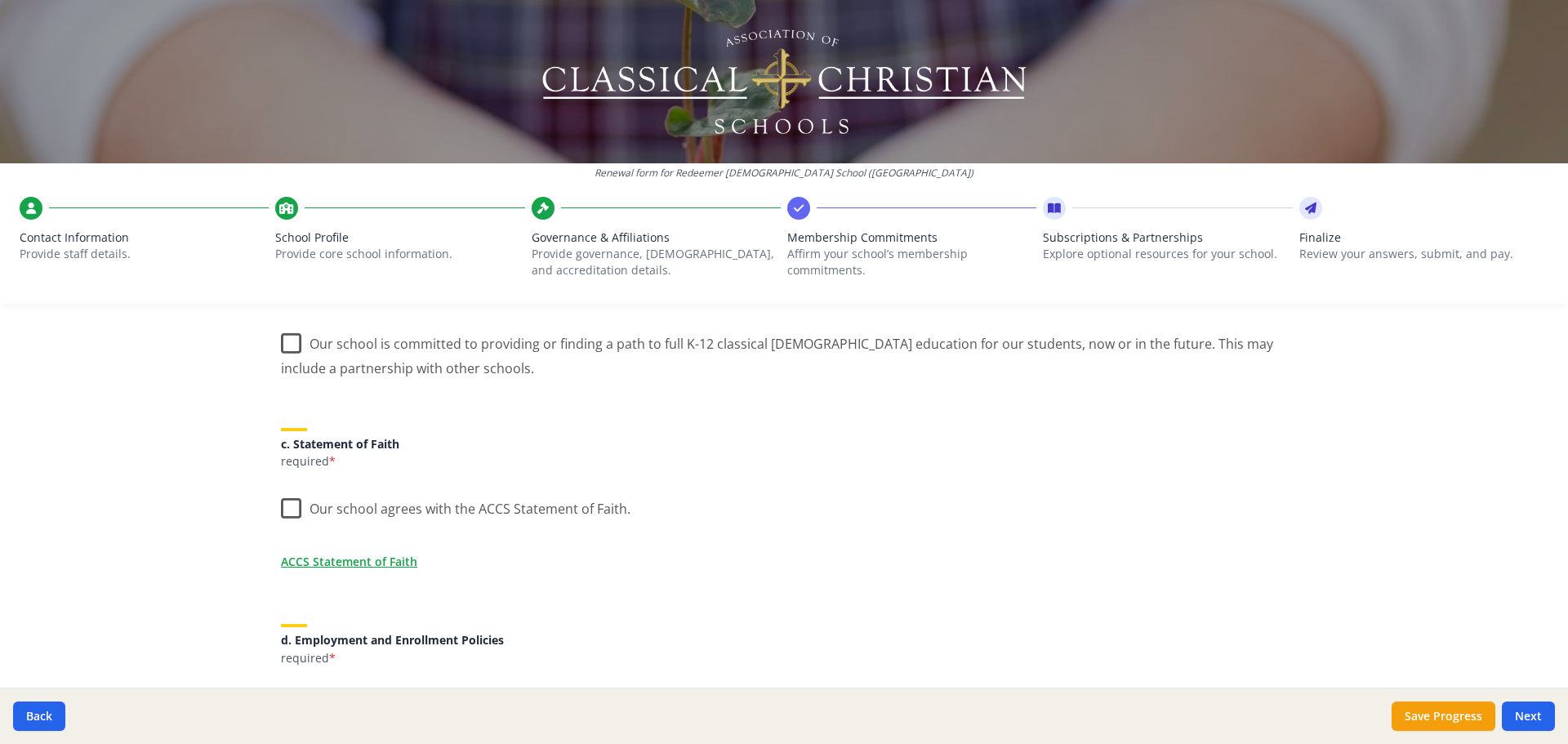
click at [281, 347] on label "Our school is committed to providing or finding a path to full K-12 classical […" at bounding box center [783, 350] width 1006 height 55
click at [0, 0] on input "Our school is committed to providing or finding a path to full K-12 classical […" at bounding box center [0, 0] width 0 height 0
click at [281, 500] on label "Our school agrees with the ACCS Statement of Faith." at bounding box center [455, 505] width 349 height 35
click at [0, 0] on input "Our school agrees with the ACCS Statement of Faith." at bounding box center [0, 0] width 0 height 0
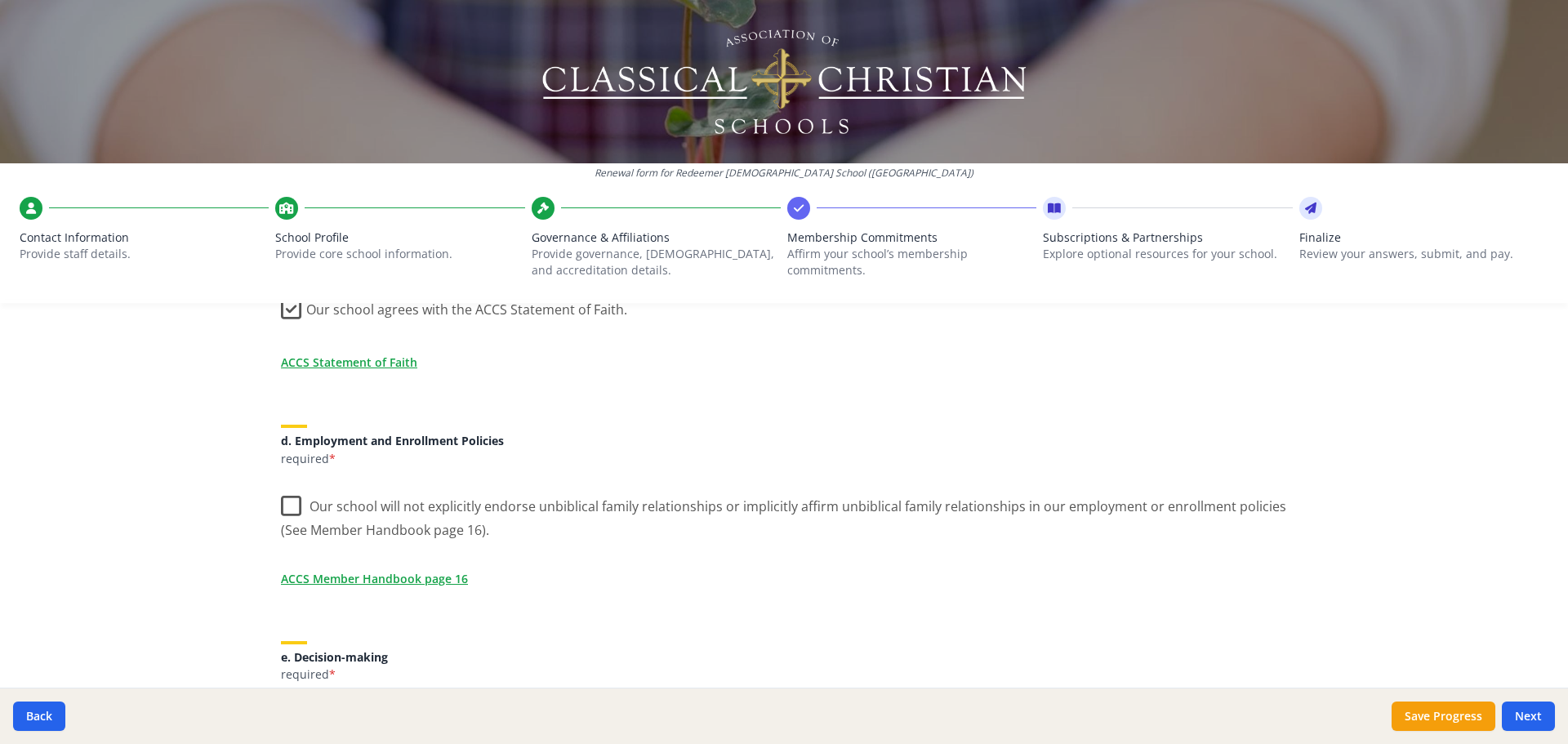
scroll to position [653, 0]
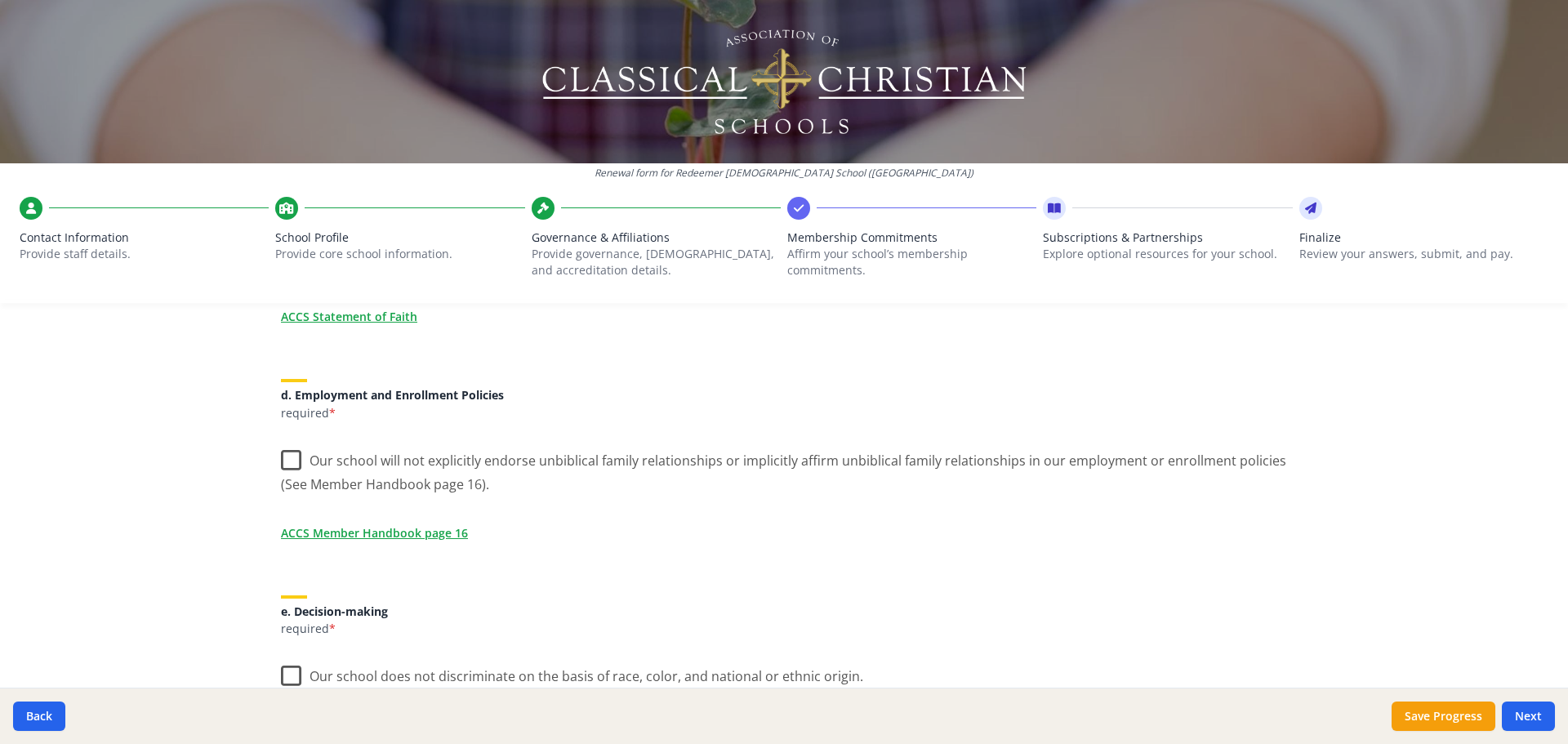
click at [281, 466] on label "Our school will not explicitly endorse unbiblical family relationships or impli…" at bounding box center [783, 467] width 1006 height 55
click at [0, 0] on input "Our school will not explicitly endorse unbiblical family relationships or impli…" at bounding box center [0, 0] width 0 height 0
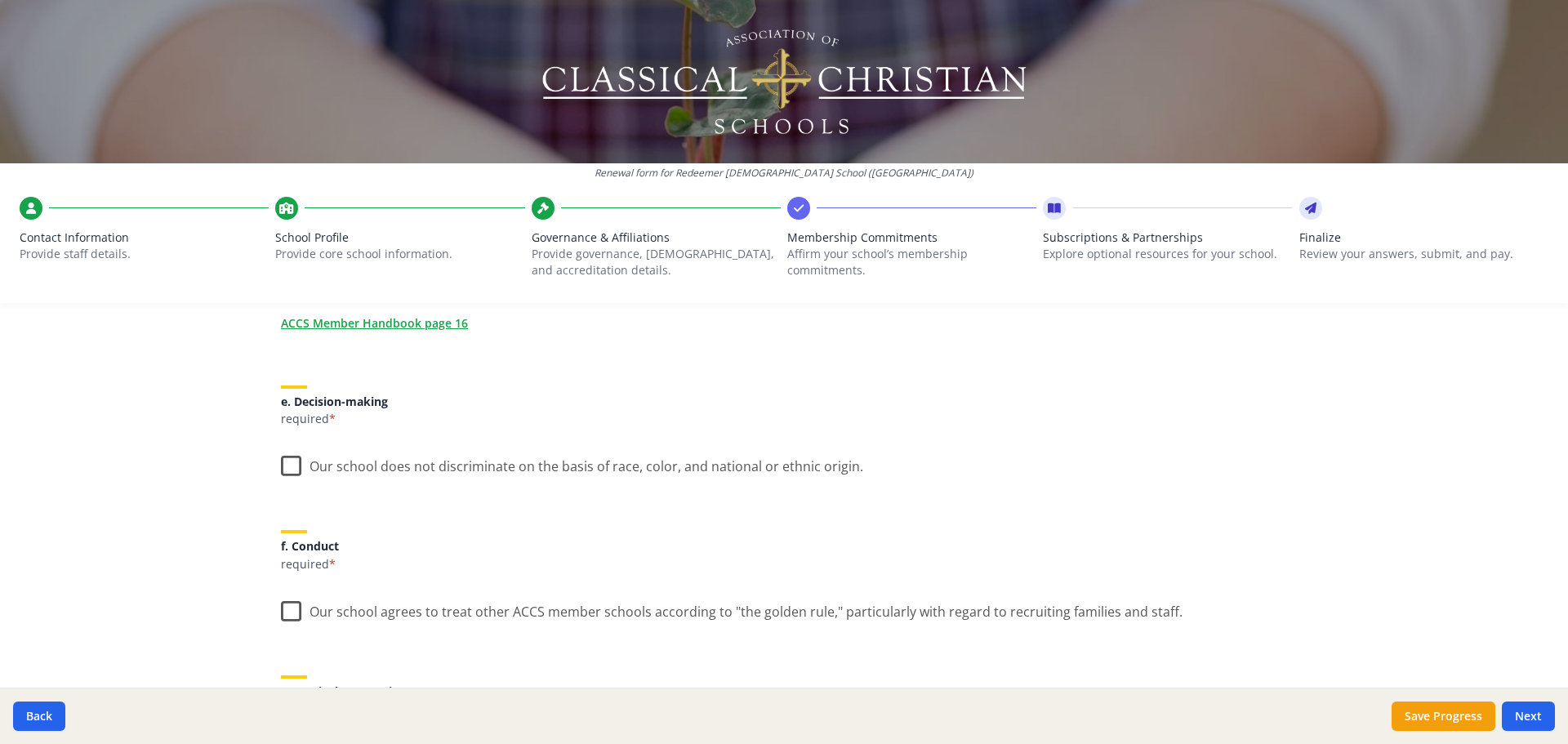
scroll to position [898, 0]
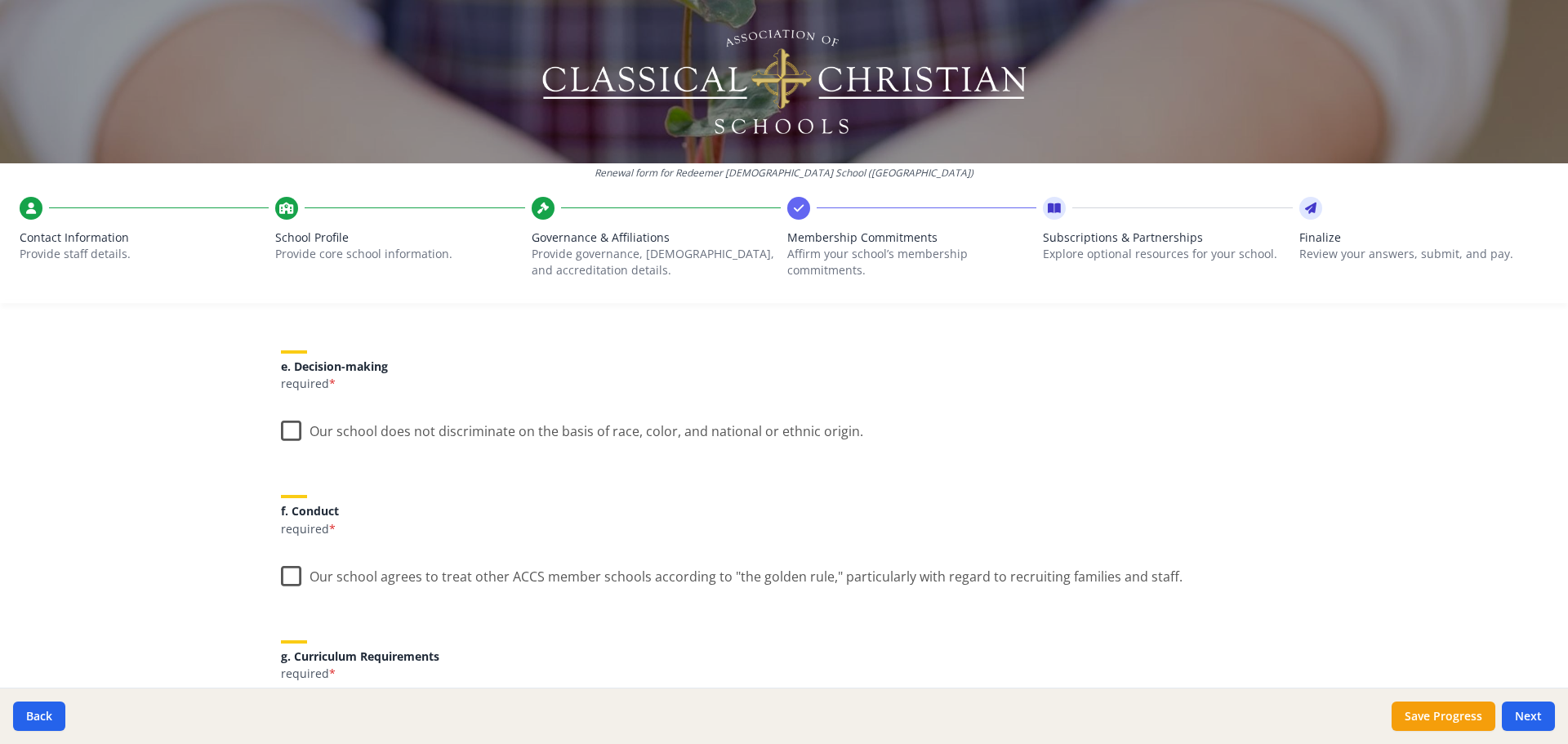
click at [284, 436] on label "Our school does not discriminate on the basis of race, color, and national or e…" at bounding box center [572, 427] width 582 height 35
click at [0, 0] on input "Our school does not discriminate on the basis of race, color, and national or e…" at bounding box center [0, 0] width 0 height 0
click at [282, 572] on label "Our school agrees to treat other ACCS member schools according to "the golden r…" at bounding box center [732, 572] width 901 height 35
click at [0, 0] on input "Our school agrees to treat other ACCS member schools according to "the golden r…" at bounding box center [0, 0] width 0 height 0
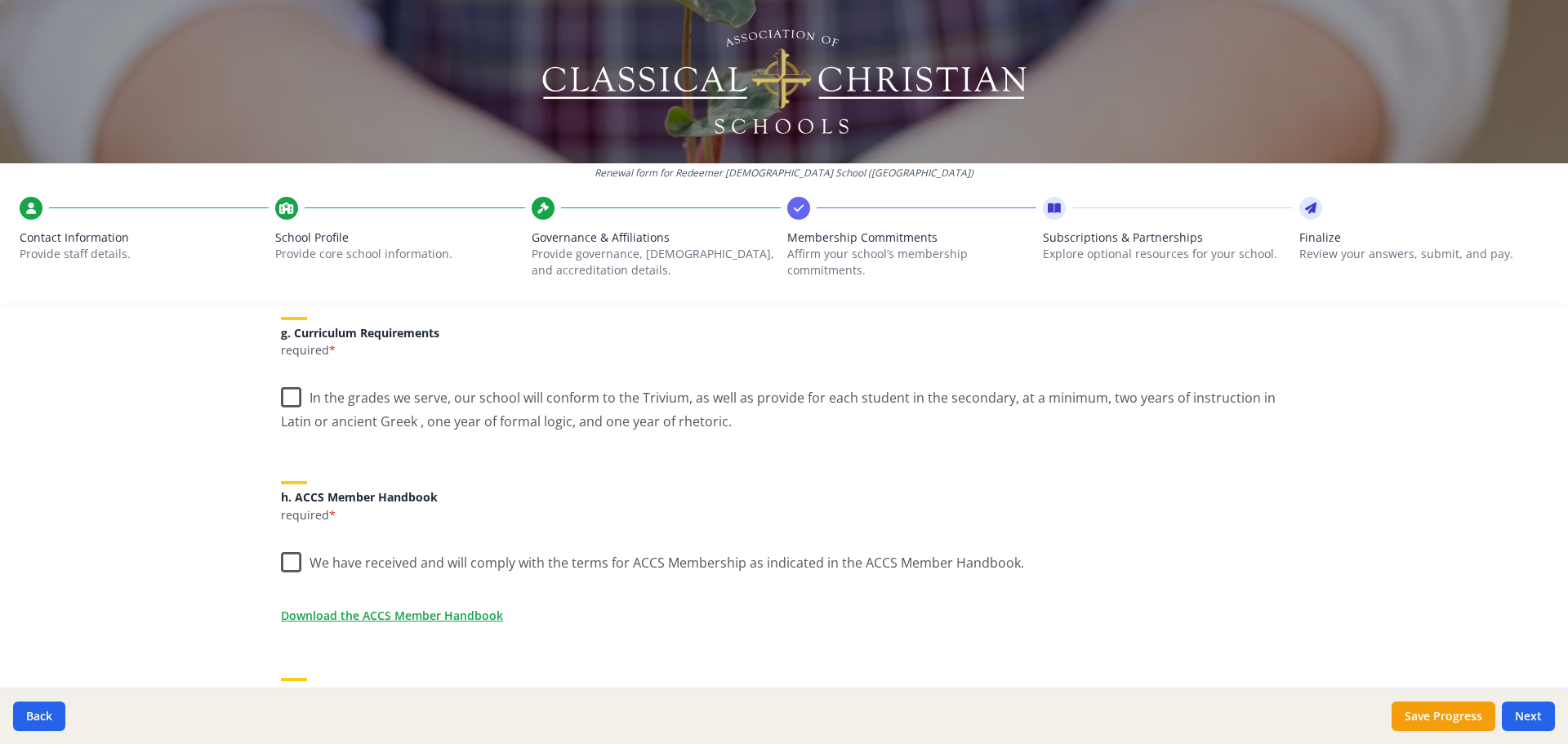
scroll to position [1225, 0]
click at [289, 396] on label "In the grades we serve, our school will conform to the Trivium, as well as prov…" at bounding box center [783, 401] width 1006 height 55
click at [0, 0] on input "In the grades we serve, our school will conform to the Trivium, as well as prov…" at bounding box center [0, 0] width 0 height 0
click at [286, 558] on label "We have received and will comply with the terms for ACCS Membership as indicate…" at bounding box center [652, 556] width 743 height 35
click at [0, 0] on input "We have received and will comply with the terms for ACCS Membership as indicate…" at bounding box center [0, 0] width 0 height 0
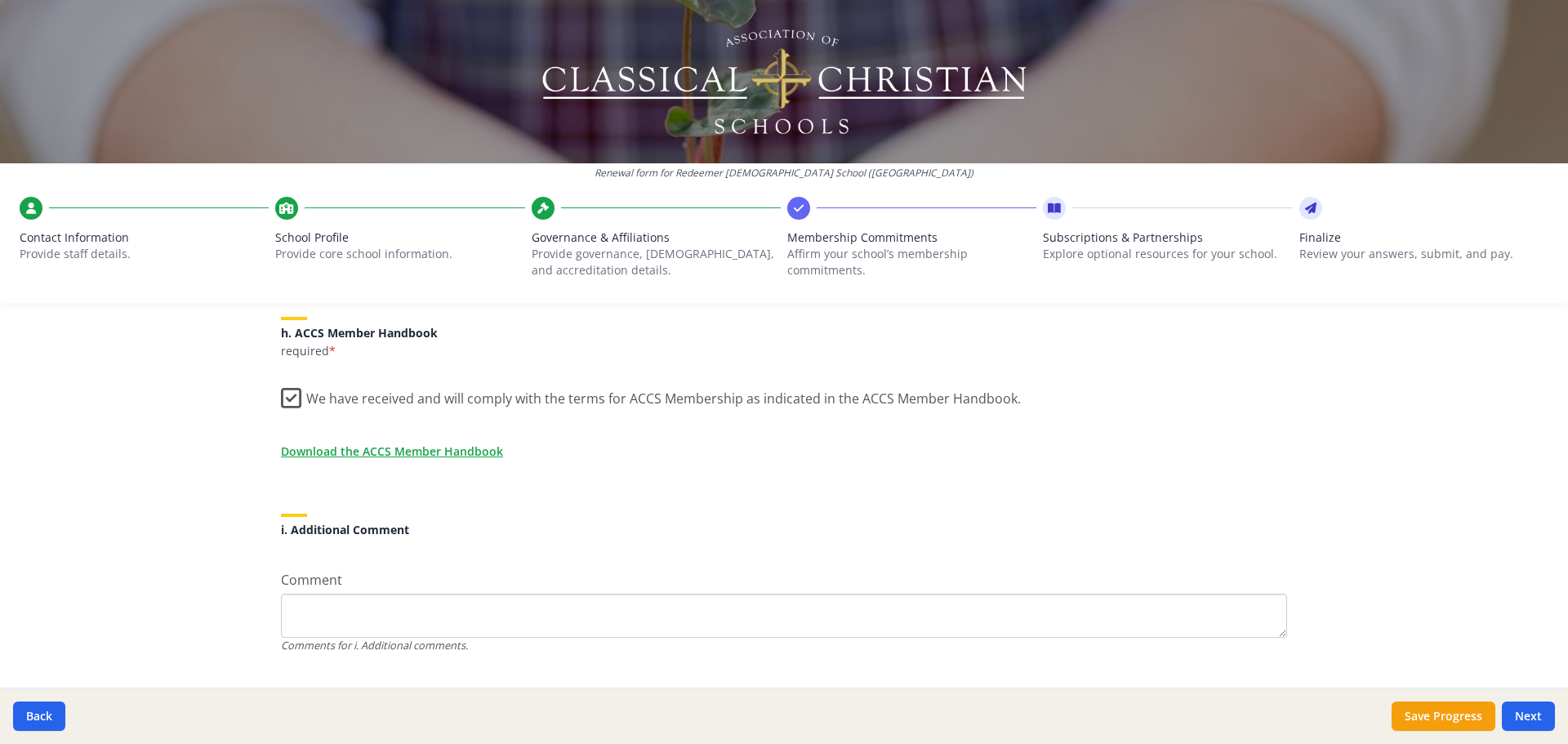
scroll to position [1421, 0]
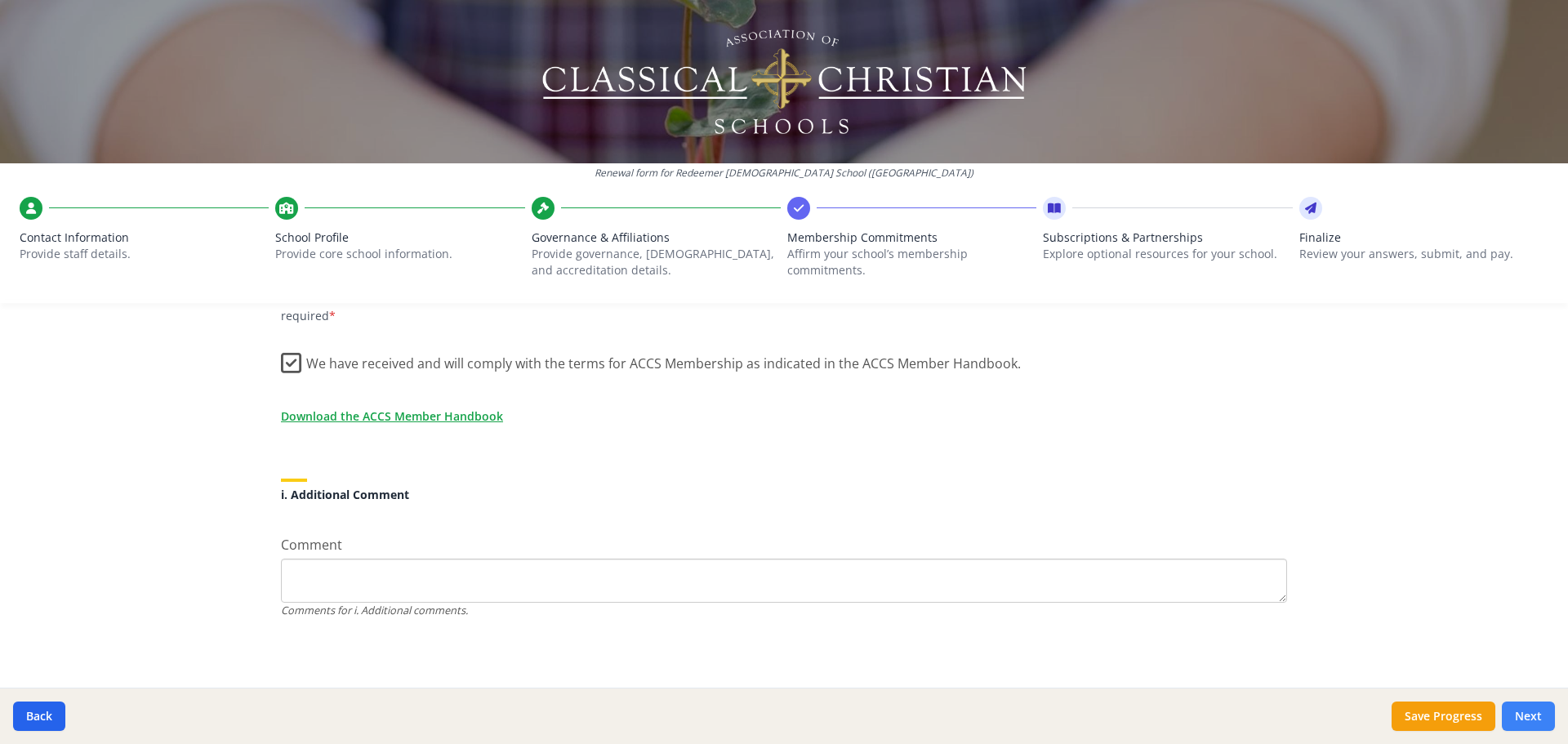
click at [1532, 721] on button "Next" at bounding box center [1528, 716] width 53 height 29
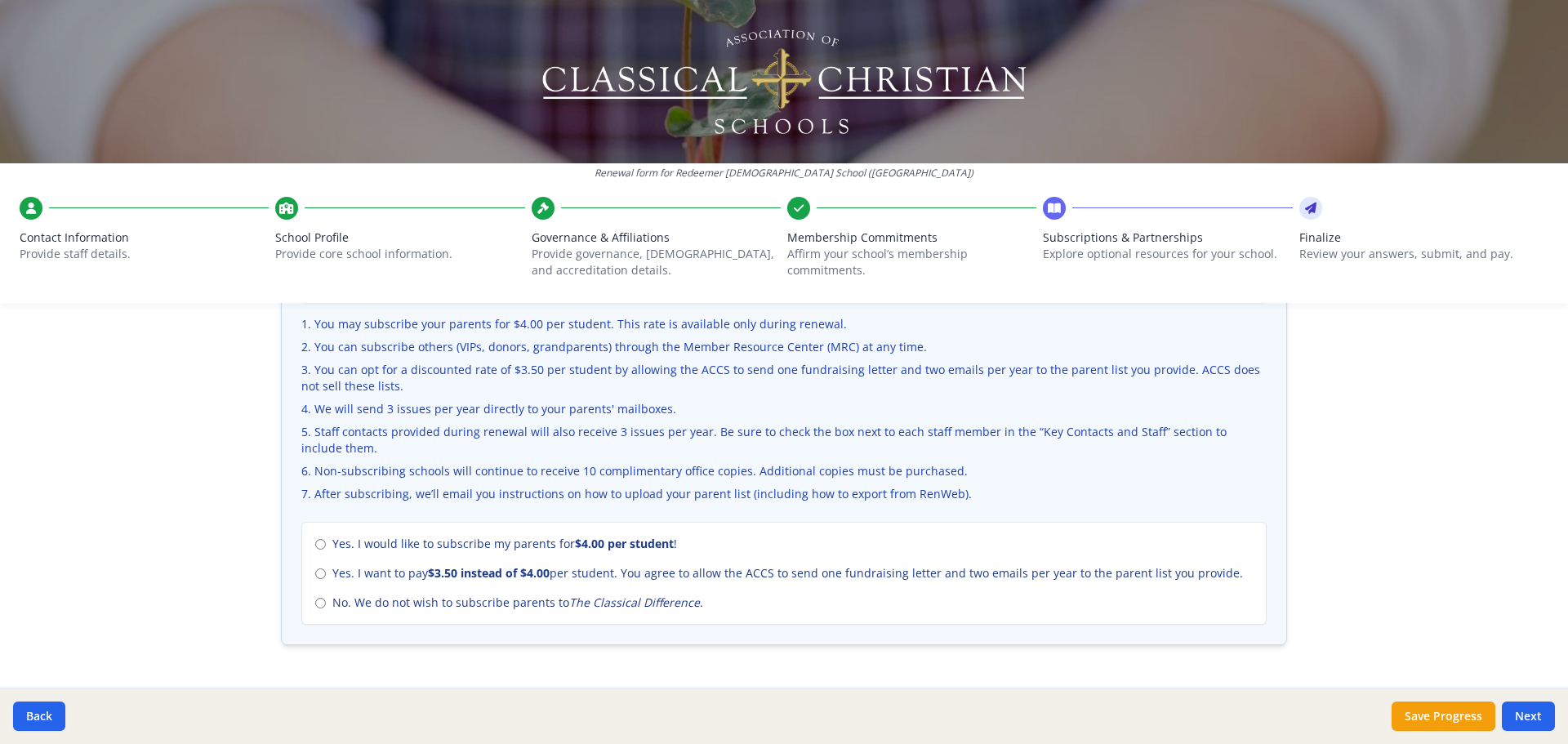
scroll to position [0, 0]
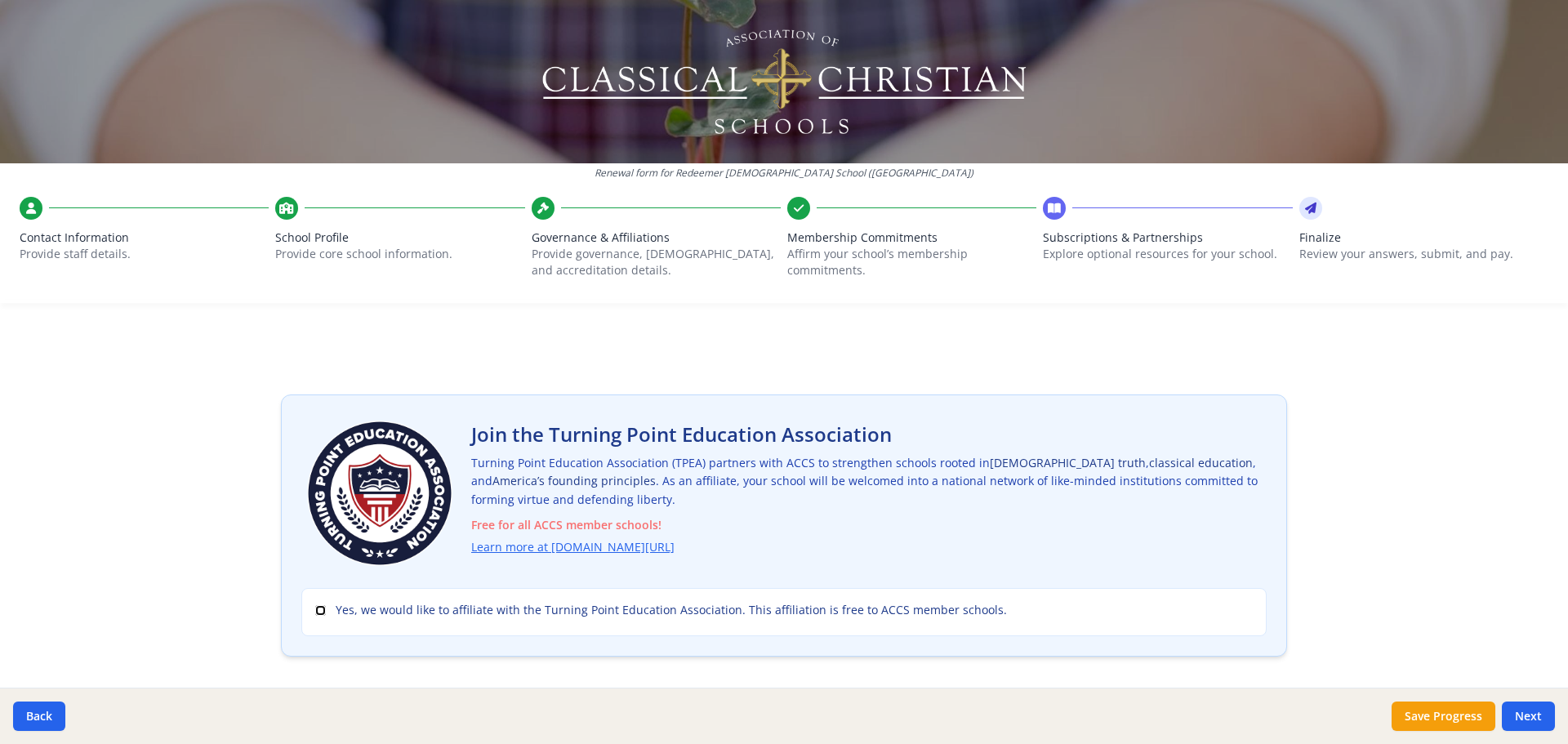
click at [315, 608] on input "Yes, we would like to affiliate with the Turning Point Education Association. T…" at bounding box center [320, 610] width 11 height 11
checkbox input "true"
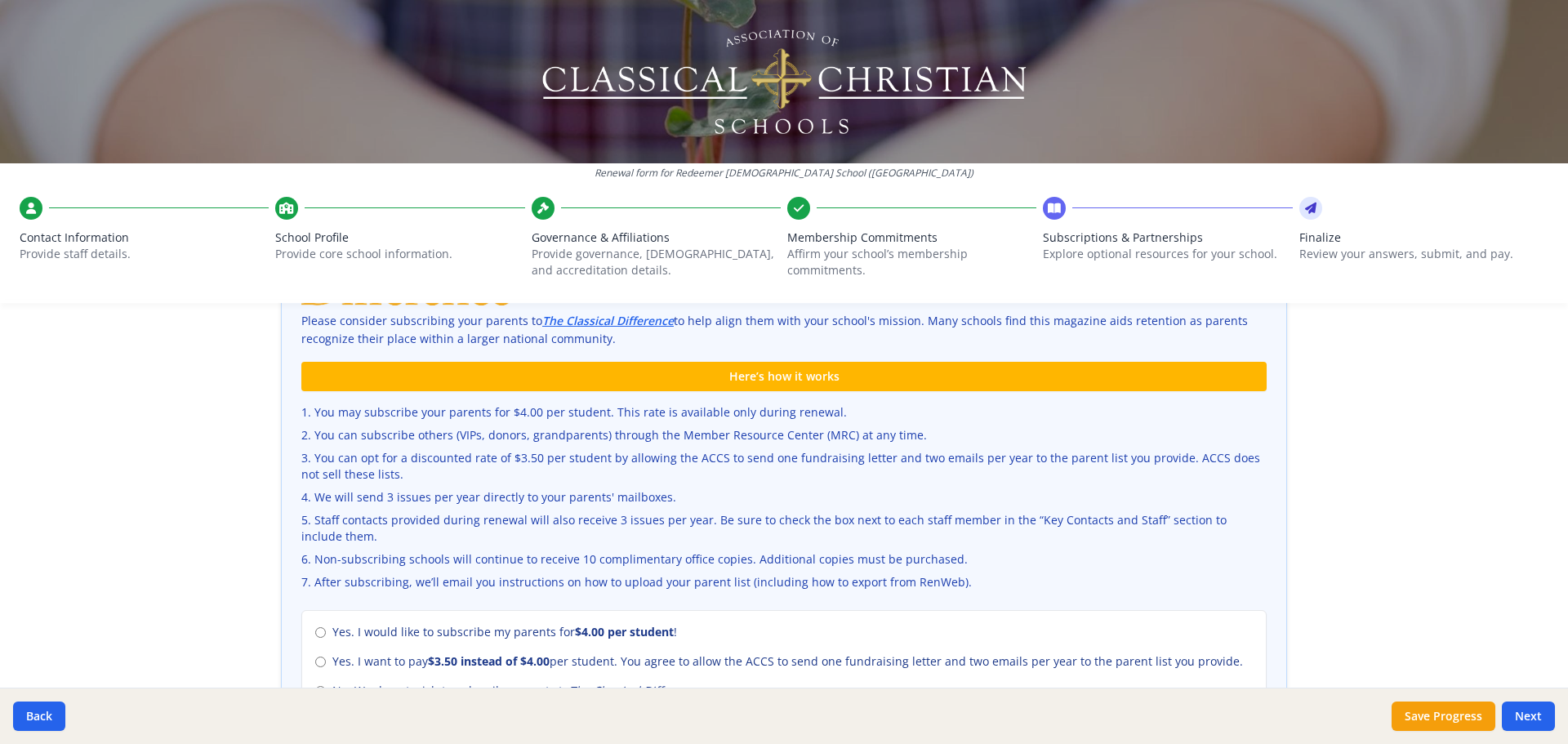
scroll to position [490, 0]
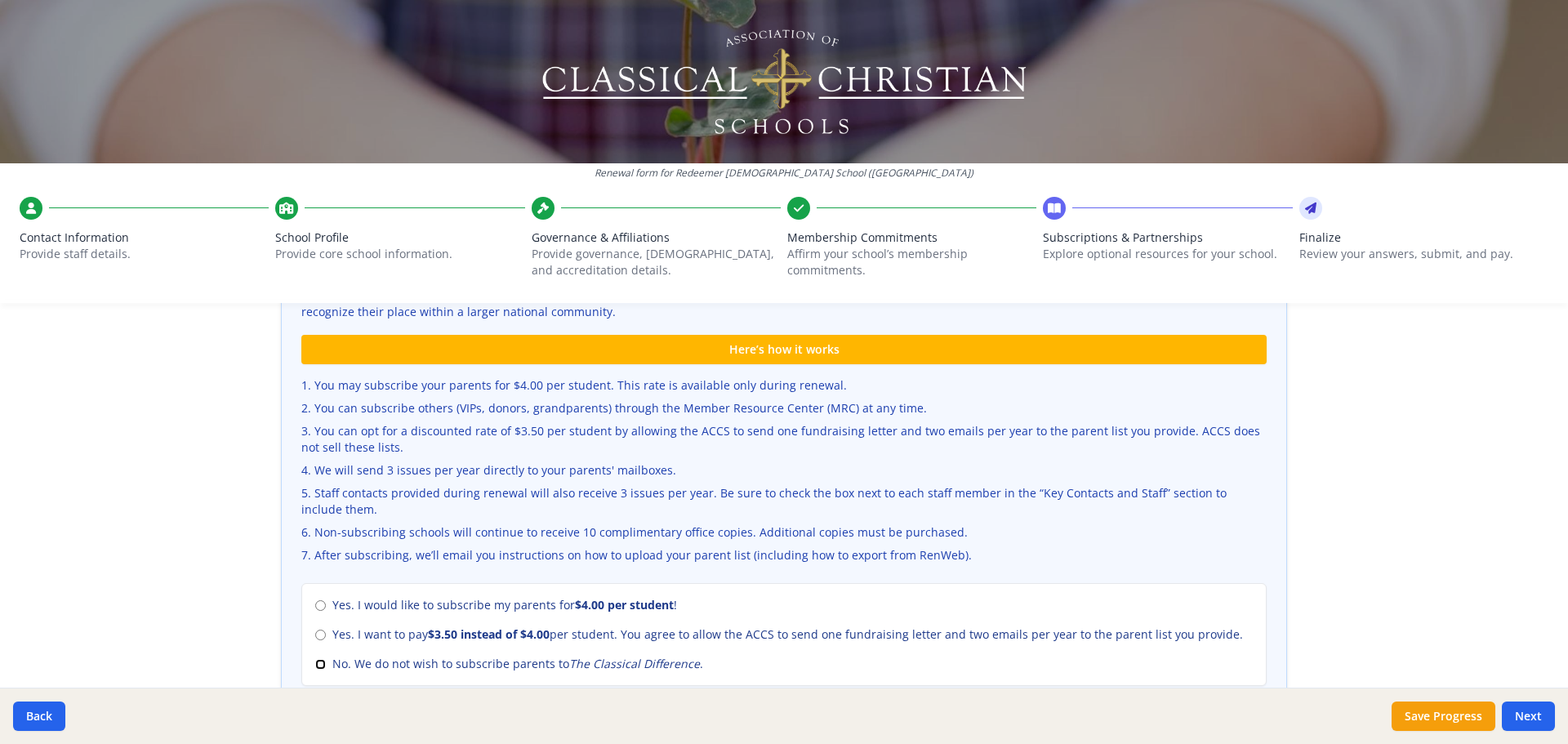
click at [315, 667] on input "No. We do not wish to subscribe parents to The Classical Difference ." at bounding box center [320, 664] width 11 height 11
radio input "true"
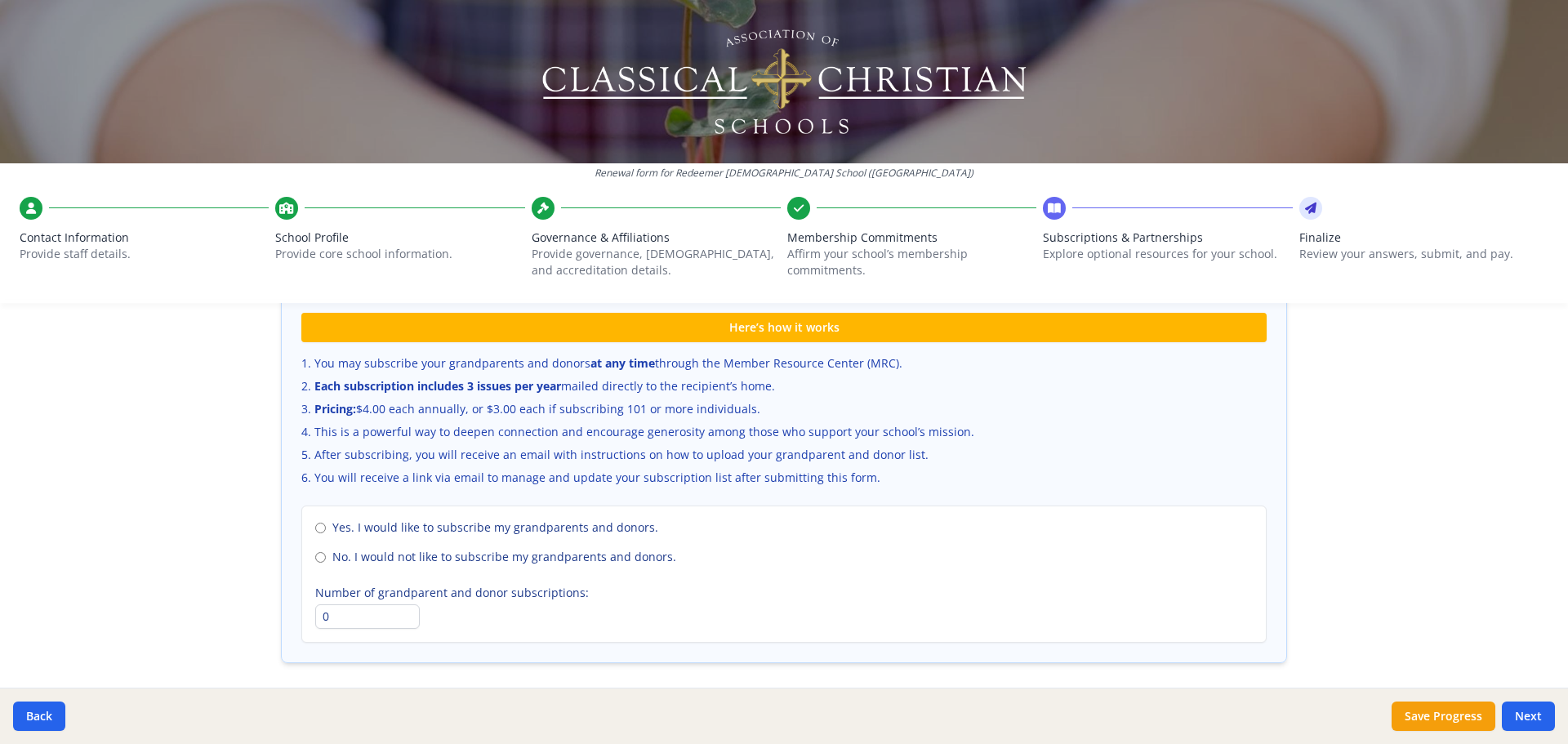
scroll to position [1061, 0]
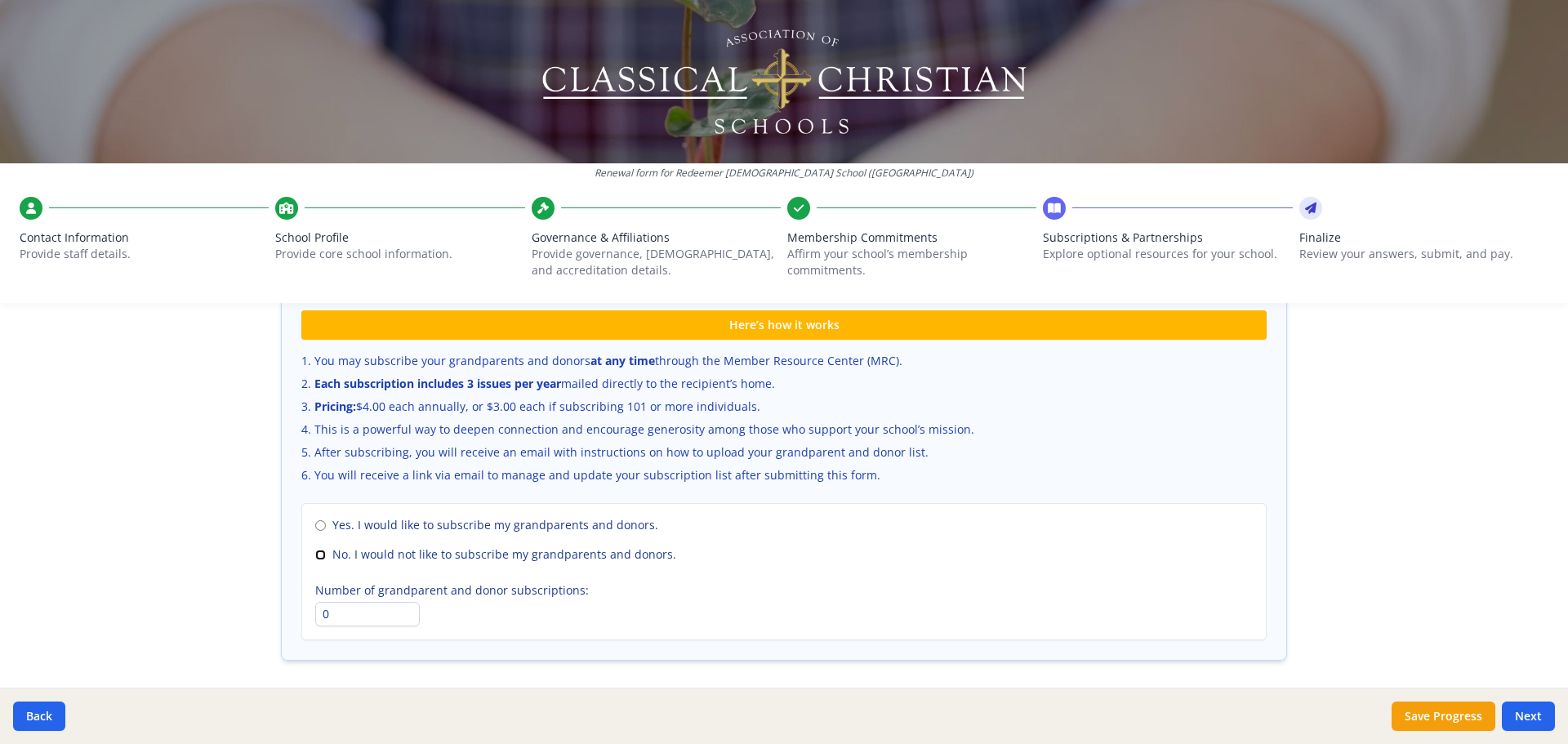
click at [315, 557] on input "No. I would not like to subscribe my grandparents and donors." at bounding box center [320, 555] width 11 height 11
radio input "true"
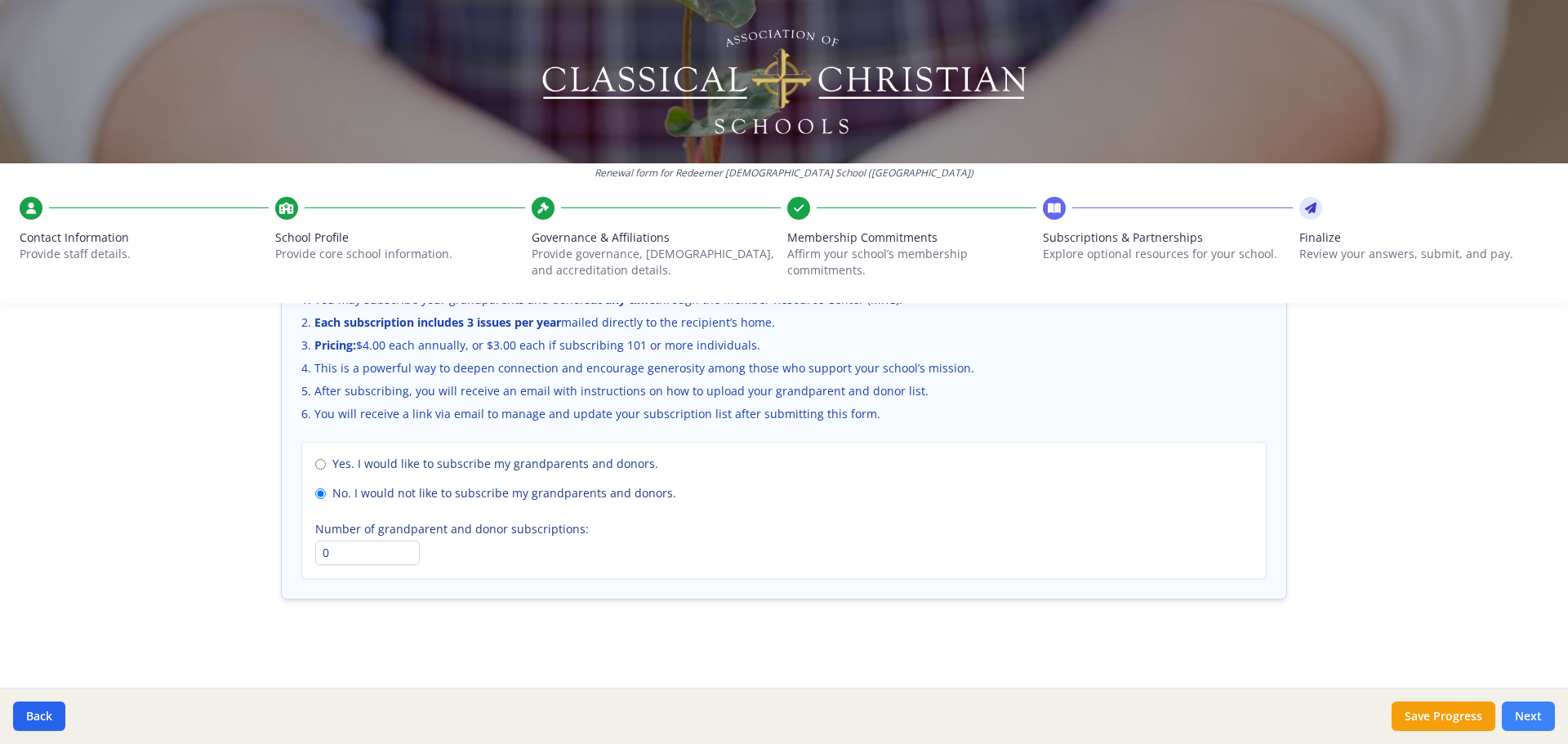
click at [1536, 723] on button "Next" at bounding box center [1528, 716] width 53 height 29
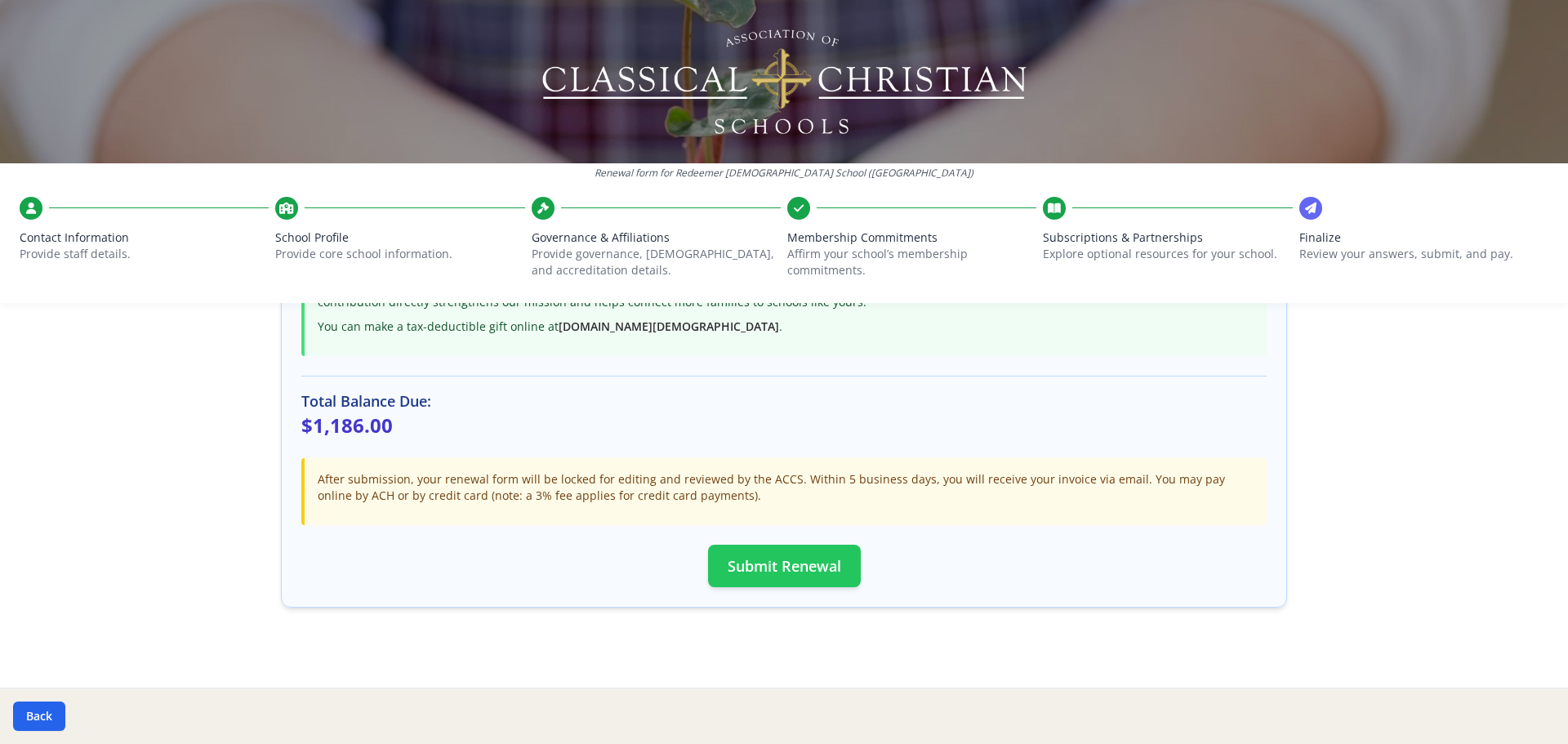
scroll to position [432, 0]
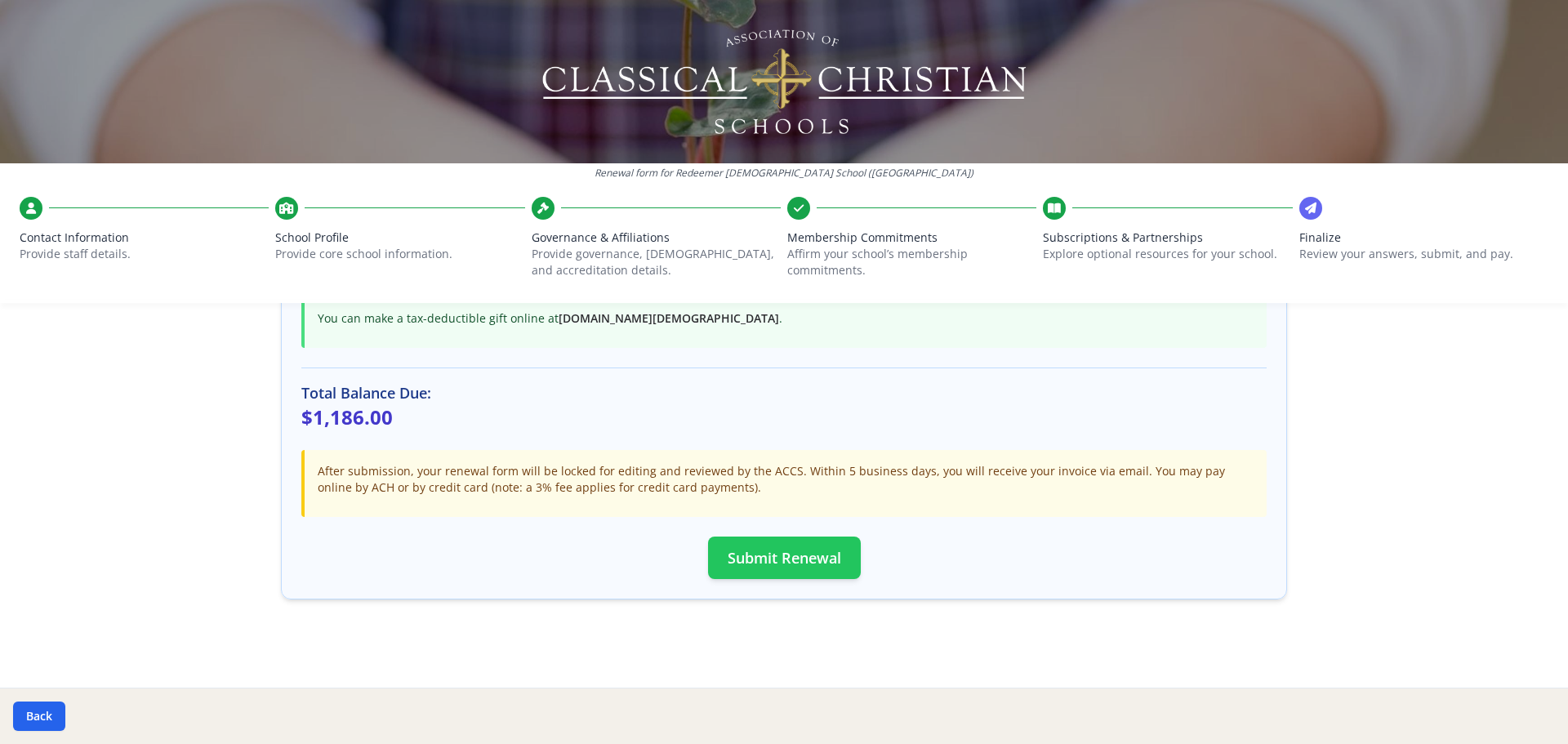
click at [769, 552] on button "Submit Renewal" at bounding box center [784, 557] width 152 height 42
